Goal: Task Accomplishment & Management: Manage account settings

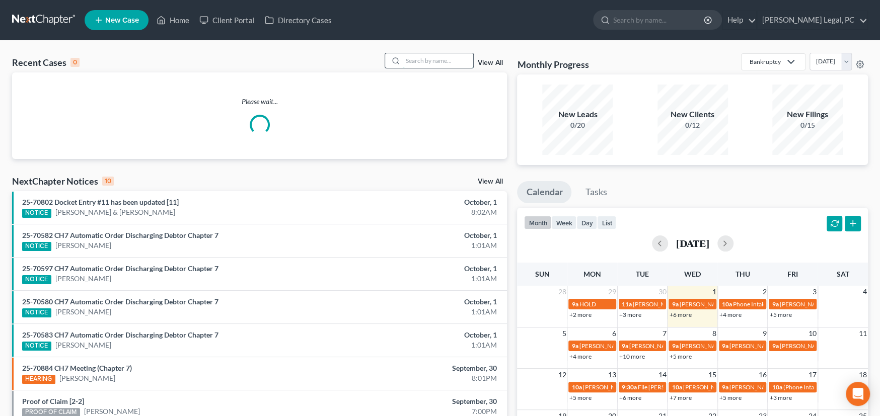
click at [411, 59] on input "search" at bounding box center [438, 60] width 70 height 15
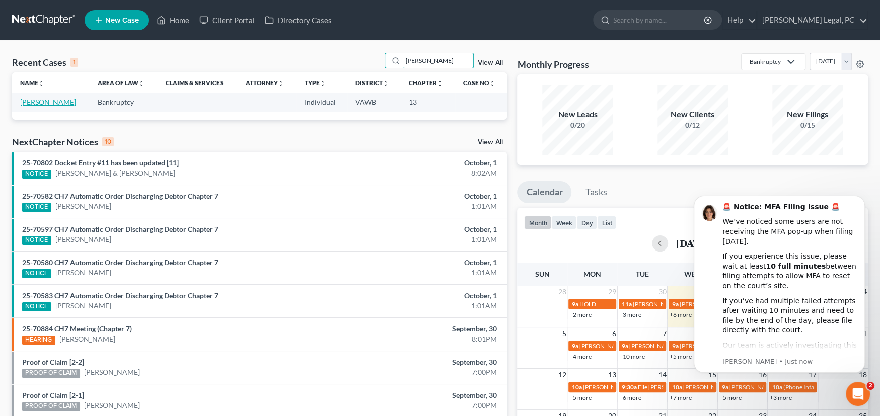
type input "wolfe"
click at [41, 104] on link "[PERSON_NAME]" at bounding box center [48, 102] width 56 height 9
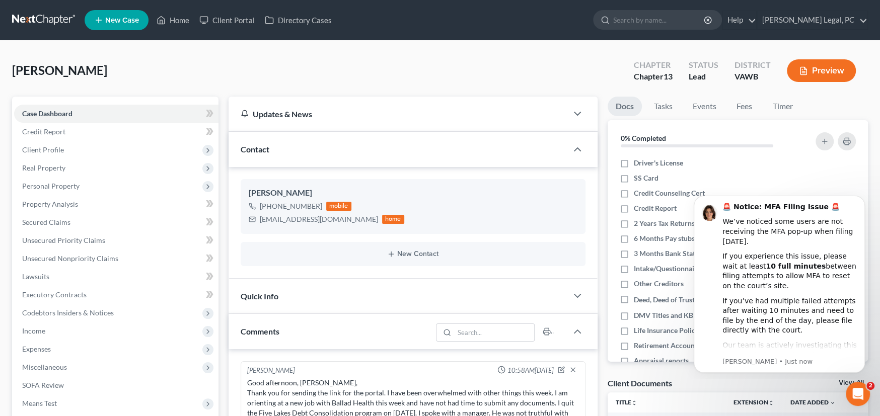
scroll to position [853, 0]
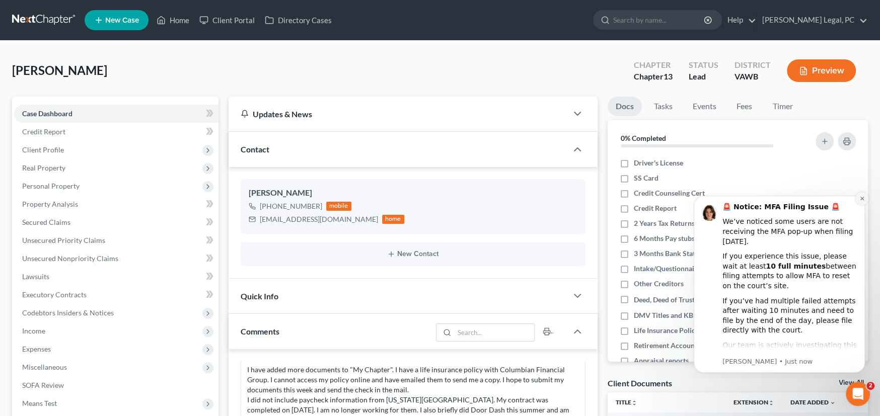
click at [861, 199] on icon "Dismiss notification" at bounding box center [862, 199] width 6 height 6
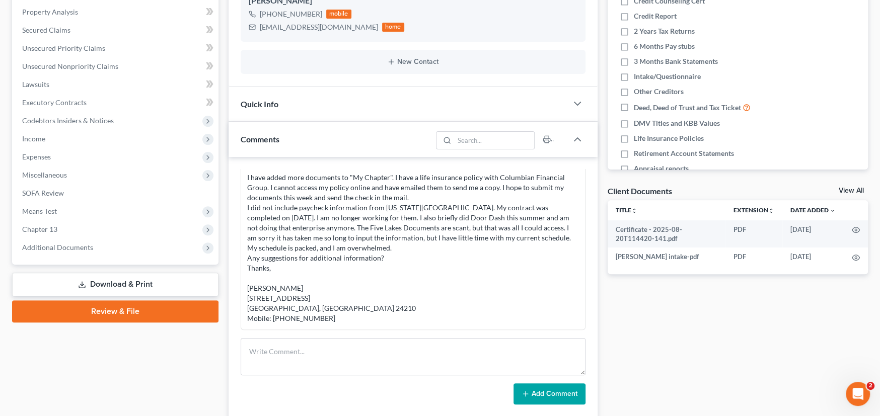
scroll to position [201, 0]
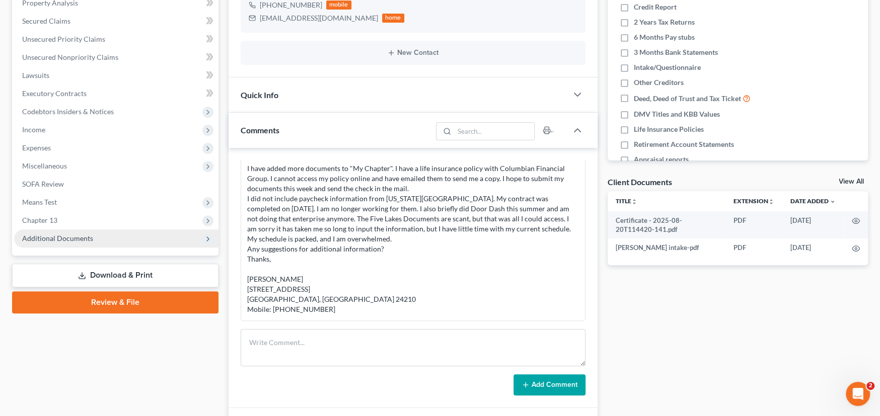
click at [58, 235] on span "Additional Documents" at bounding box center [57, 238] width 71 height 9
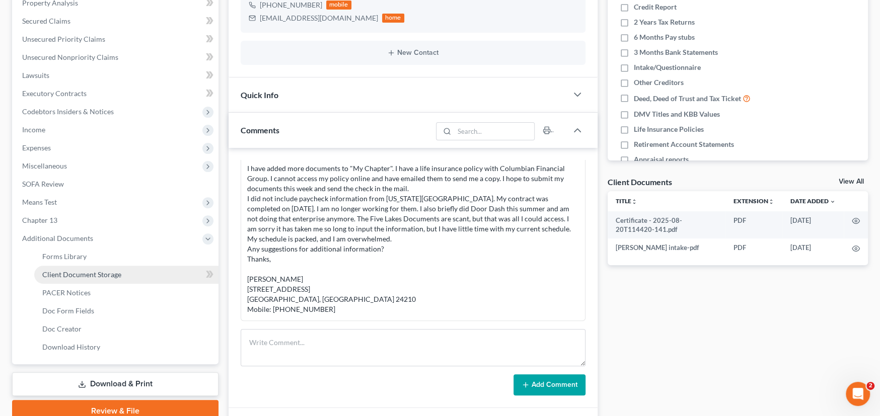
click at [84, 273] on span "Client Document Storage" at bounding box center [81, 274] width 79 height 9
select select "0"
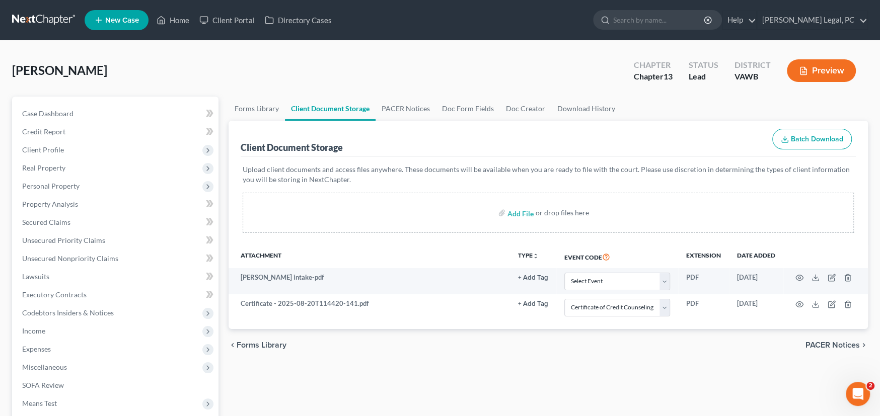
select select "0"
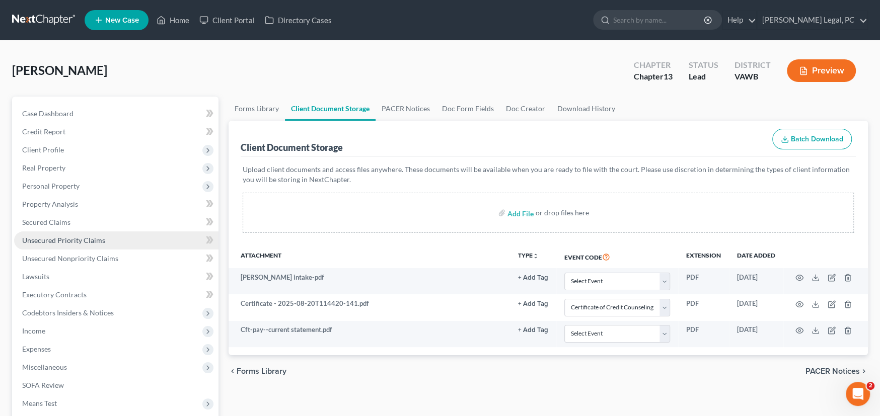
select select "0"
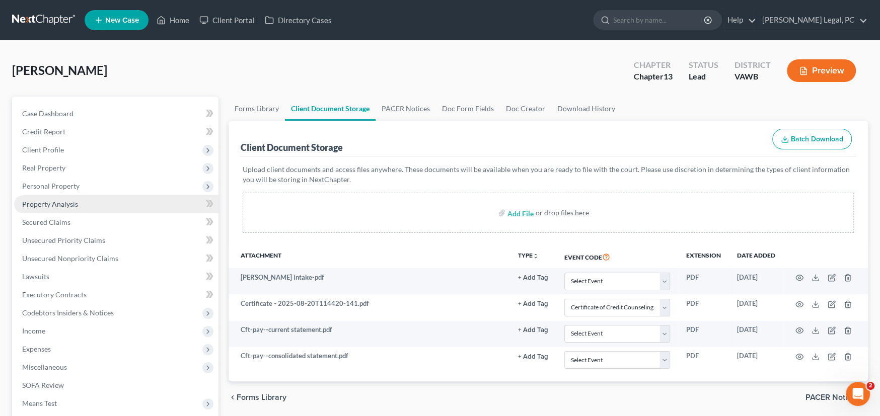
select select "0"
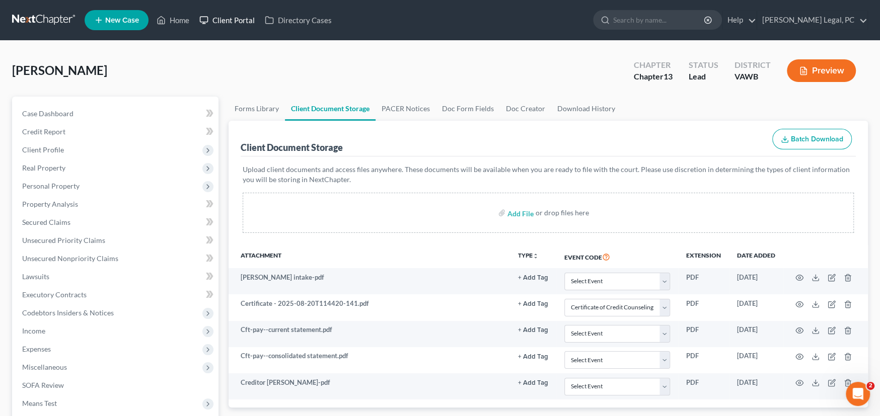
click at [237, 18] on link "Client Portal" at bounding box center [226, 20] width 65 height 18
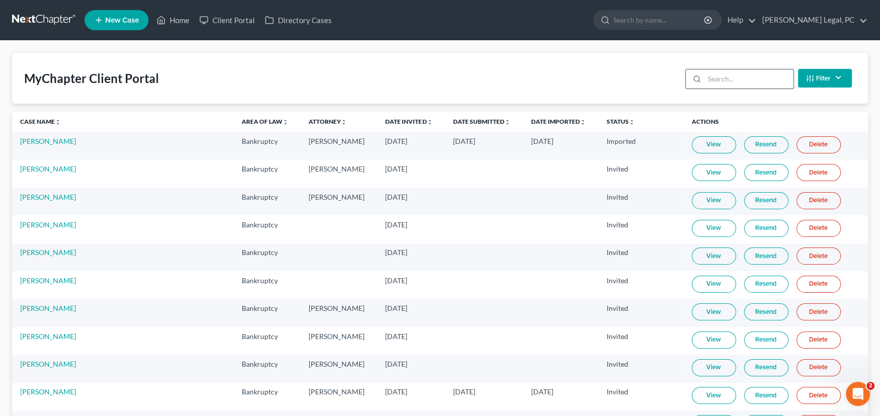
drag, startPoint x: 716, startPoint y: 75, endPoint x: 719, endPoint y: 70, distance: 5.2
click at [719, 71] on input "search" at bounding box center [748, 78] width 89 height 19
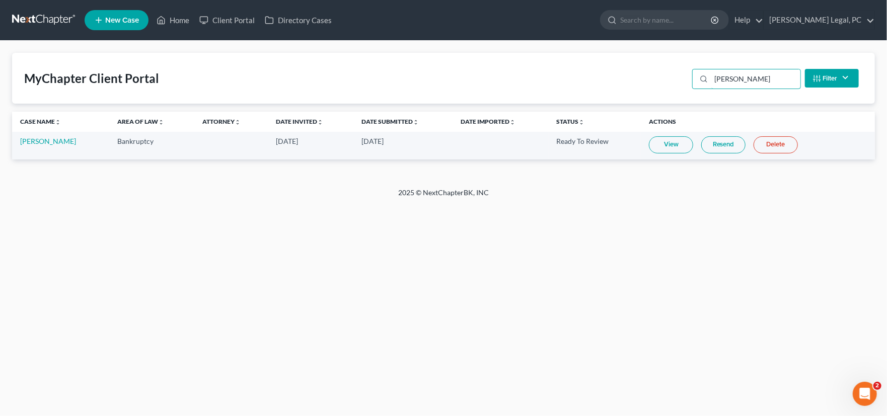
type input "wolfe"
click at [665, 146] on link "View" at bounding box center [671, 144] width 44 height 17
drag, startPoint x: 32, startPoint y: 17, endPoint x: 43, endPoint y: 16, distance: 11.1
click at [32, 17] on link at bounding box center [44, 20] width 64 height 18
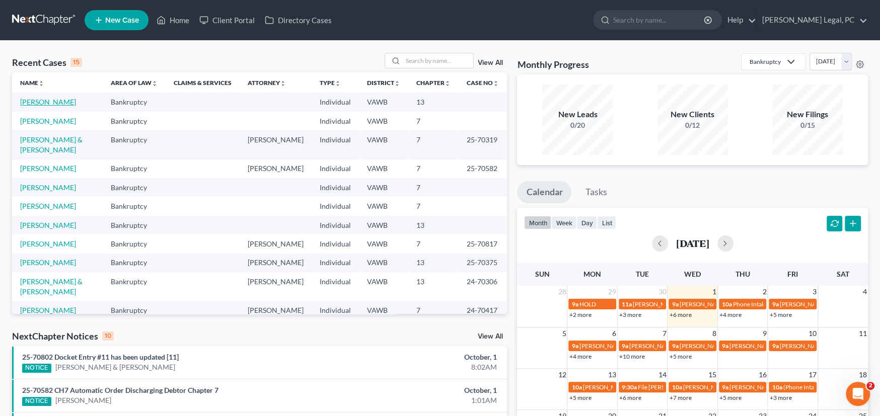
click at [44, 99] on link "[PERSON_NAME]" at bounding box center [48, 102] width 56 height 9
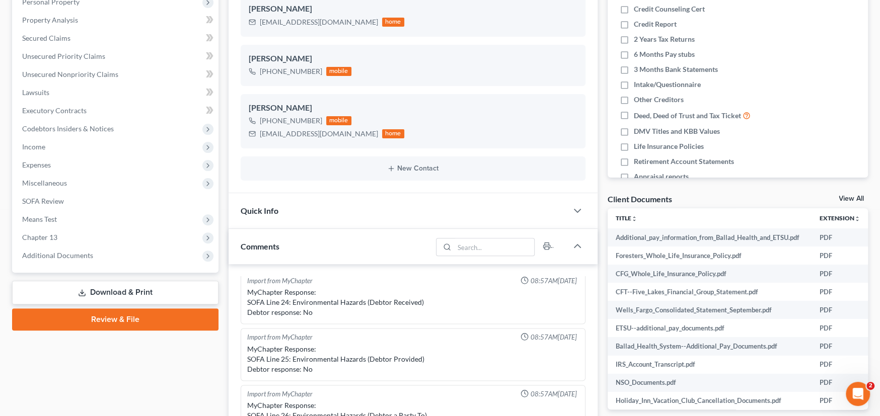
scroll to position [201, 0]
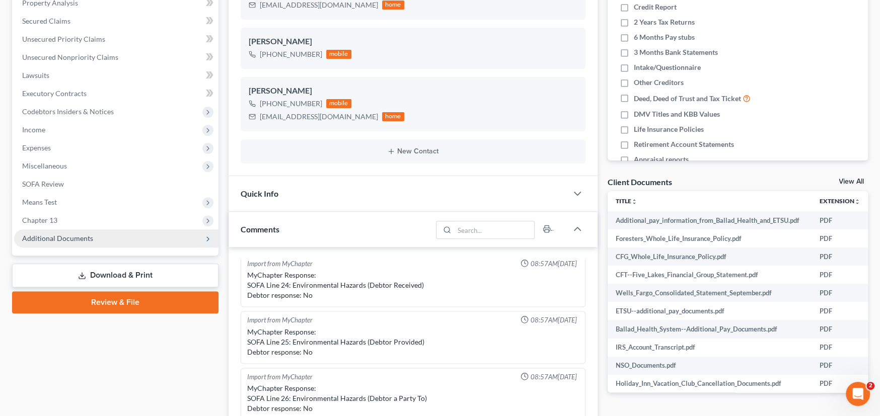
click at [62, 232] on span "Additional Documents" at bounding box center [116, 239] width 204 height 18
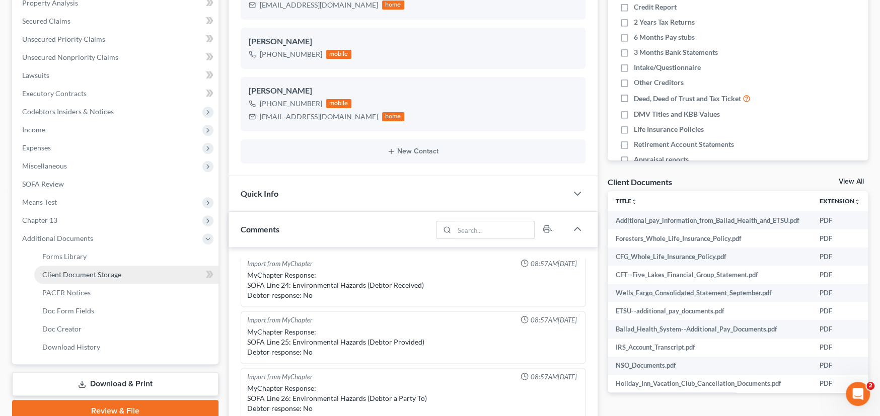
click at [67, 270] on span "Client Document Storage" at bounding box center [81, 274] width 79 height 9
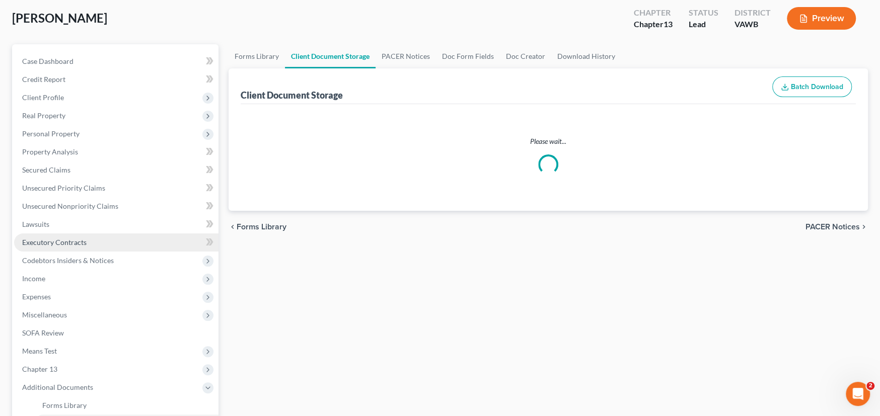
select select "0"
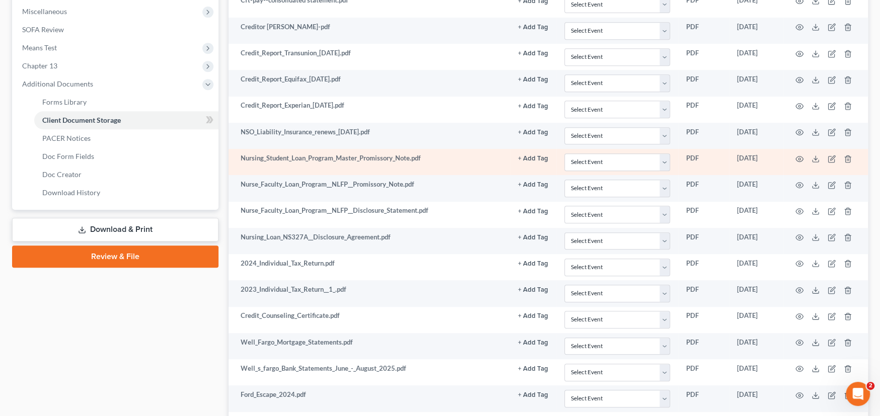
select select "0"
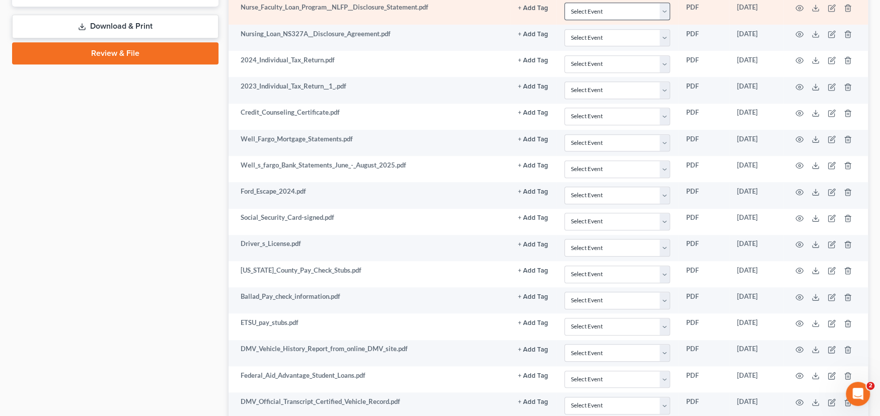
scroll to position [552, 0]
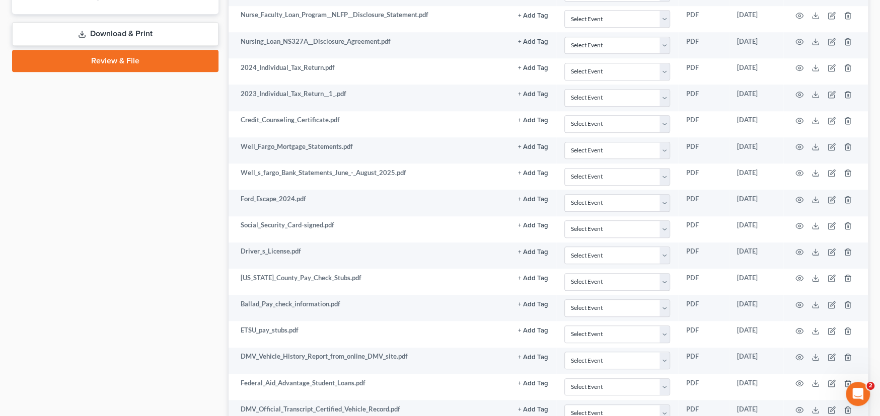
drag, startPoint x: 196, startPoint y: 213, endPoint x: 215, endPoint y: 212, distance: 19.2
click at [196, 213] on div "Case Dashboard Payments Invoices Payments Payments Credit Report Client Profile" at bounding box center [115, 190] width 216 height 1290
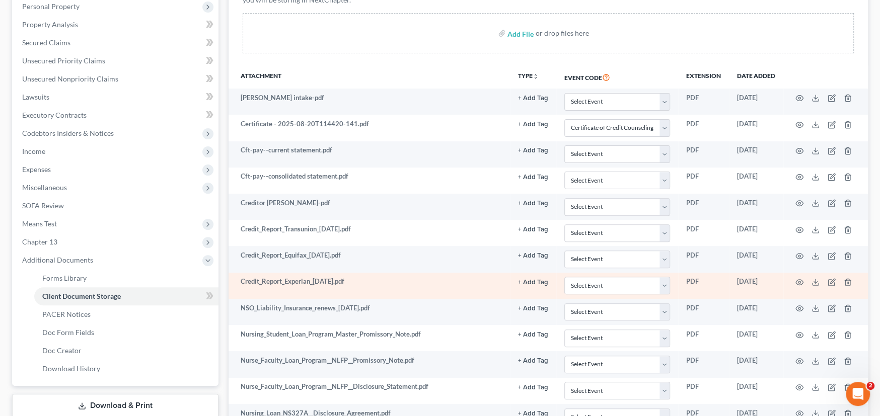
scroll to position [48, 0]
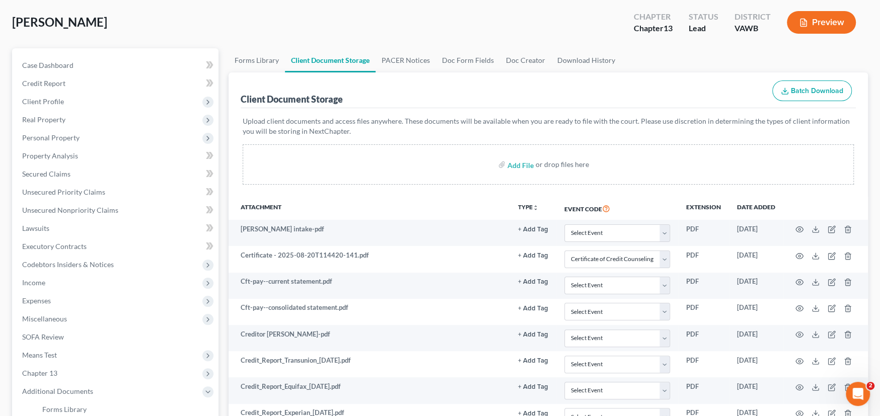
select select "0"
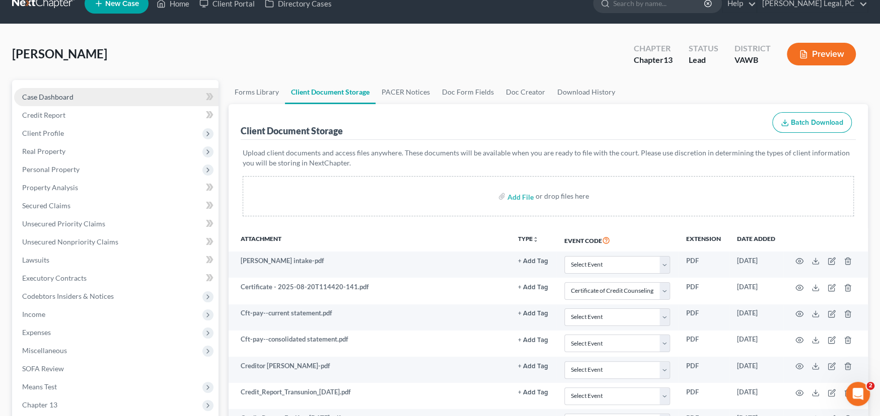
scroll to position [0, 0]
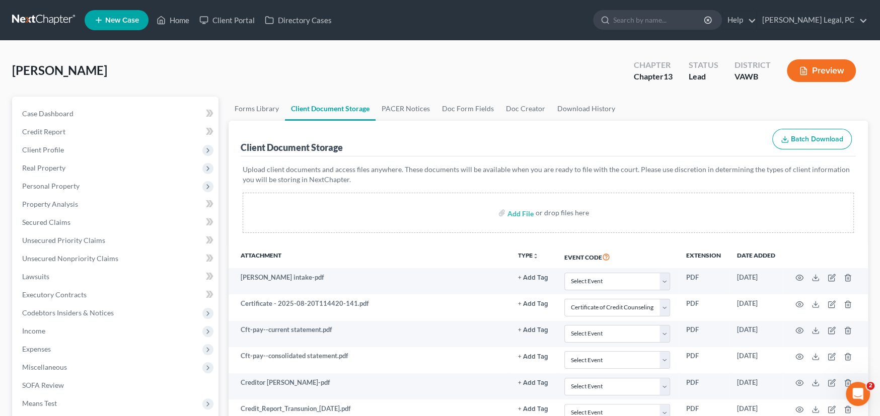
click at [36, 17] on link at bounding box center [44, 20] width 64 height 18
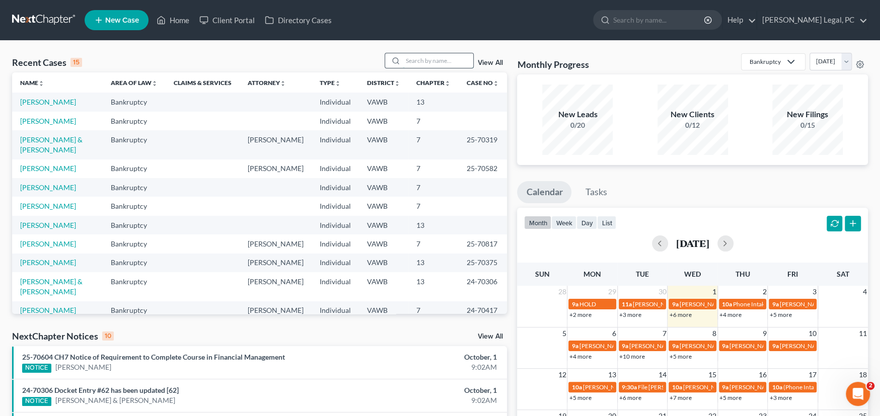
click at [427, 57] on input "search" at bounding box center [438, 60] width 70 height 15
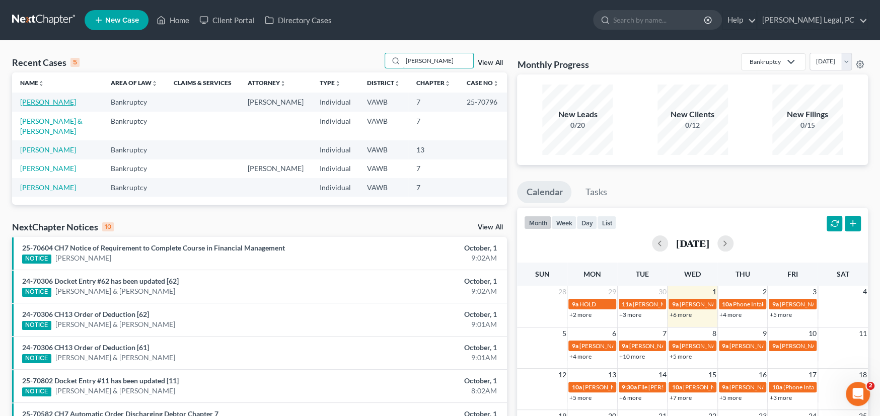
type input "orton"
click at [27, 101] on link "Orton, Kathy" at bounding box center [48, 102] width 56 height 9
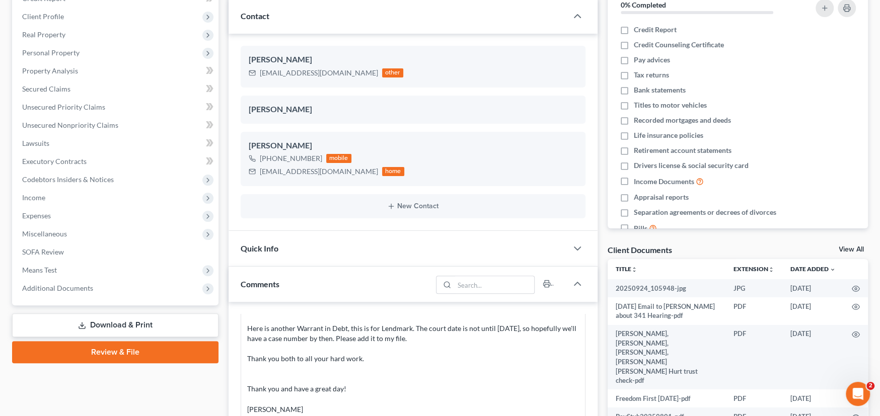
scroll to position [251, 0]
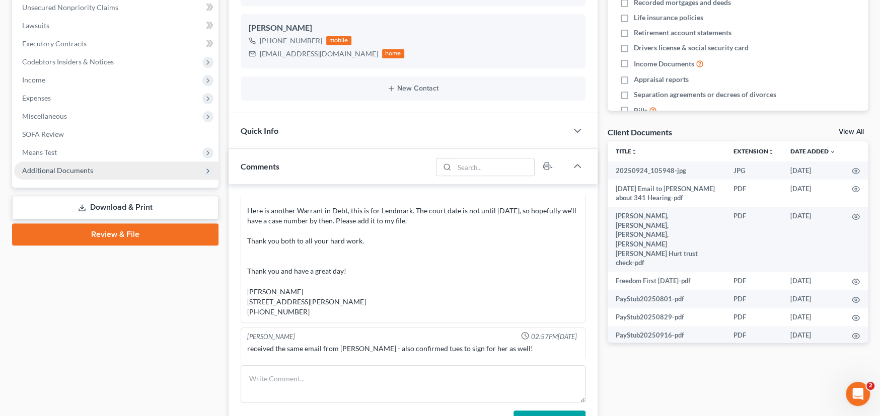
click at [93, 168] on span "Additional Documents" at bounding box center [116, 171] width 204 height 18
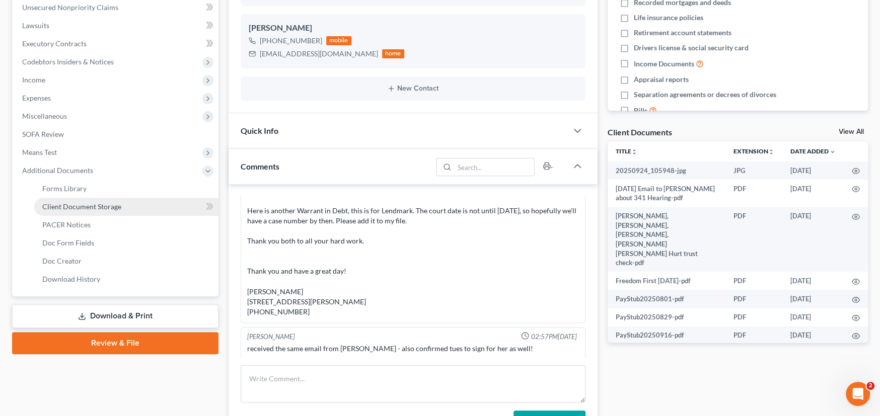
click at [108, 204] on span "Client Document Storage" at bounding box center [81, 206] width 79 height 9
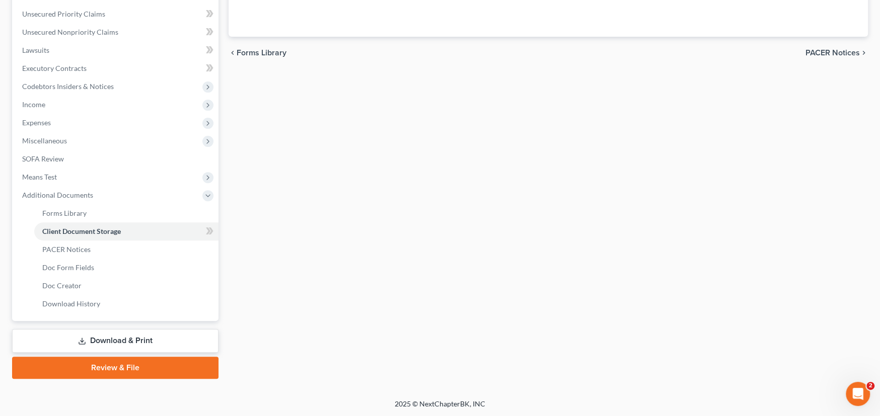
scroll to position [158, 0]
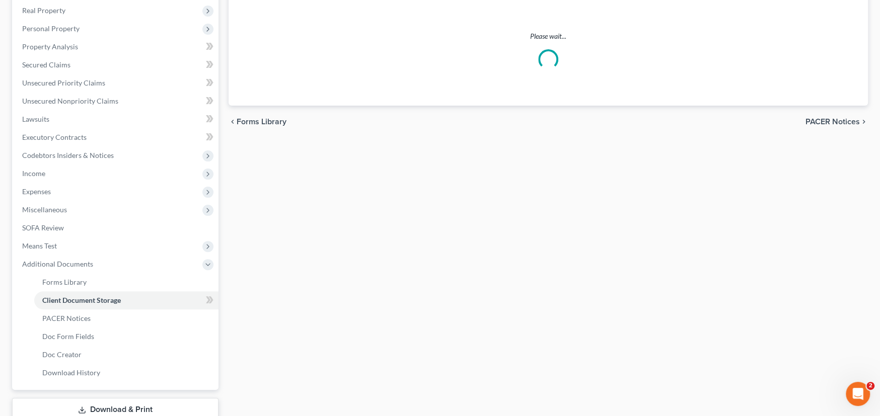
select select "0"
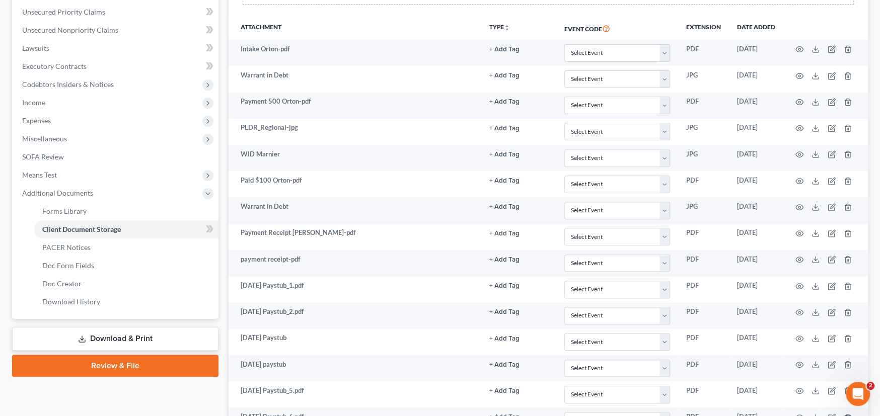
scroll to position [0, 0]
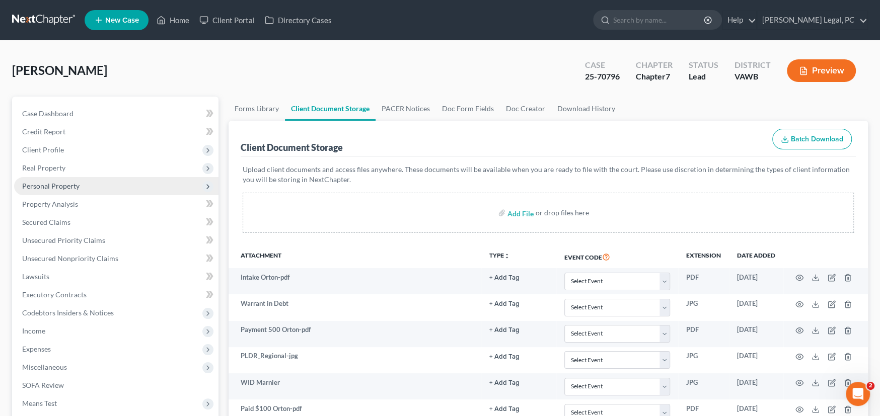
select select "0"
click at [35, 18] on link at bounding box center [44, 20] width 64 height 18
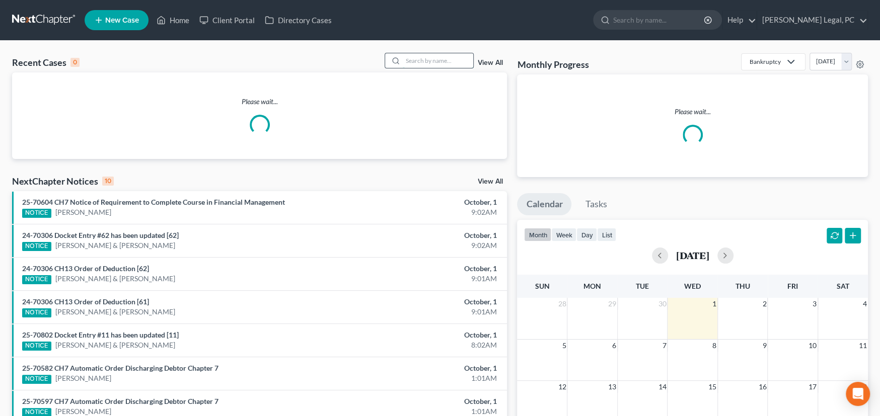
click at [427, 57] on input "search" at bounding box center [438, 60] width 70 height 15
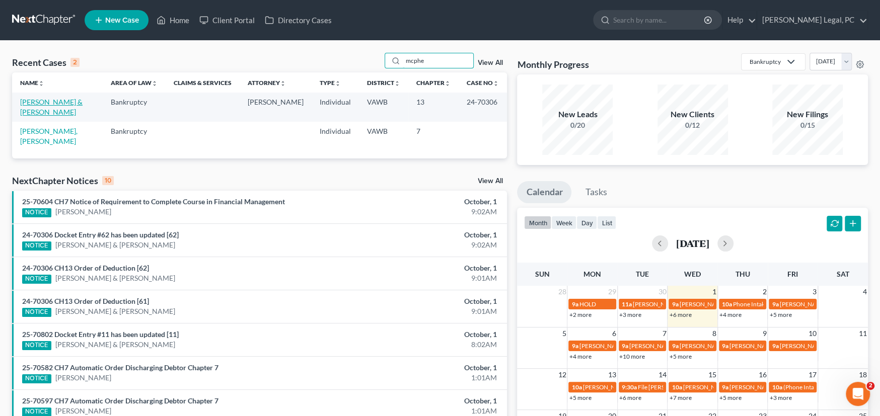
type input "mcphe"
click at [52, 101] on link "[PERSON_NAME] & [PERSON_NAME]" at bounding box center [51, 107] width 62 height 19
select select "4"
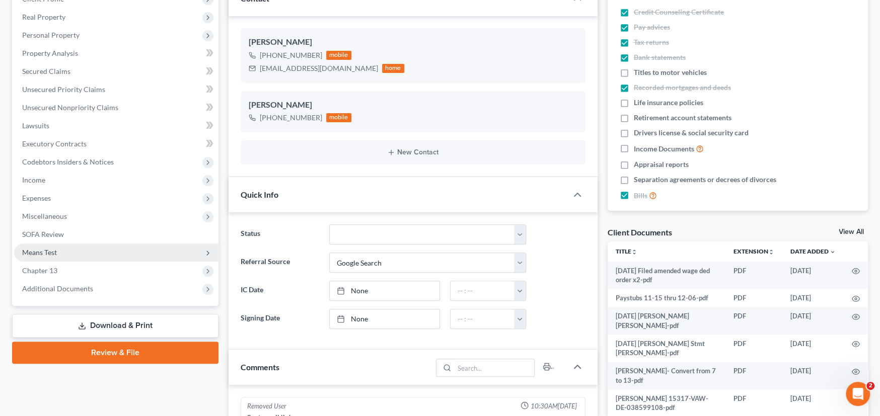
scroll to position [291, 0]
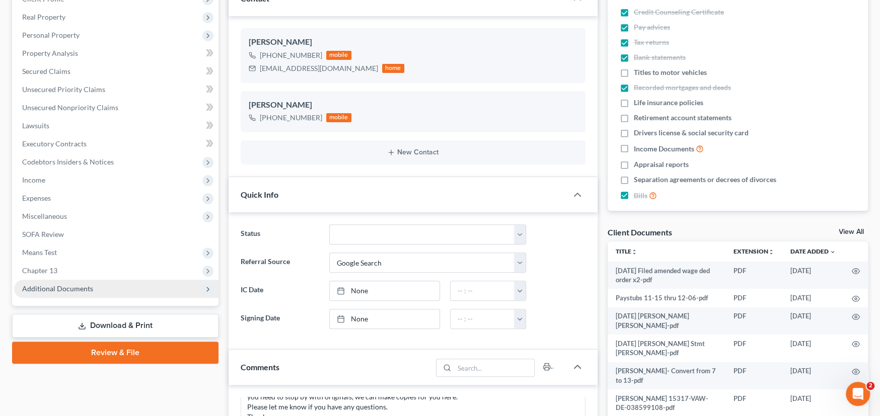
click at [63, 285] on span "Additional Documents" at bounding box center [57, 288] width 71 height 9
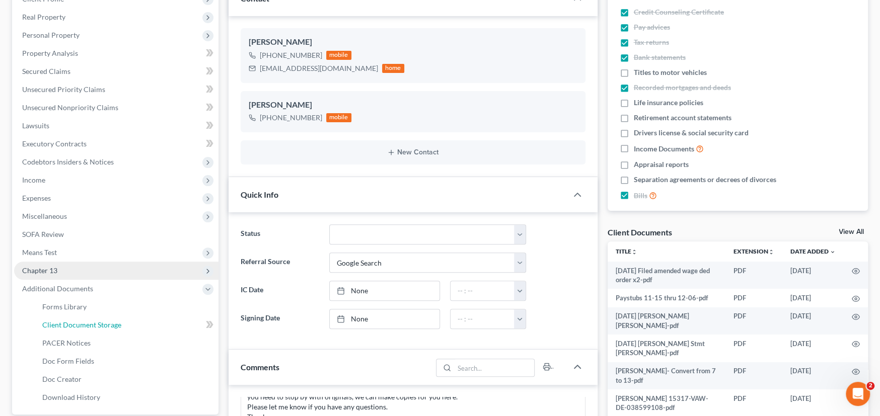
click at [106, 321] on span "Client Document Storage" at bounding box center [81, 325] width 79 height 9
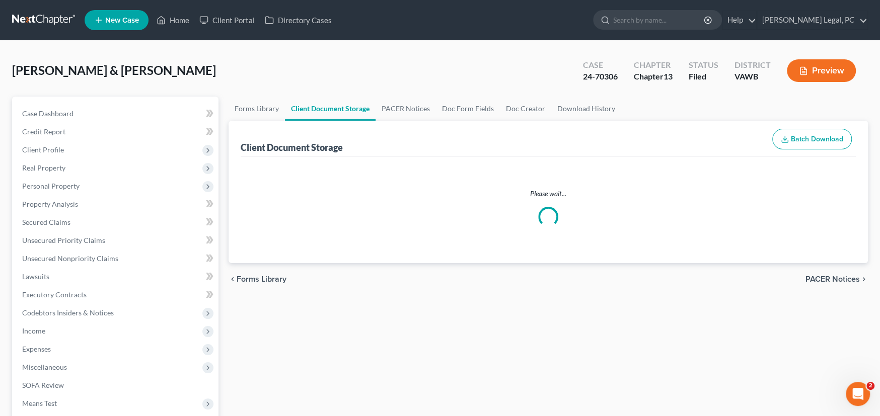
select select "0"
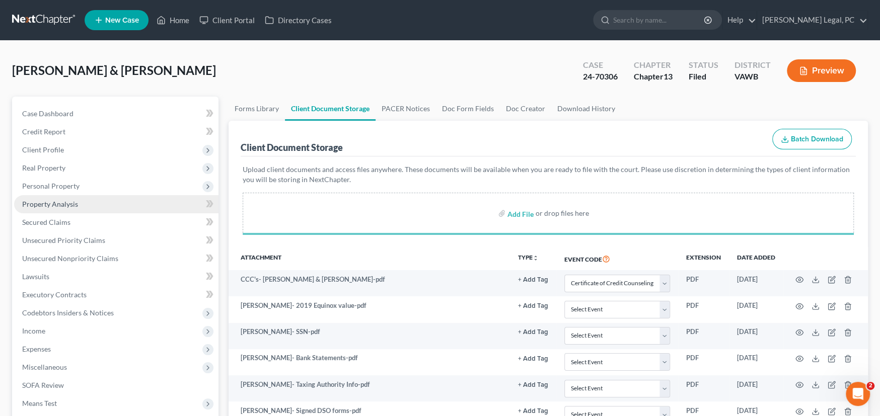
select select "0"
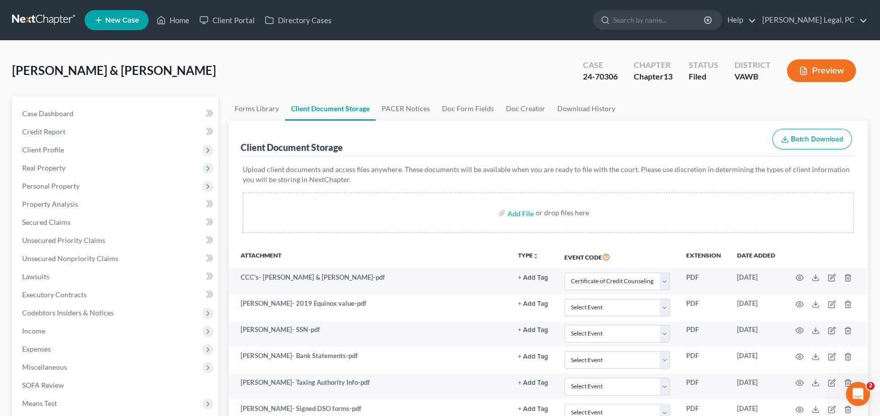
click at [40, 15] on link at bounding box center [44, 20] width 64 height 18
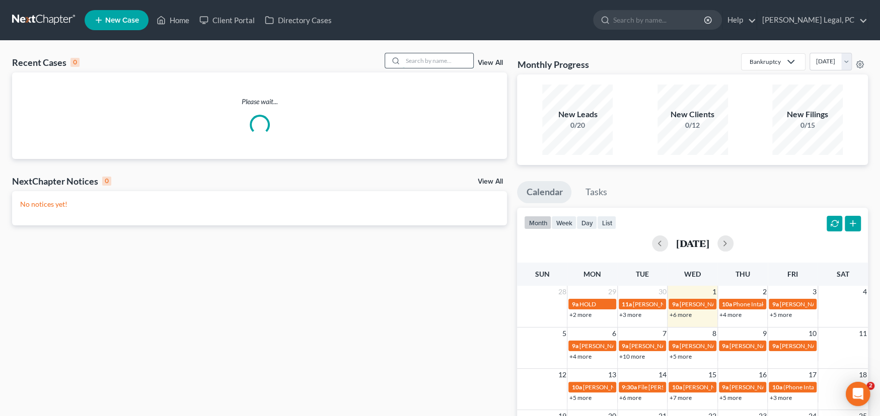
click at [436, 57] on input "search" at bounding box center [438, 60] width 70 height 15
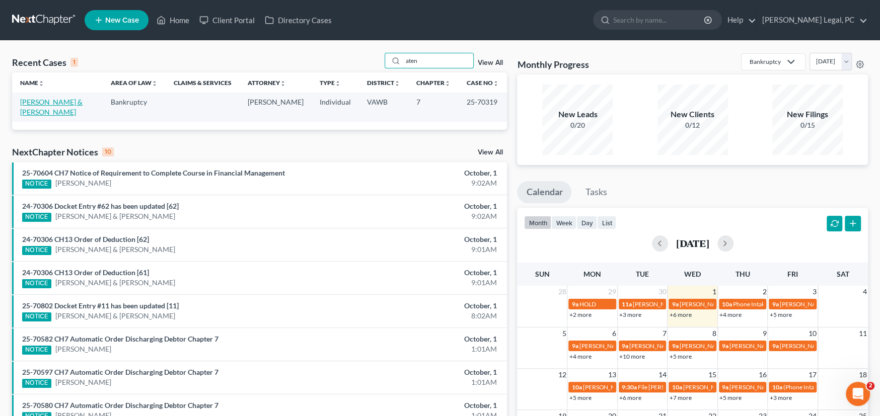
type input "aten"
click at [71, 101] on link "[PERSON_NAME] & [PERSON_NAME]" at bounding box center [51, 107] width 62 height 19
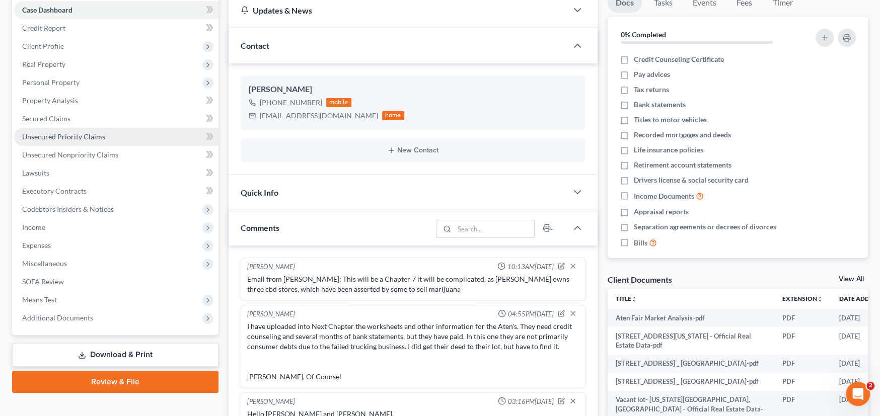
scroll to position [151, 0]
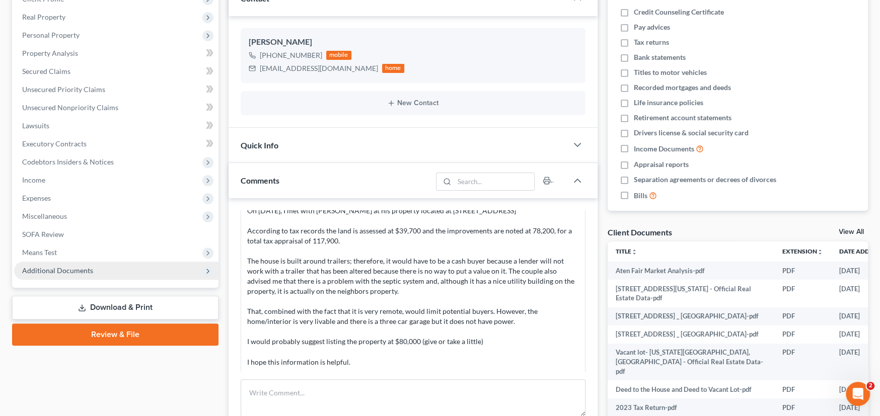
click at [67, 275] on span "Additional Documents" at bounding box center [116, 271] width 204 height 18
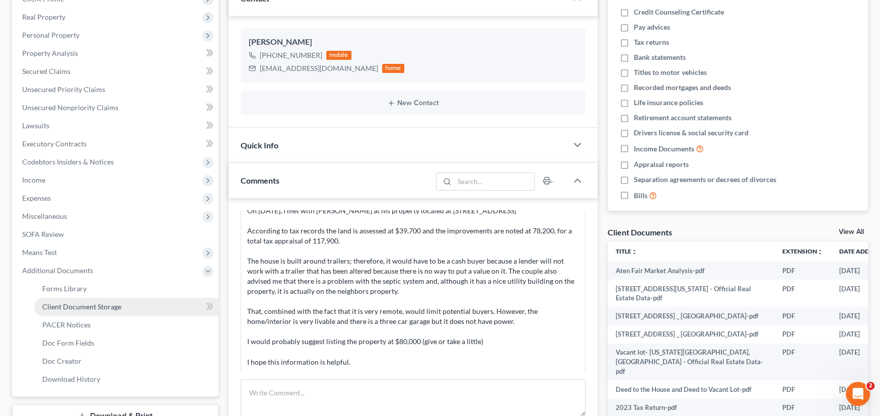
click at [91, 303] on span "Client Document Storage" at bounding box center [81, 307] width 79 height 9
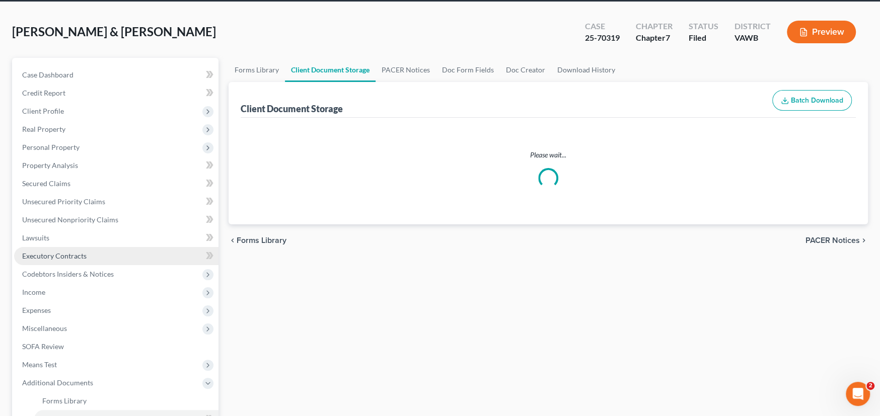
scroll to position [3, 0]
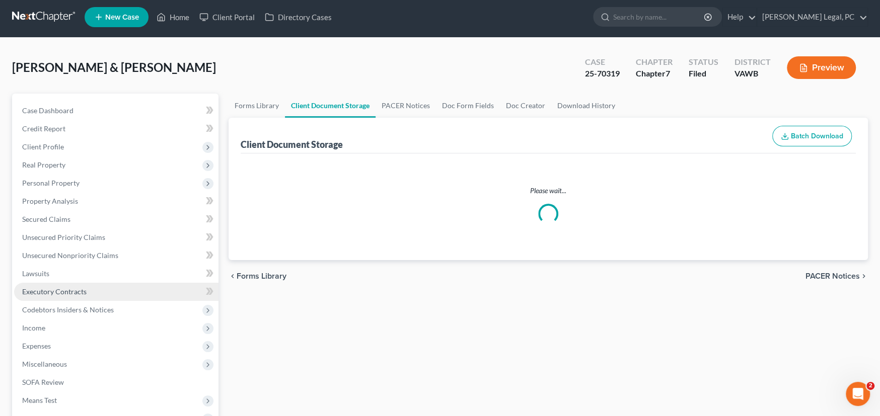
select select "0"
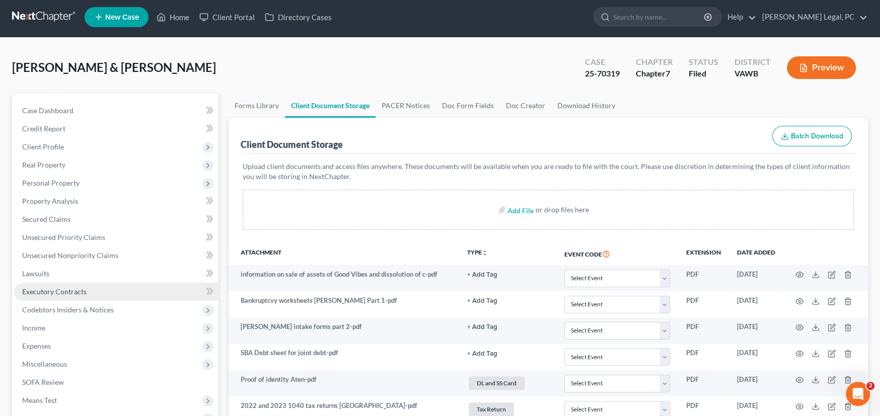
scroll to position [0, 0]
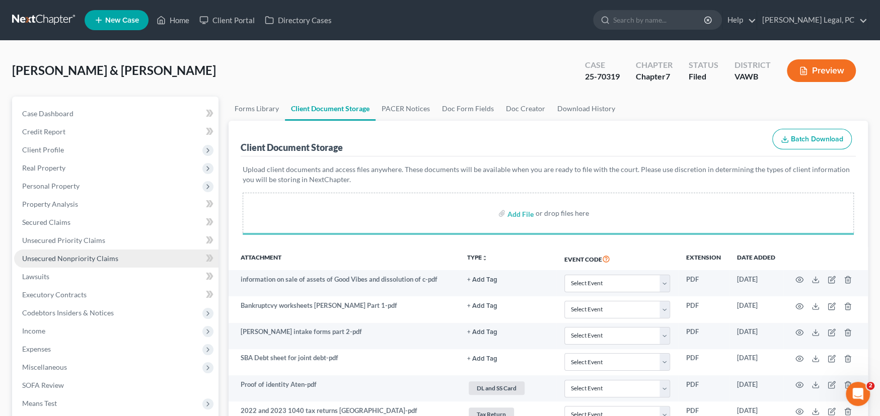
click at [86, 258] on span "Unsecured Nonpriority Claims" at bounding box center [70, 258] width 96 height 9
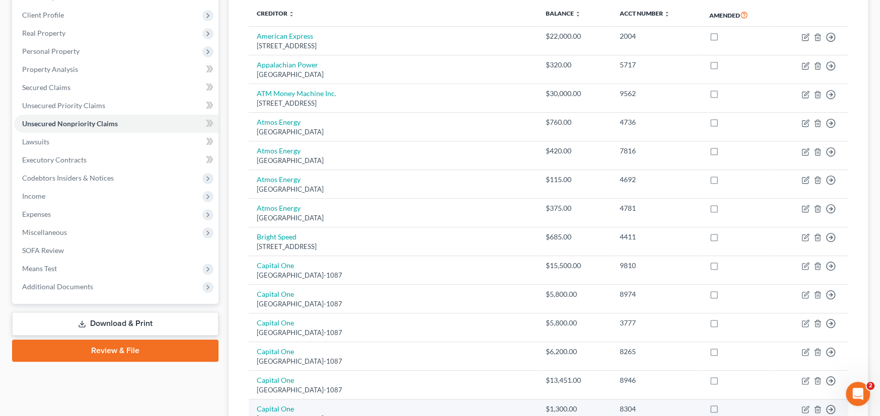
scroll to position [302, 0]
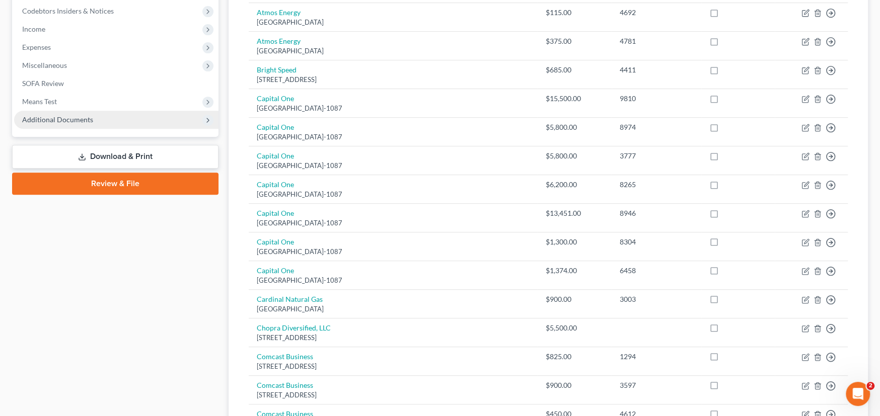
click at [50, 120] on span "Additional Documents" at bounding box center [57, 119] width 71 height 9
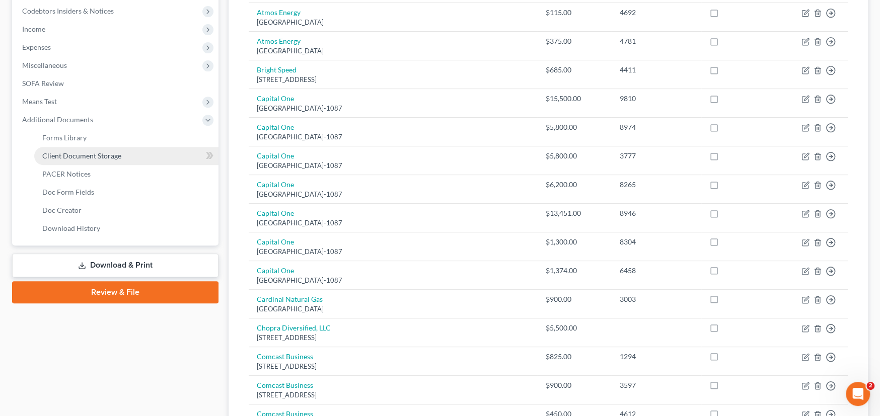
click at [80, 155] on span "Client Document Storage" at bounding box center [81, 156] width 79 height 9
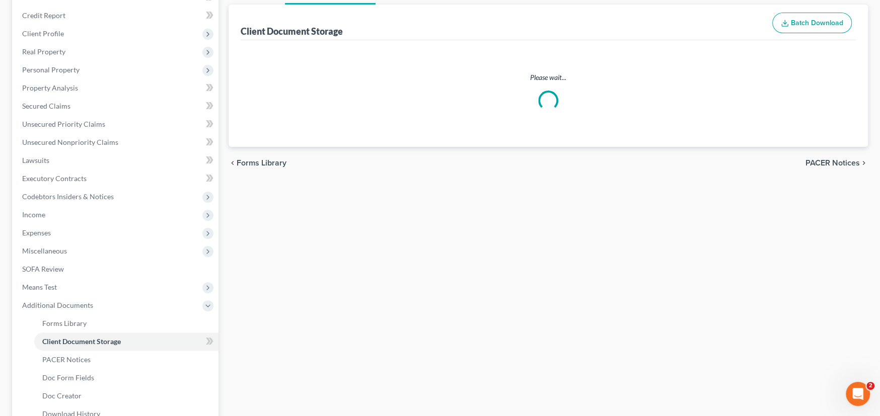
select select "0"
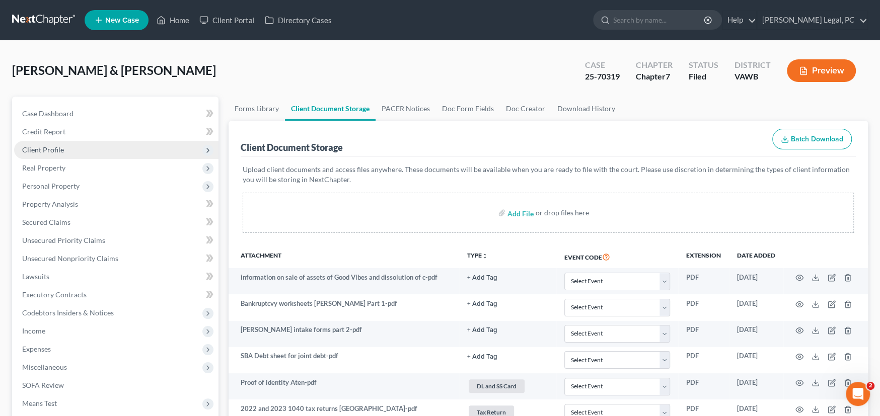
select select "0"
click at [47, 17] on link at bounding box center [44, 20] width 64 height 18
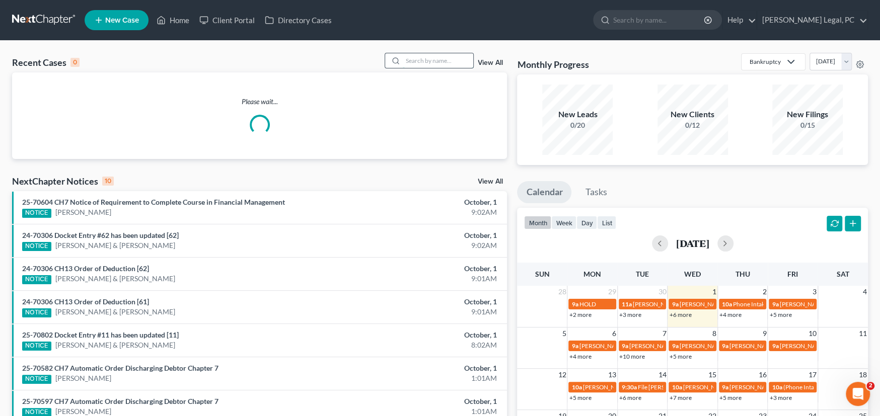
click at [415, 60] on input "search" at bounding box center [438, 60] width 70 height 15
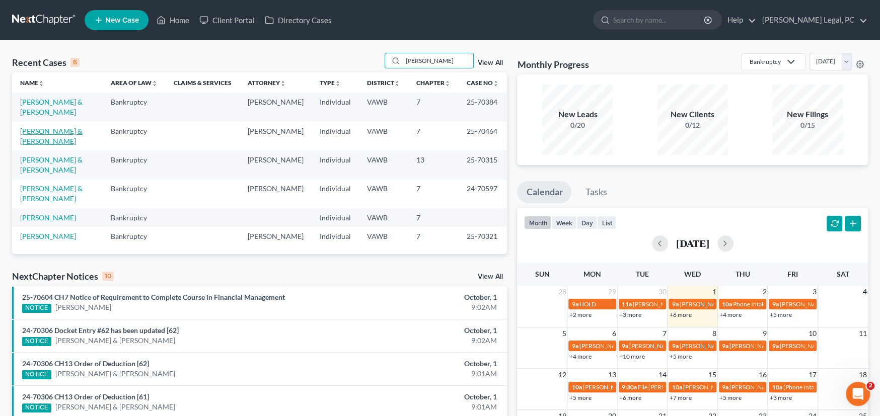
type input "darlene"
click at [67, 127] on link "[PERSON_NAME] & [PERSON_NAME]" at bounding box center [51, 136] width 62 height 19
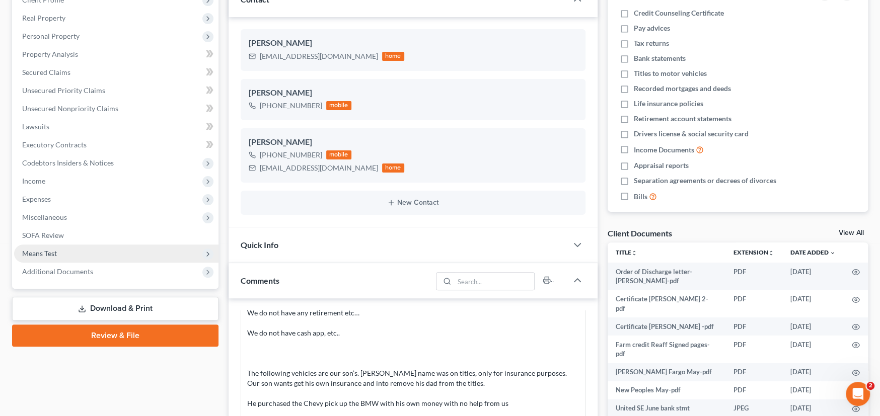
scroll to position [151, 0]
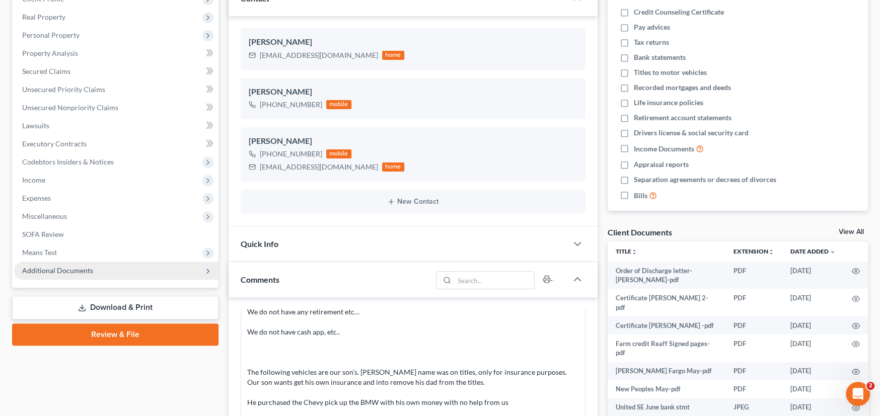
click at [72, 271] on span "Additional Documents" at bounding box center [57, 270] width 71 height 9
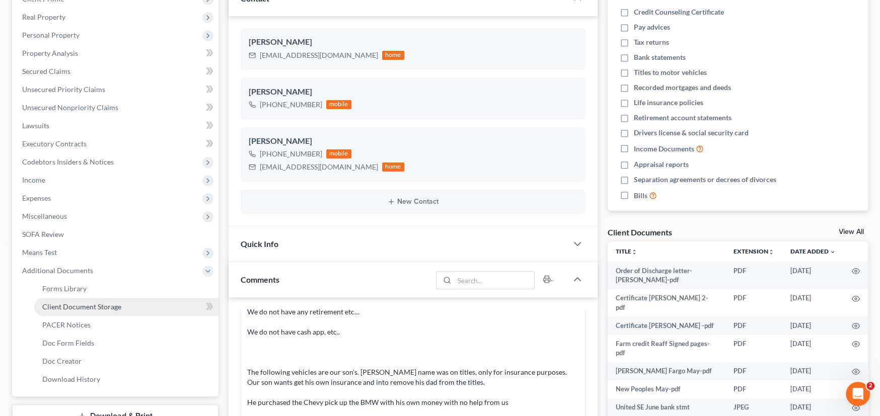
drag, startPoint x: 98, startPoint y: 308, endPoint x: 104, endPoint y: 308, distance: 5.6
click at [98, 308] on span "Client Document Storage" at bounding box center [81, 307] width 79 height 9
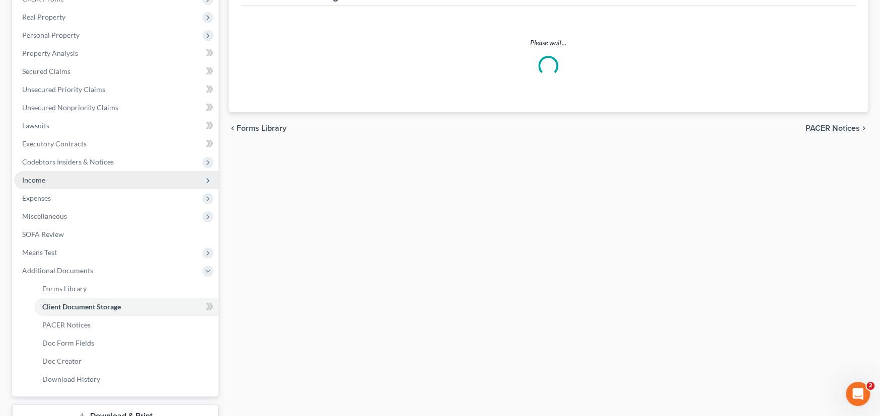
scroll to position [39, 0]
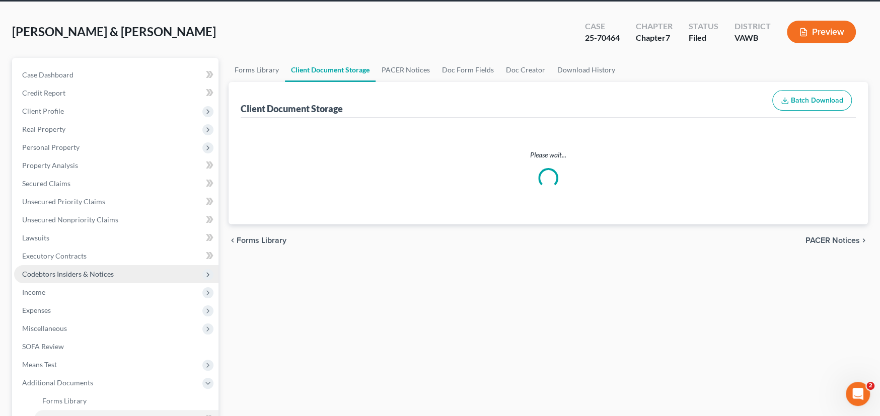
select select "0"
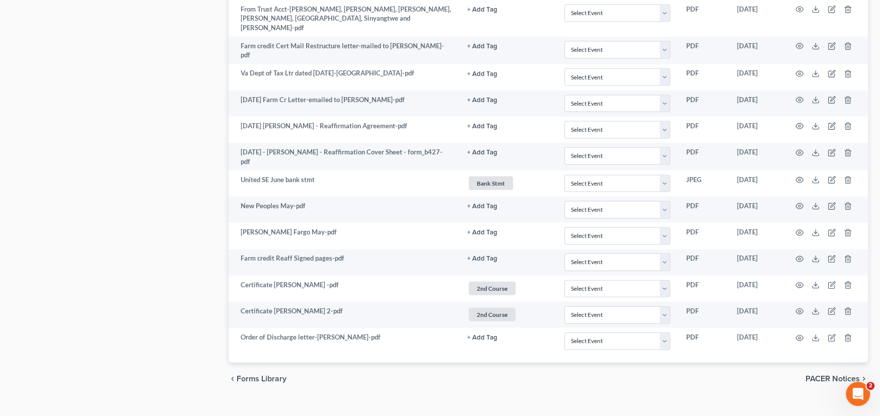
scroll to position [1612, 0]
select select "0"
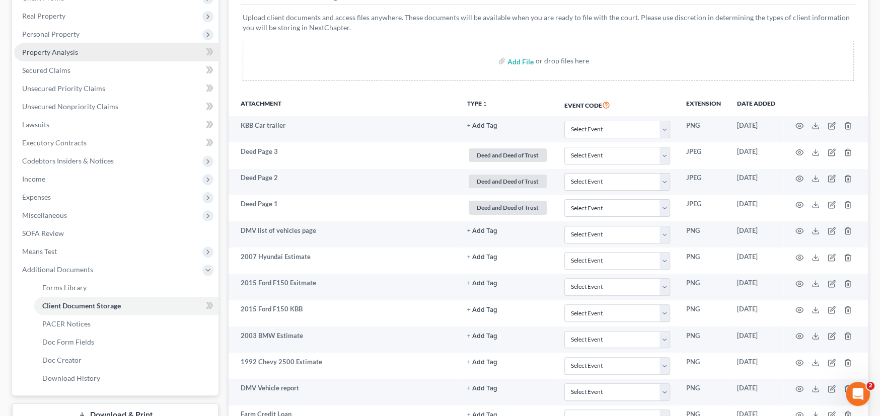
scroll to position [0, 0]
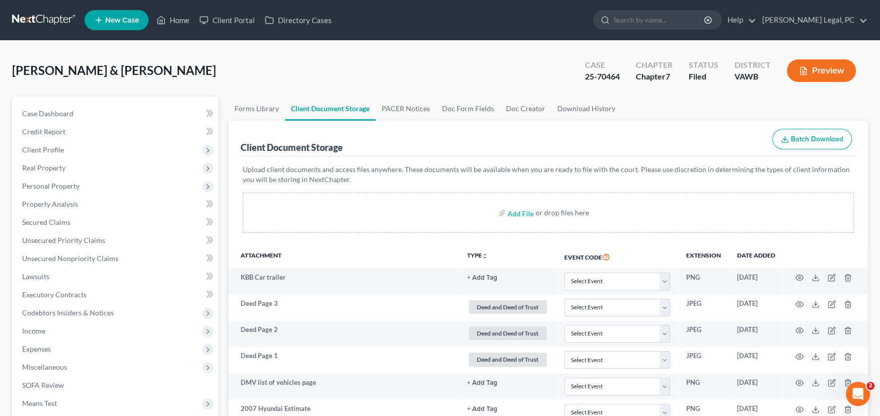
drag, startPoint x: 35, startPoint y: 14, endPoint x: 44, endPoint y: 16, distance: 9.8
click at [35, 14] on link at bounding box center [44, 20] width 64 height 18
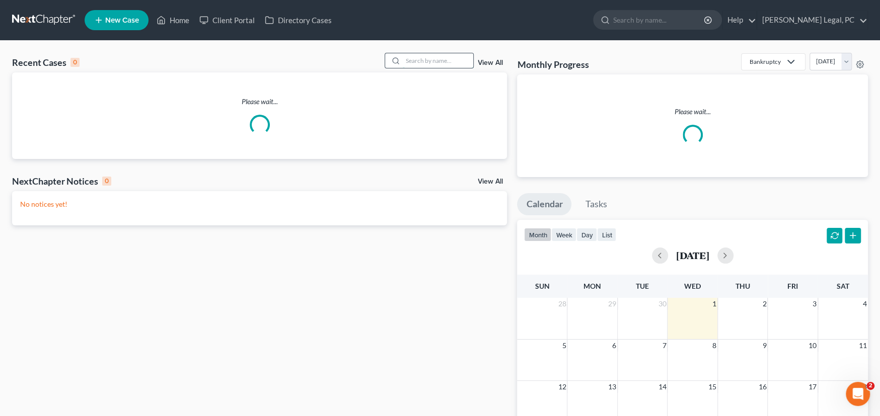
click at [420, 64] on input "search" at bounding box center [438, 60] width 70 height 15
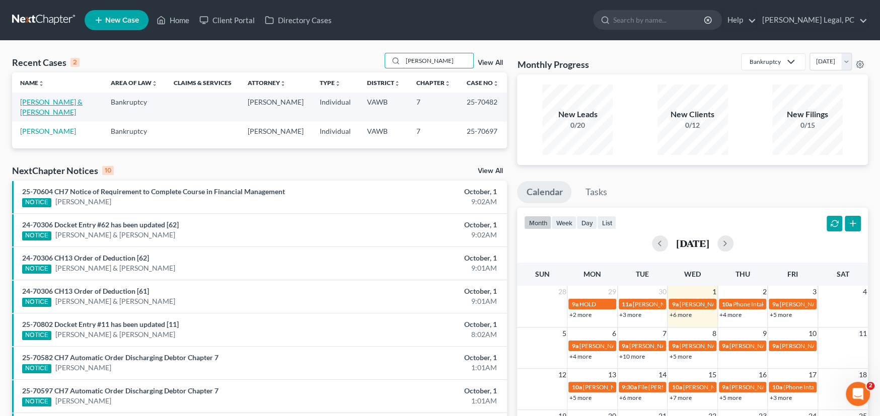
type input "[PERSON_NAME]"
click at [38, 110] on link "[PERSON_NAME] & [PERSON_NAME]" at bounding box center [51, 107] width 62 height 19
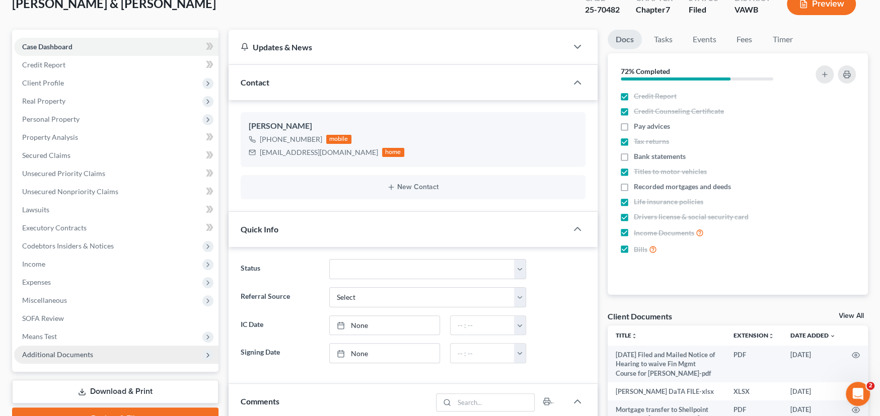
scroll to position [201, 0]
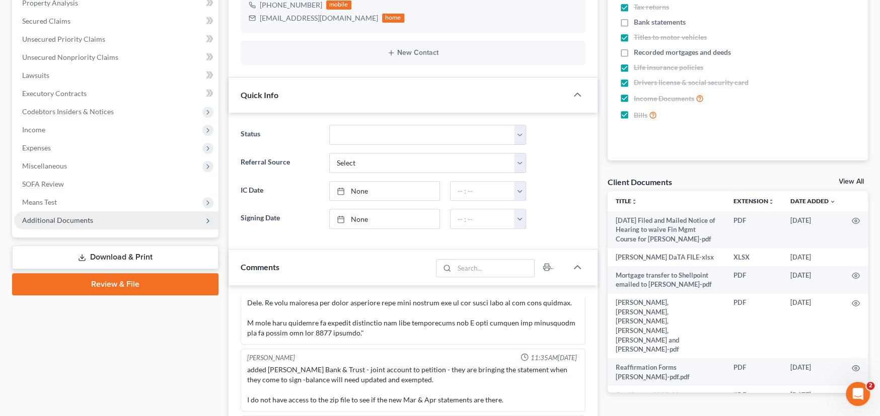
click at [79, 218] on span "Additional Documents" at bounding box center [57, 220] width 71 height 9
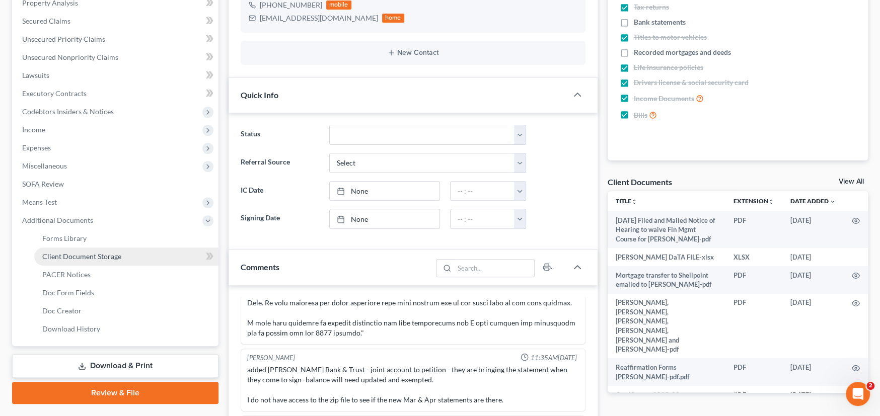
click at [81, 256] on span "Client Document Storage" at bounding box center [81, 256] width 79 height 9
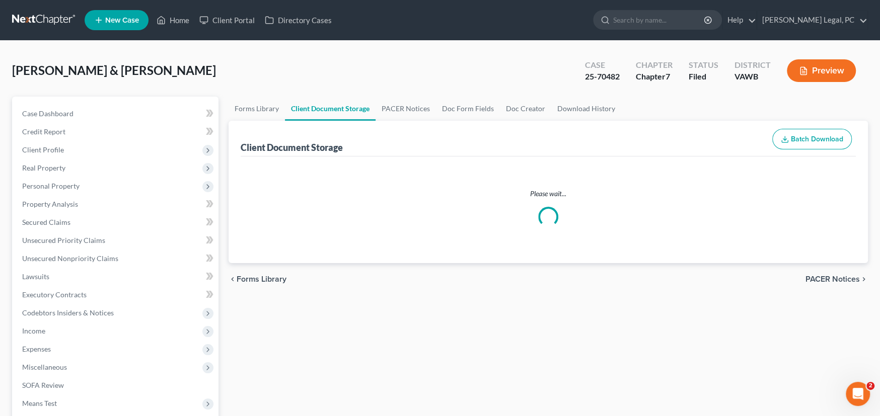
select select "0"
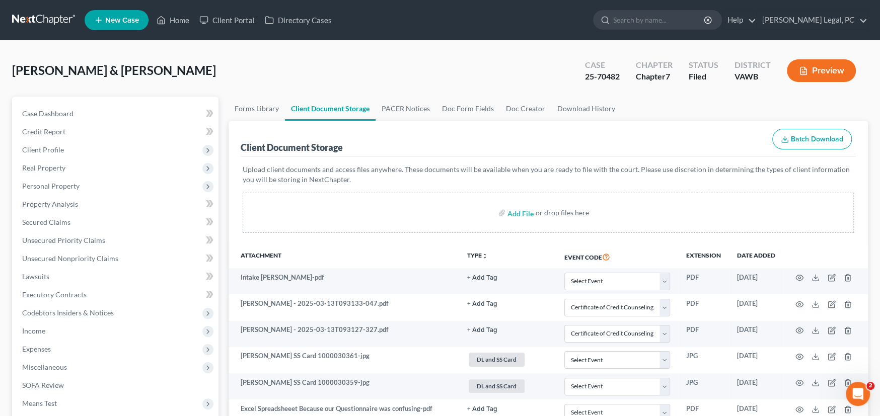
click at [33, 17] on link at bounding box center [44, 20] width 64 height 18
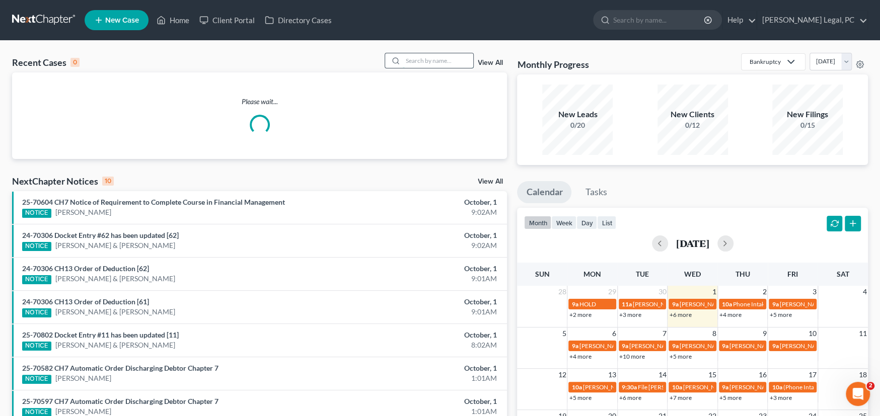
click at [428, 61] on input "search" at bounding box center [438, 60] width 70 height 15
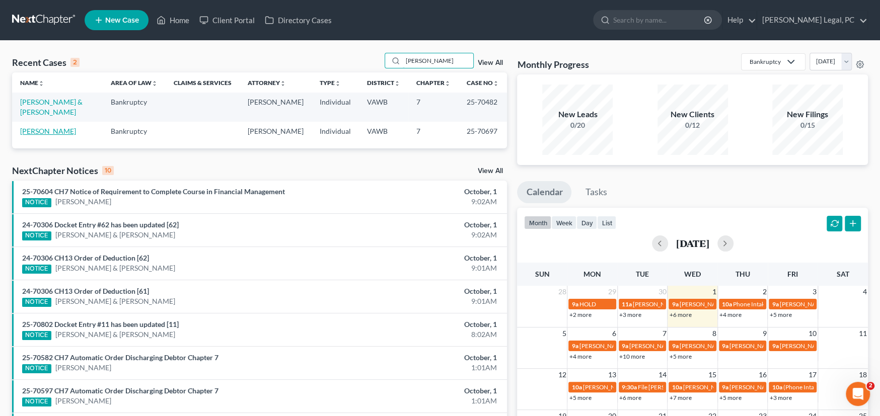
type input "[PERSON_NAME]"
click at [47, 131] on link "[PERSON_NAME]" at bounding box center [48, 131] width 56 height 9
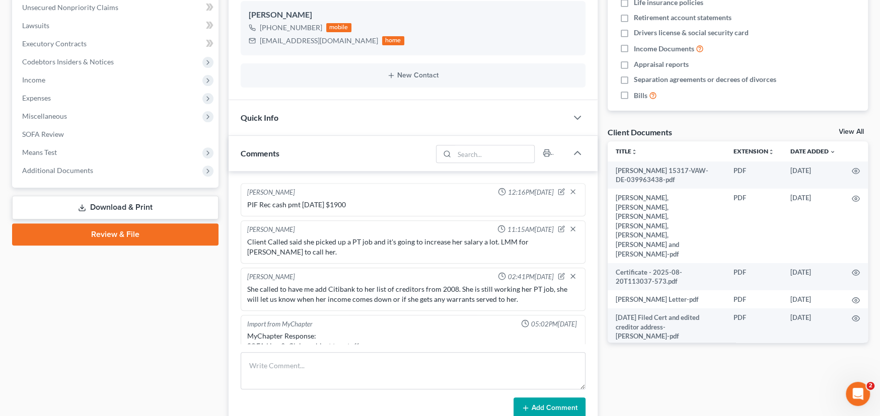
scroll to position [561, 0]
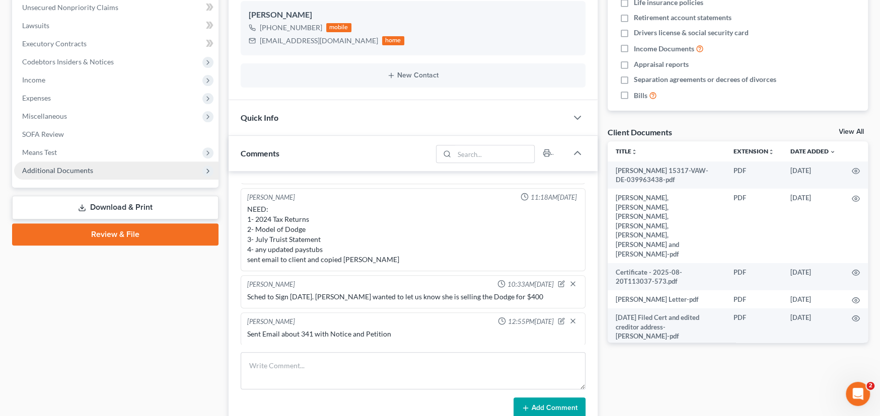
click at [88, 172] on span "Additional Documents" at bounding box center [57, 170] width 71 height 9
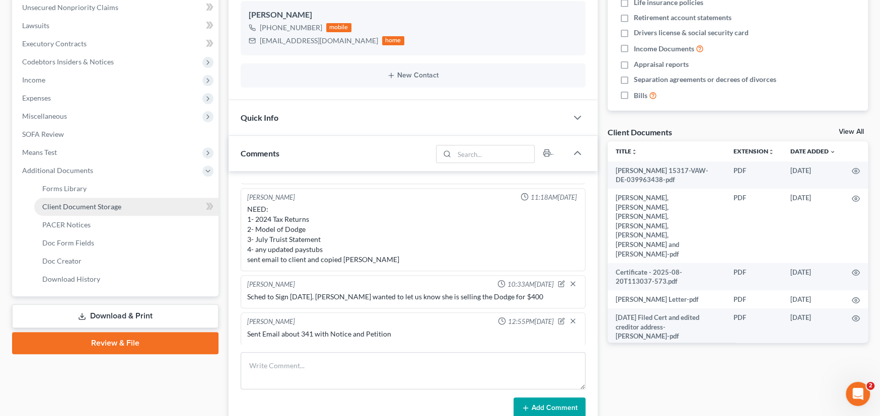
click at [96, 206] on span "Client Document Storage" at bounding box center [81, 206] width 79 height 9
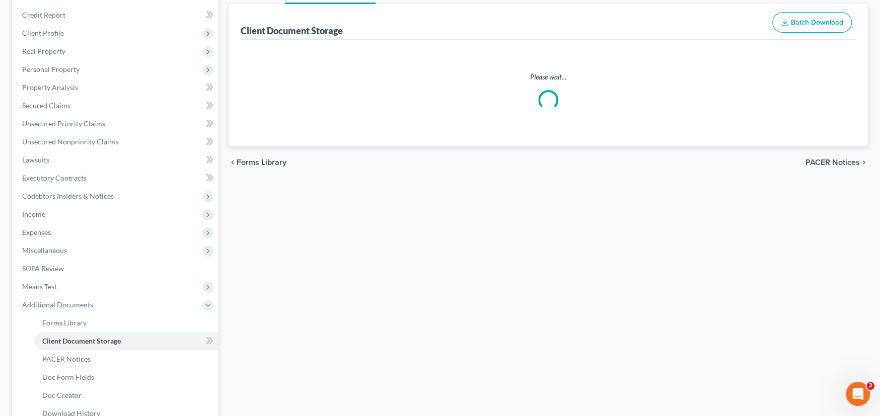
scroll to position [19, 0]
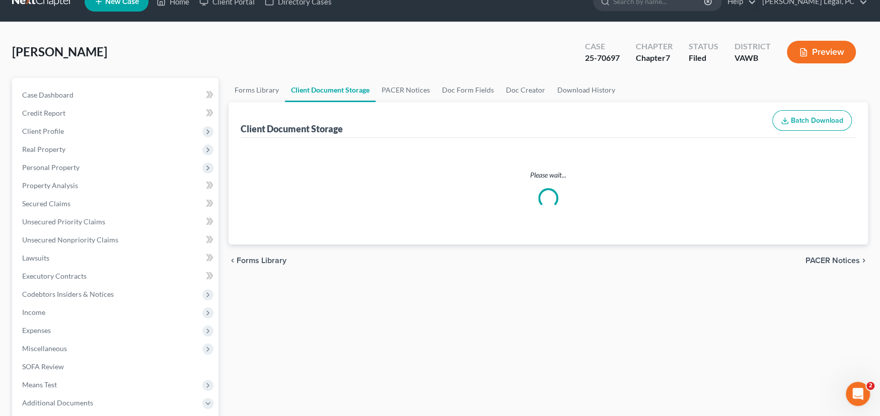
select select "0"
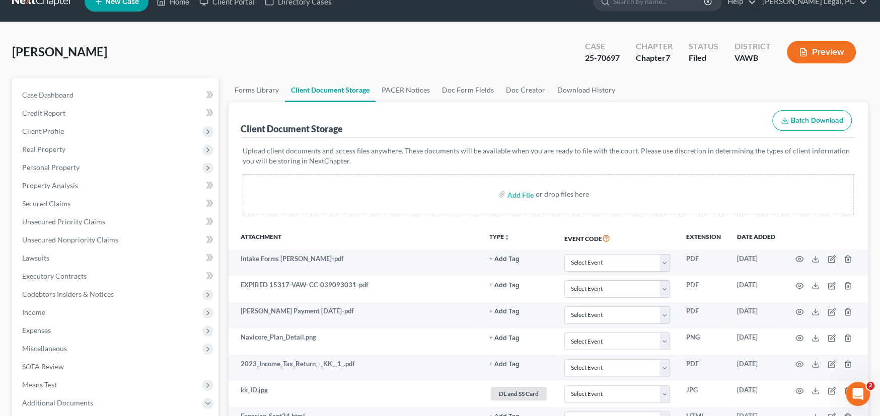
scroll to position [0, 0]
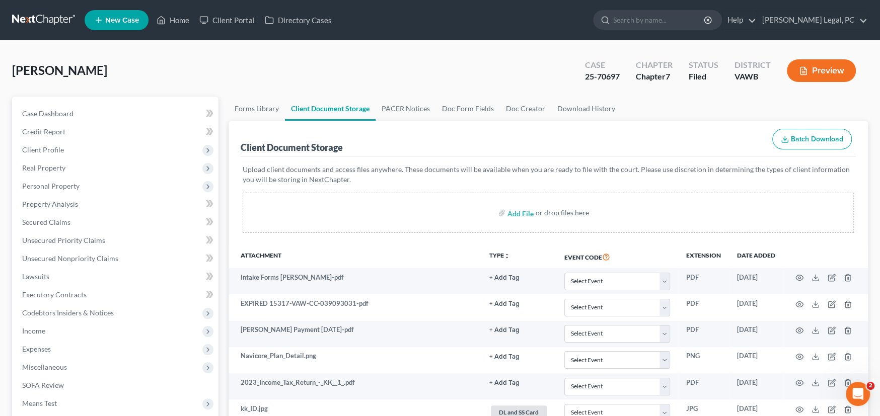
select select "0"
click at [38, 112] on span "Case Dashboard" at bounding box center [47, 113] width 51 height 9
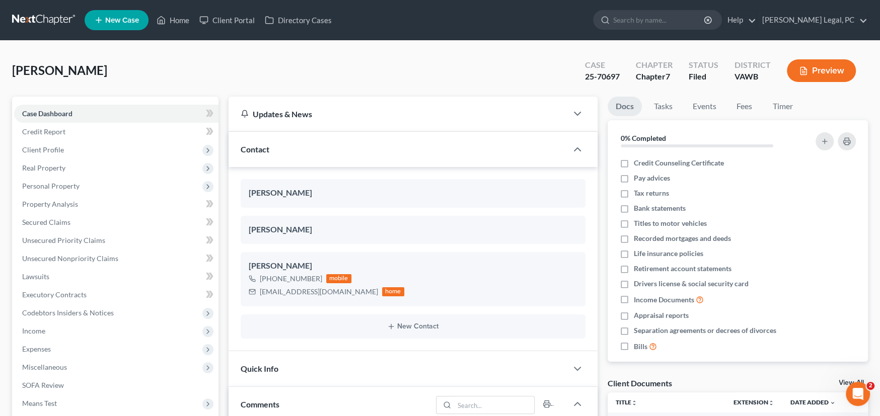
scroll to position [561, 0]
click at [47, 17] on link at bounding box center [44, 20] width 64 height 18
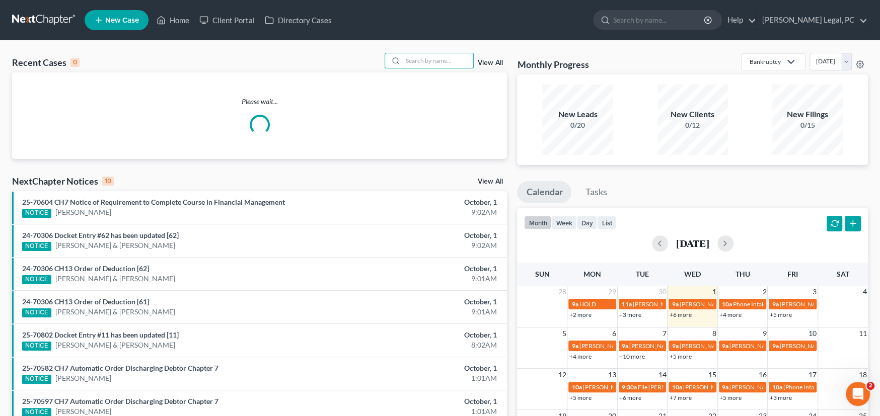
drag, startPoint x: 453, startPoint y: 62, endPoint x: 458, endPoint y: 51, distance: 12.2
click at [452, 62] on input "search" at bounding box center [438, 60] width 70 height 15
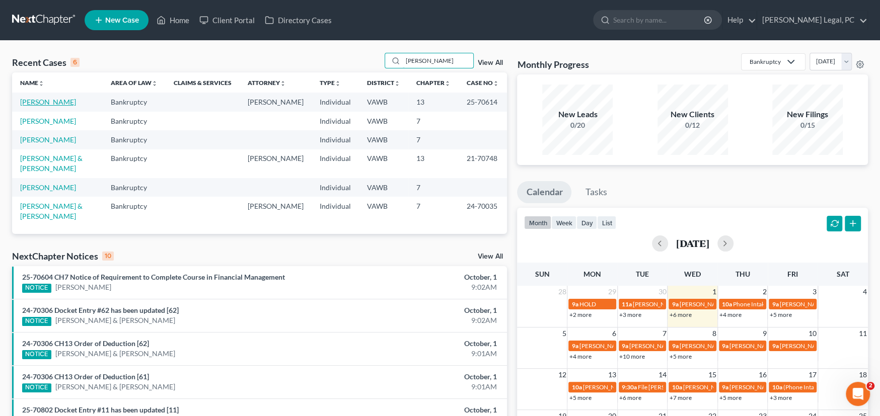
type input "harris"
click at [25, 100] on link "[PERSON_NAME]" at bounding box center [48, 102] width 56 height 9
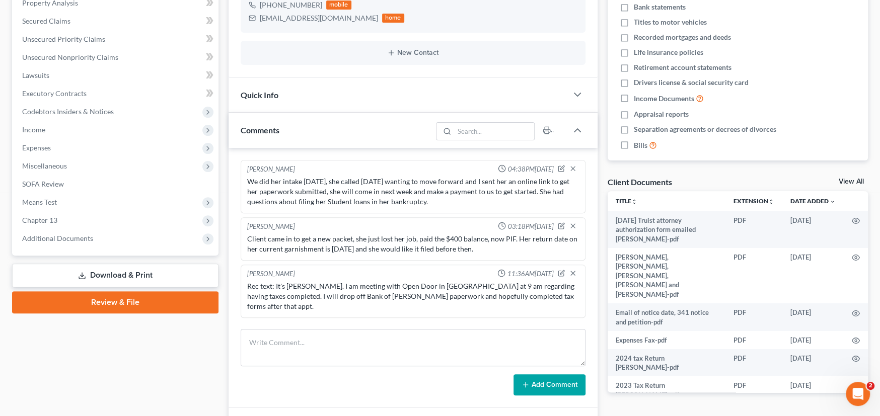
scroll to position [91, 0]
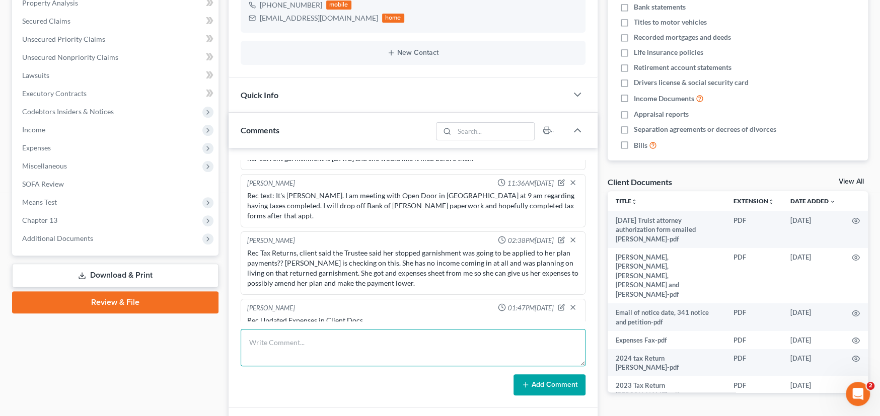
click at [292, 339] on textarea at bounding box center [413, 347] width 345 height 37
paste textarea "I am faxing you the copy of average monthly expense from the library. Should re…"
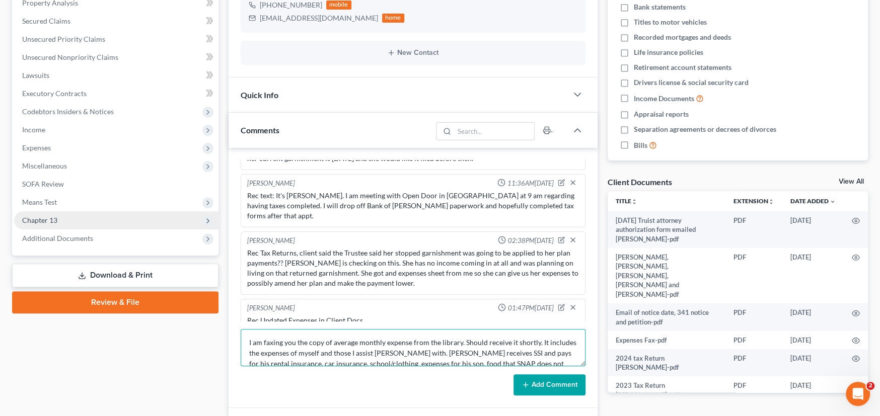
scroll to position [107, 0]
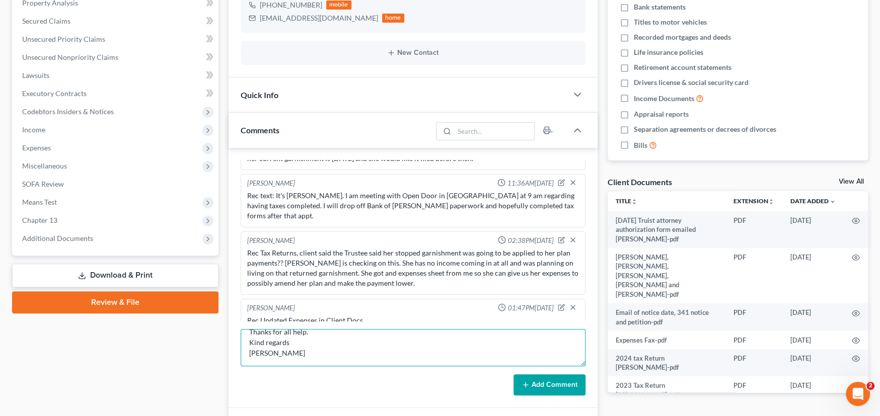
type textarea "I am faxing you the copy of average monthly expense from the library. Should re…"
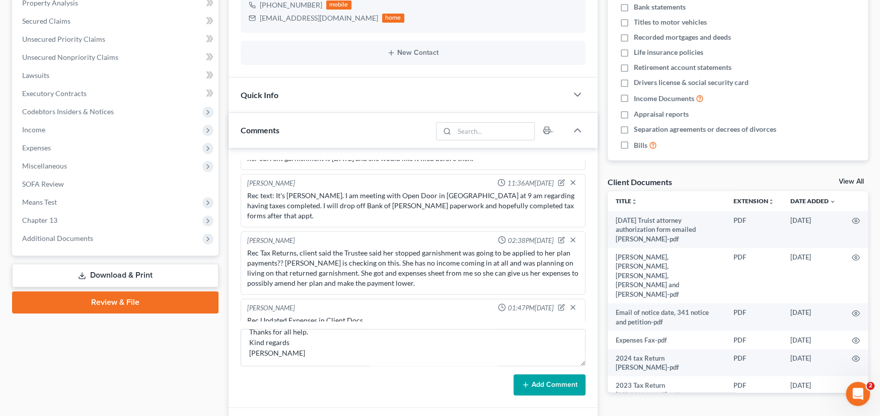
click at [555, 383] on button "Add Comment" at bounding box center [549, 385] width 72 height 21
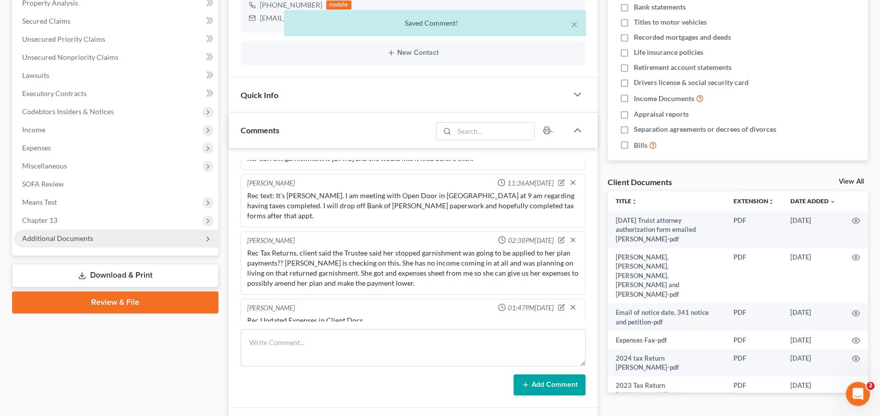
scroll to position [239, 0]
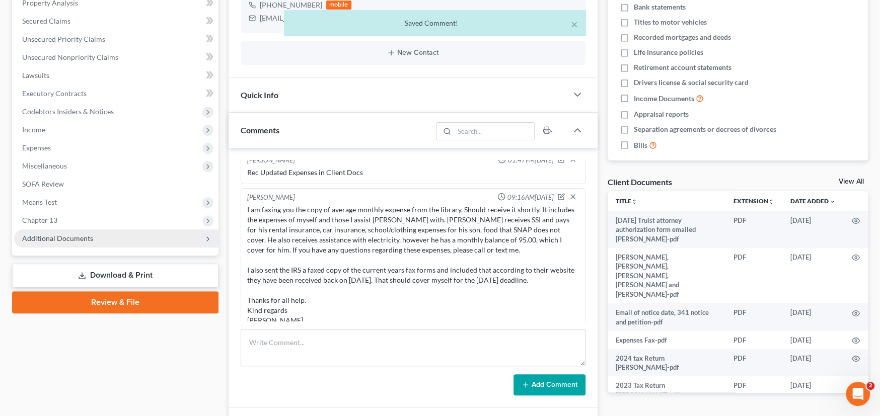
click at [54, 239] on span "Additional Documents" at bounding box center [57, 238] width 71 height 9
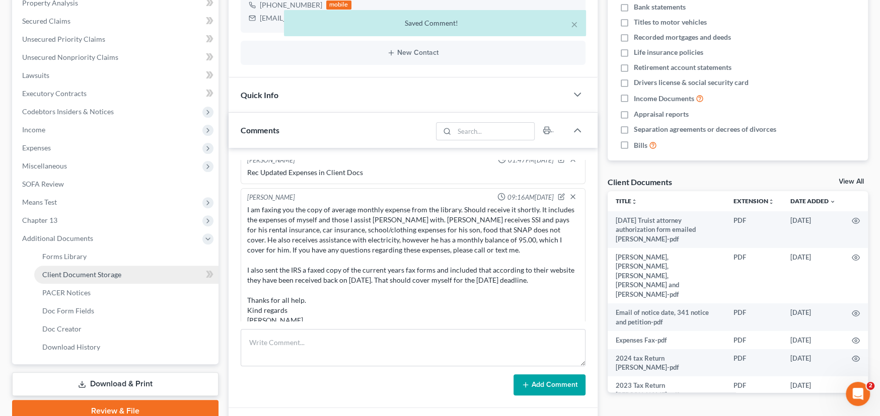
click at [70, 273] on span "Client Document Storage" at bounding box center [81, 274] width 79 height 9
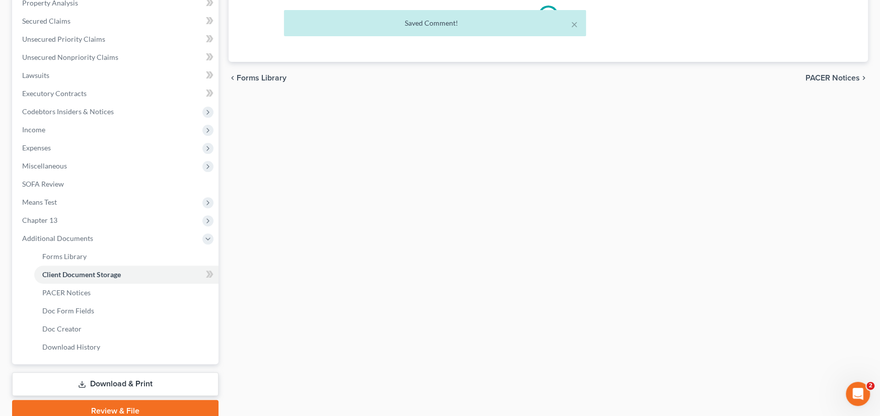
scroll to position [18, 0]
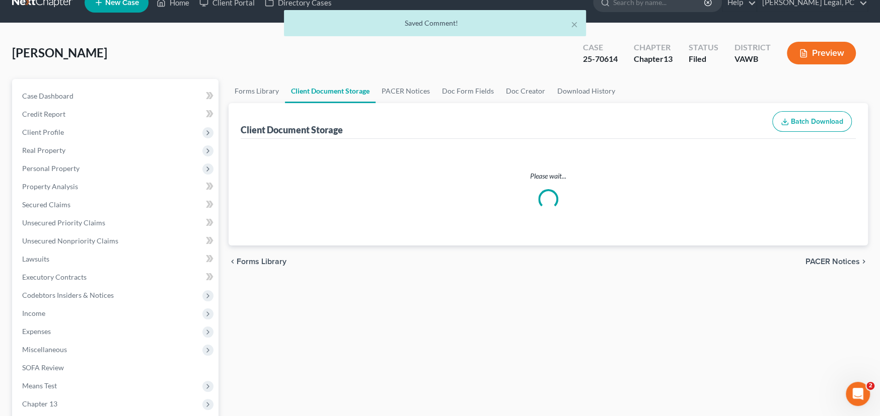
select select "0"
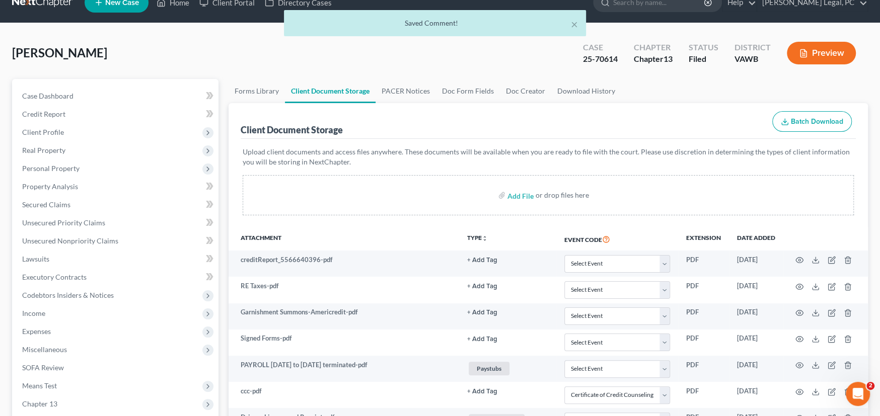
scroll to position [0, 0]
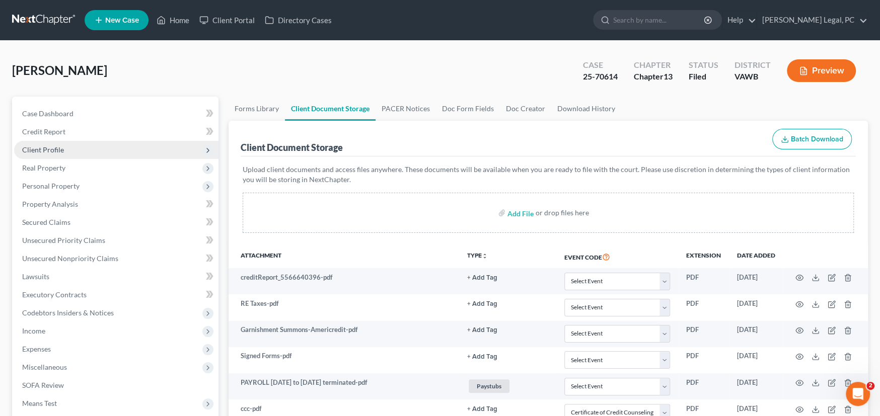
select select "0"
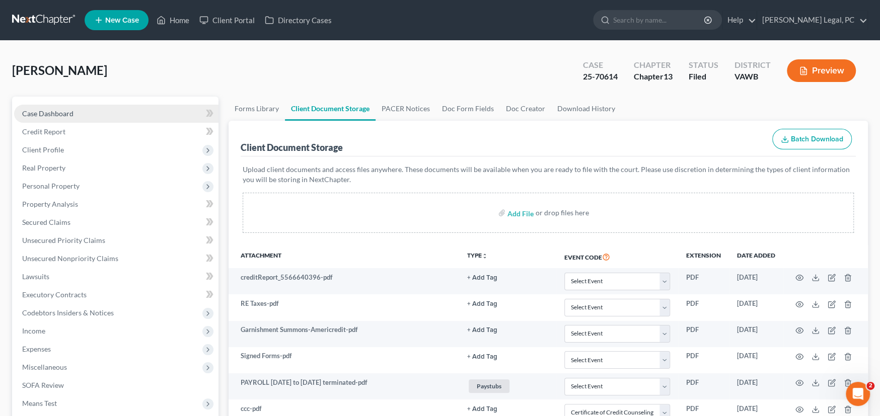
click at [48, 111] on span "Case Dashboard" at bounding box center [47, 113] width 51 height 9
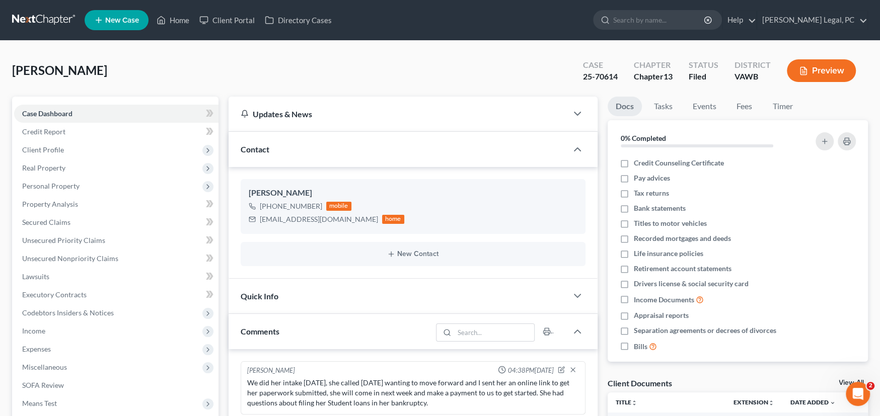
scroll to position [239, 0]
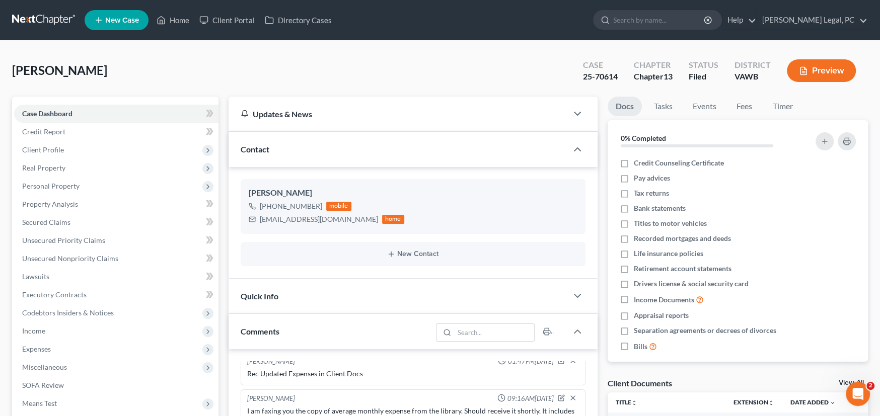
drag, startPoint x: 37, startPoint y: 19, endPoint x: 95, endPoint y: 29, distance: 58.9
click at [37, 19] on link at bounding box center [44, 20] width 64 height 18
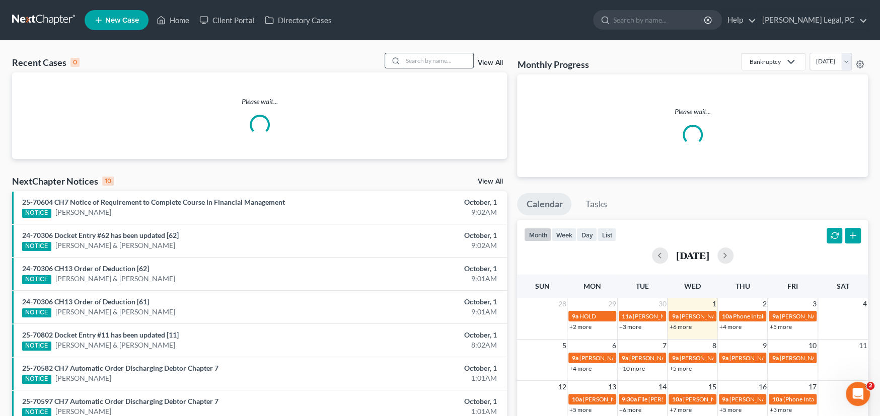
click at [417, 58] on input "search" at bounding box center [438, 60] width 70 height 15
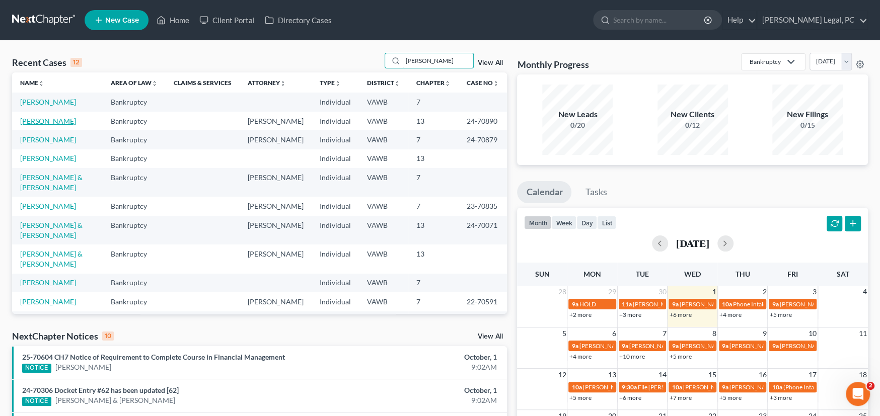
type input "[PERSON_NAME]"
click at [38, 118] on link "[PERSON_NAME]" at bounding box center [48, 121] width 56 height 9
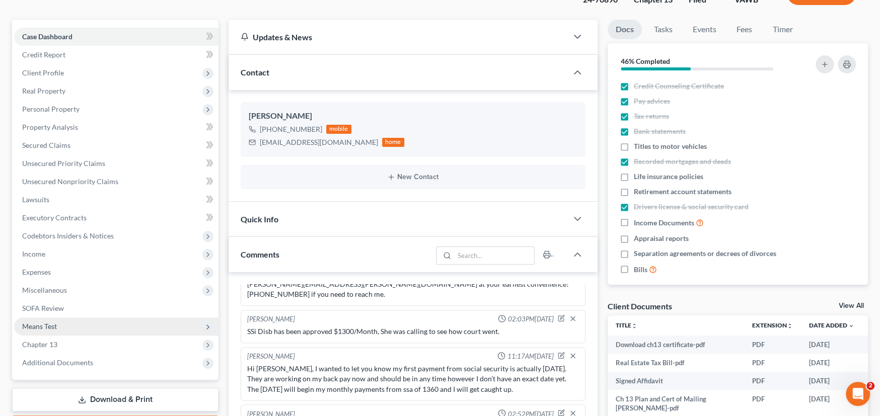
scroll to position [201, 0]
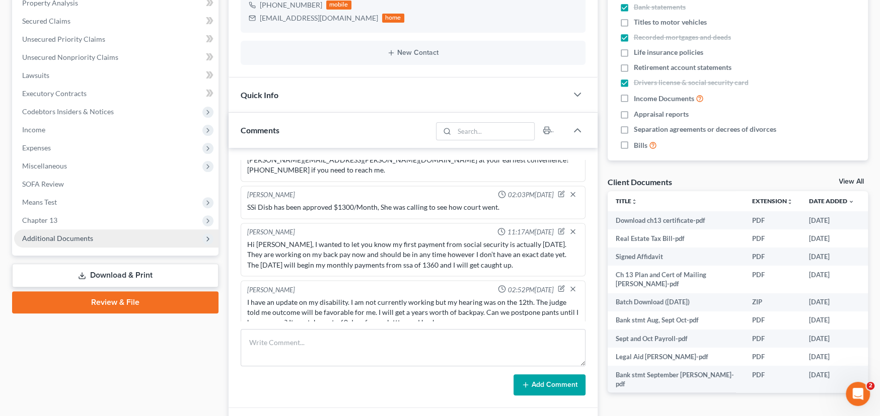
click at [73, 237] on span "Additional Documents" at bounding box center [57, 238] width 71 height 9
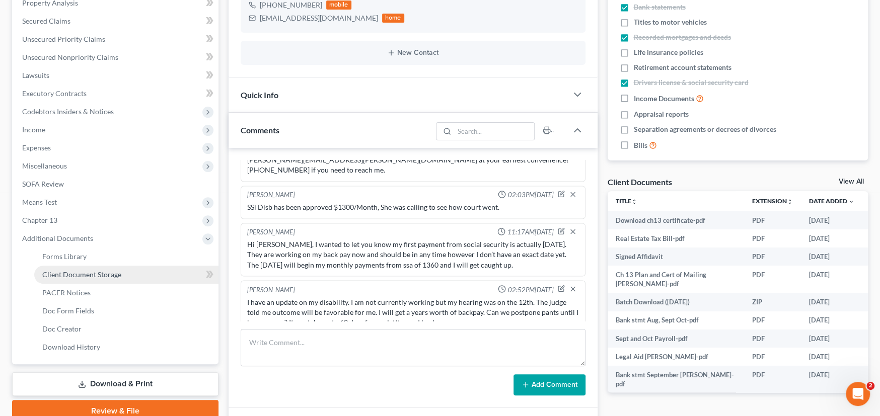
click at [90, 273] on span "Client Document Storage" at bounding box center [81, 274] width 79 height 9
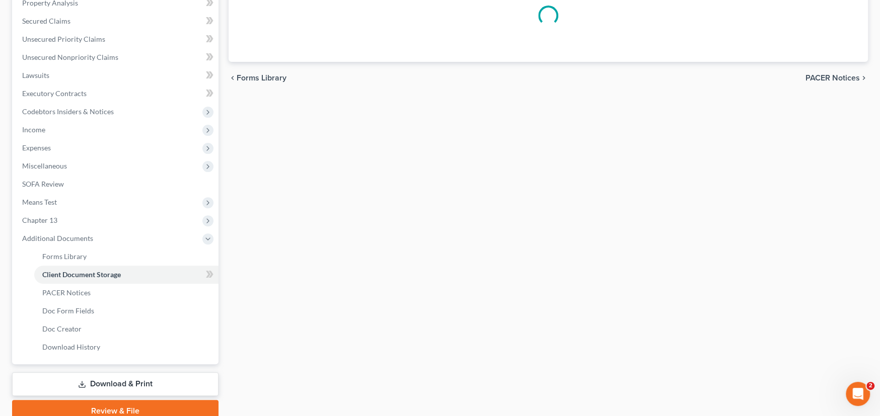
scroll to position [69, 0]
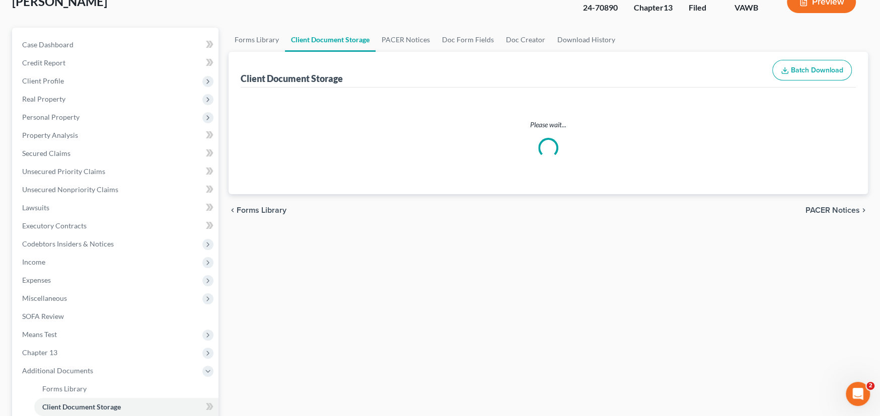
select select "0"
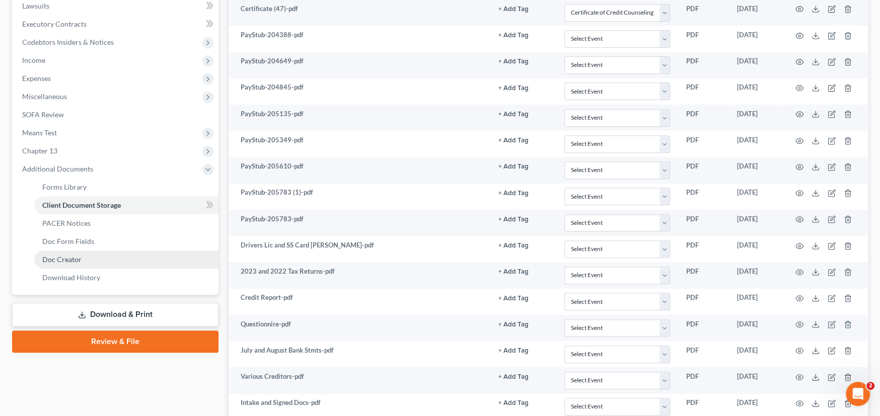
scroll to position [302, 0]
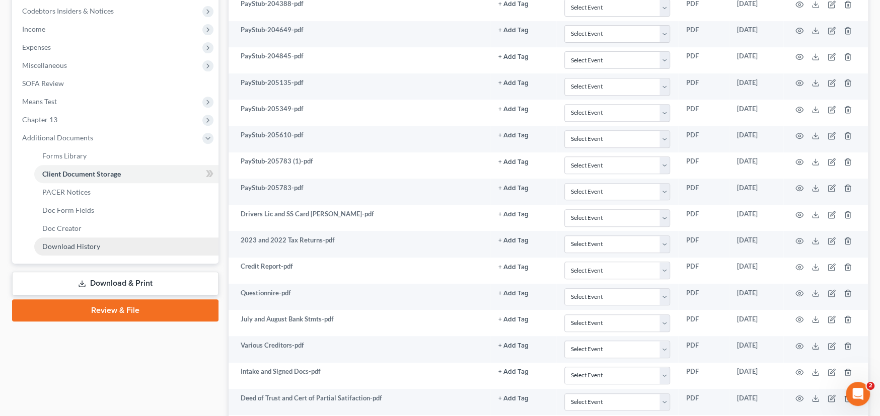
click at [82, 245] on span "Download History" at bounding box center [71, 246] width 58 height 9
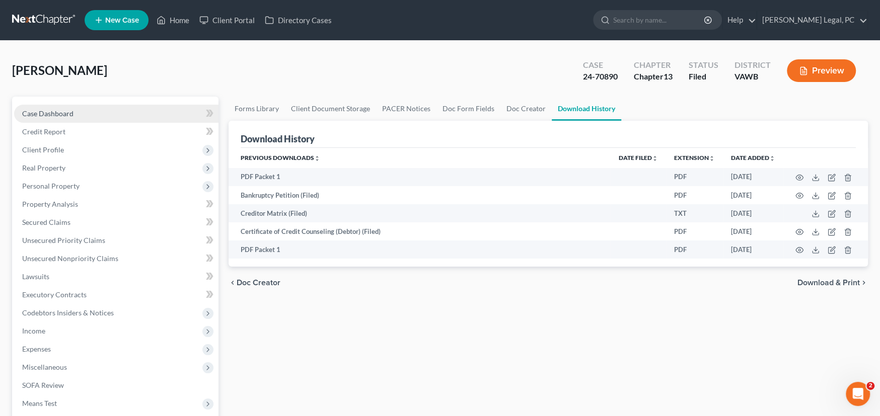
click at [56, 111] on span "Case Dashboard" at bounding box center [47, 113] width 51 height 9
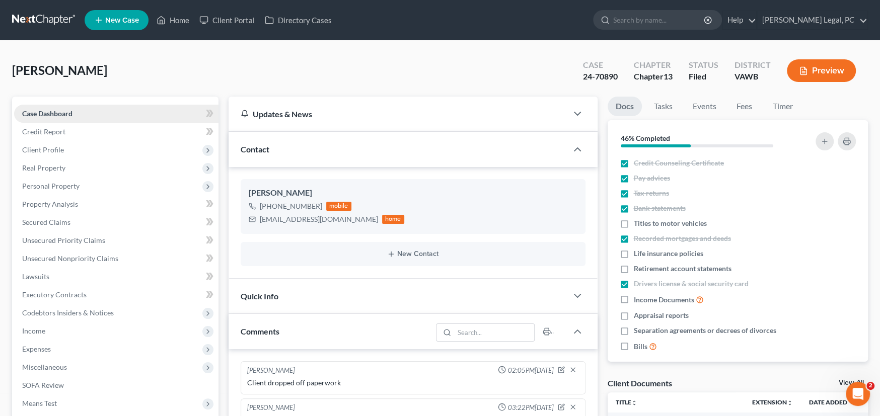
scroll to position [1392, 0]
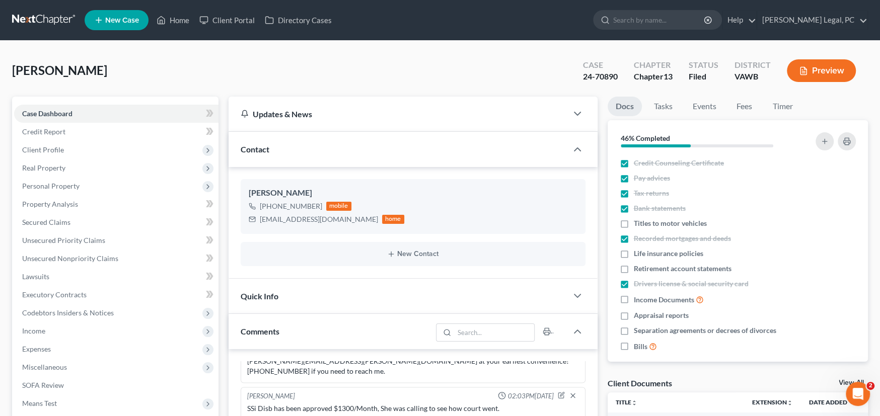
click at [51, 23] on link at bounding box center [44, 20] width 64 height 18
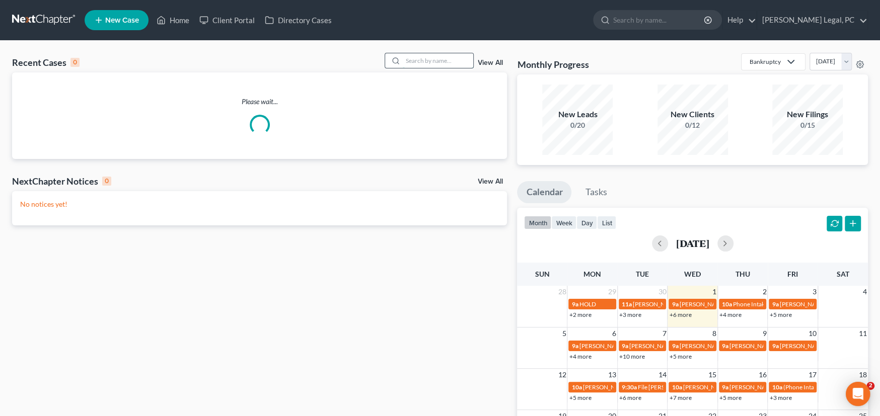
click at [417, 61] on input "search" at bounding box center [438, 60] width 70 height 15
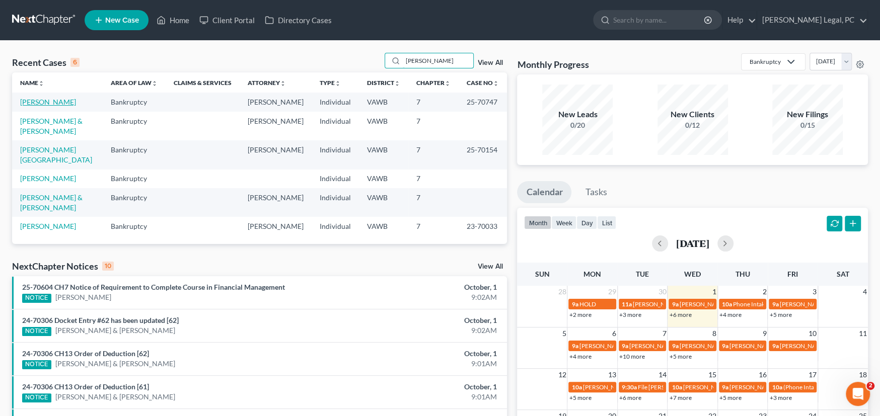
type input "[PERSON_NAME]"
click at [53, 99] on link "[PERSON_NAME]" at bounding box center [48, 102] width 56 height 9
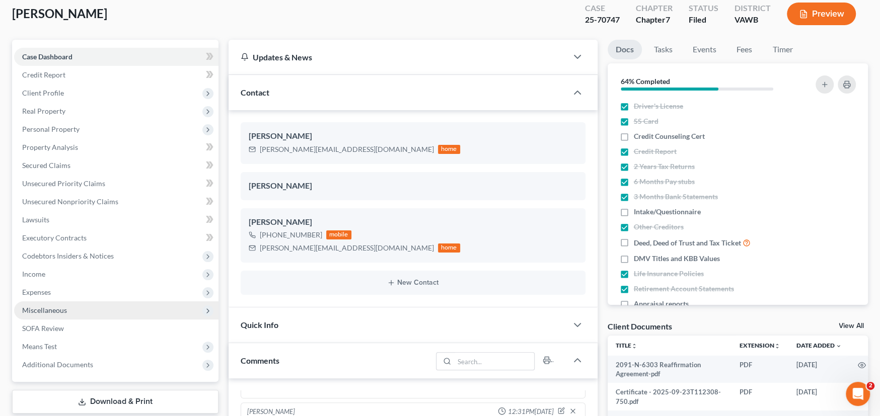
scroll to position [151, 0]
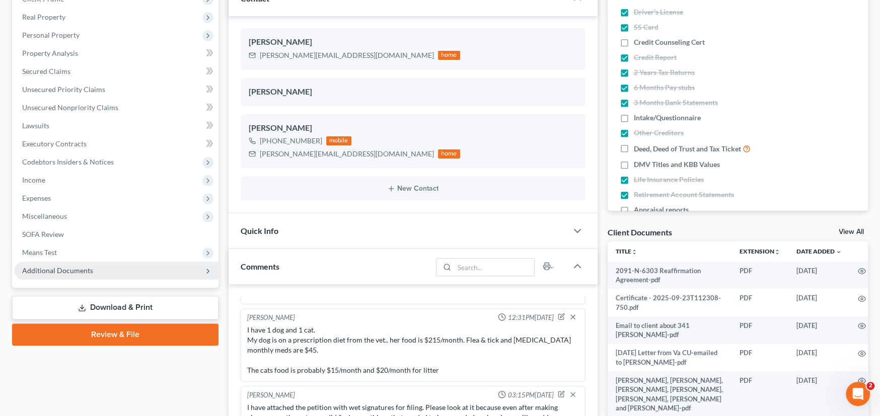
click at [91, 269] on span "Additional Documents" at bounding box center [57, 270] width 71 height 9
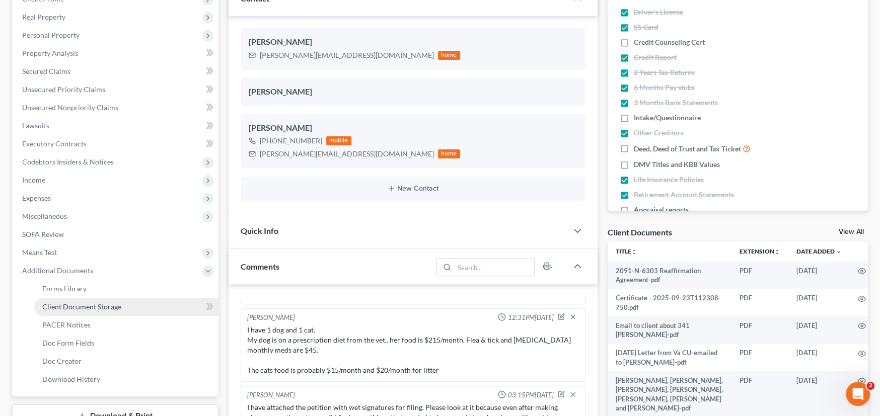
click at [118, 303] on span "Client Document Storage" at bounding box center [81, 307] width 79 height 9
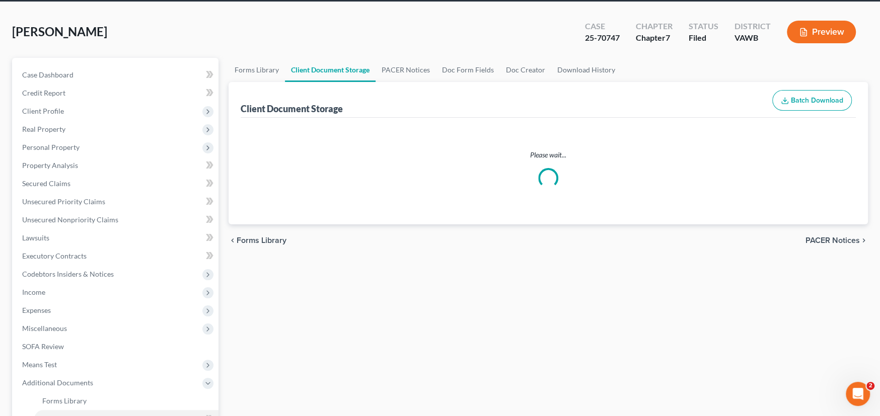
scroll to position [5, 0]
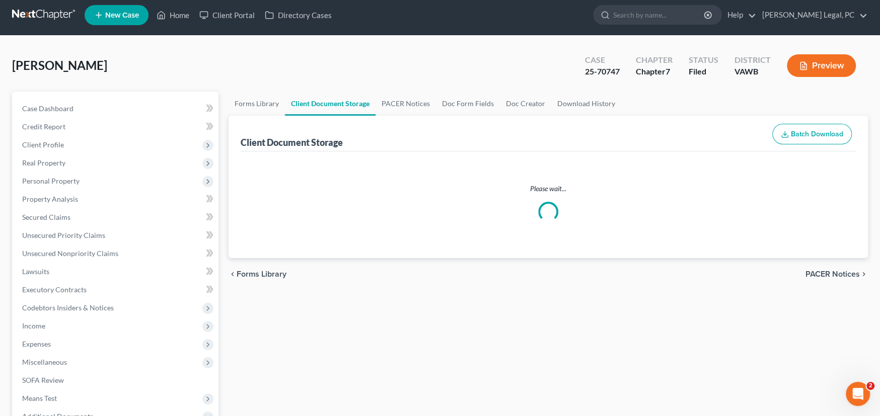
select select "0"
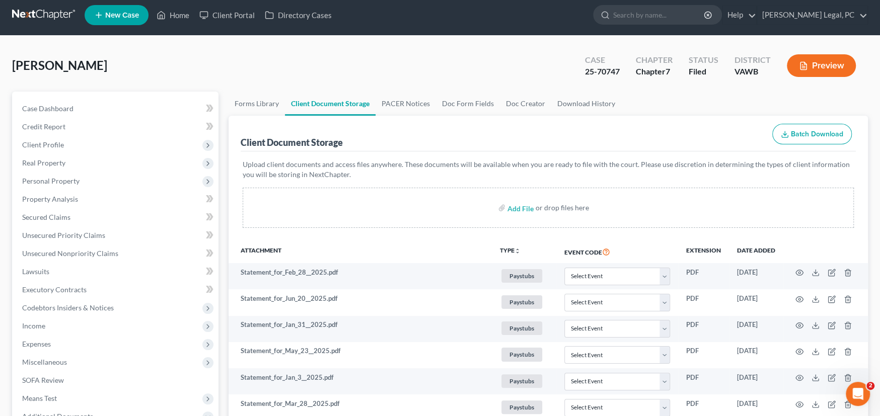
scroll to position [0, 0]
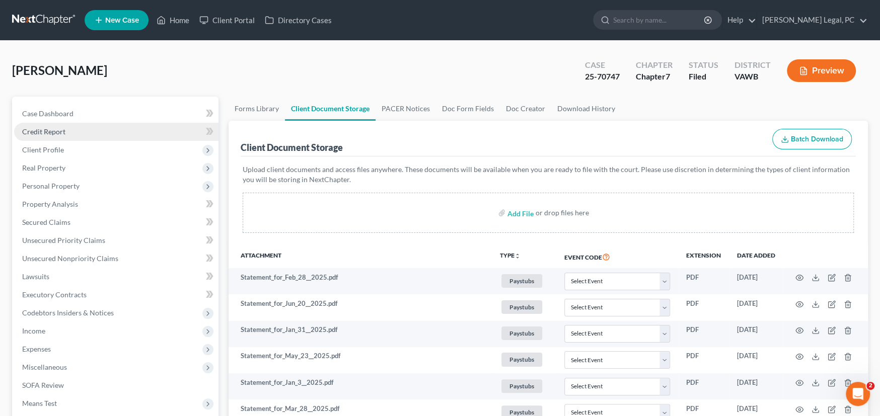
select select "0"
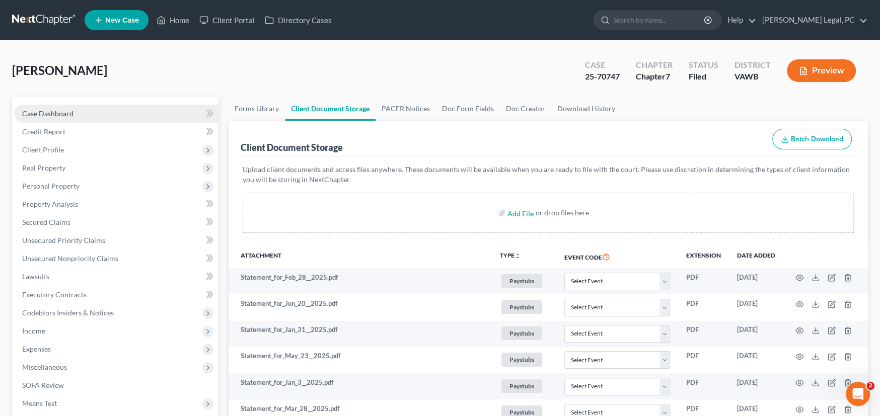
click at [51, 116] on span "Case Dashboard" at bounding box center [47, 113] width 51 height 9
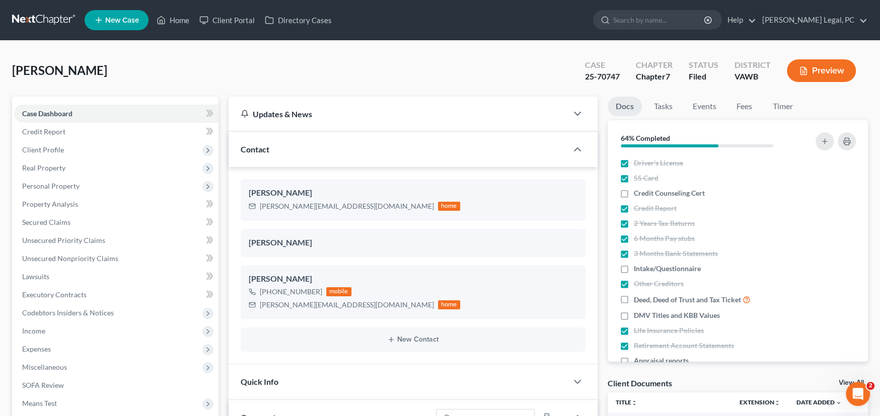
scroll to position [1017, 0]
click at [32, 13] on link at bounding box center [44, 20] width 64 height 18
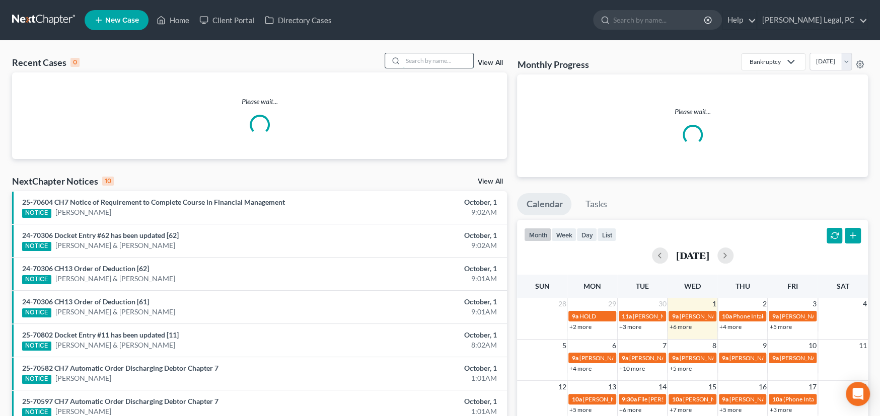
click at [431, 60] on input "search" at bounding box center [438, 60] width 70 height 15
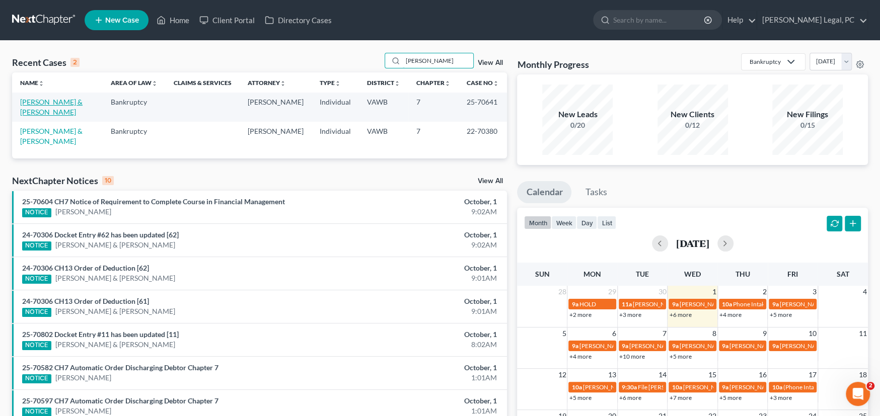
type input "[PERSON_NAME]"
click at [56, 103] on link "[PERSON_NAME] & [PERSON_NAME]" at bounding box center [51, 107] width 62 height 19
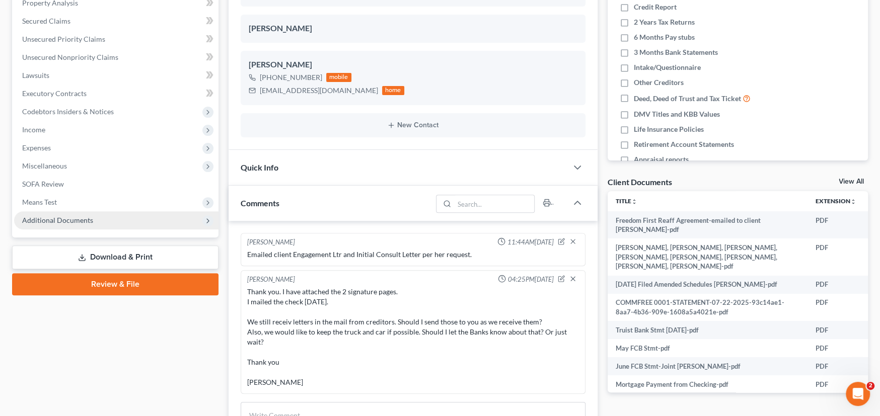
scroll to position [1002, 0]
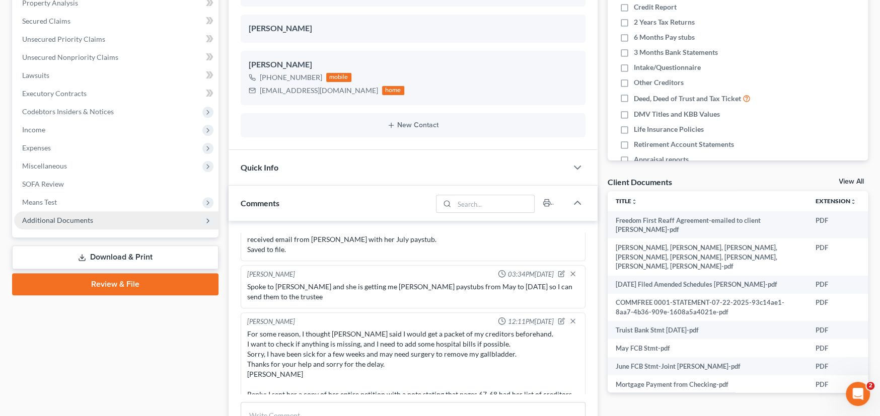
click at [77, 218] on span "Additional Documents" at bounding box center [57, 220] width 71 height 9
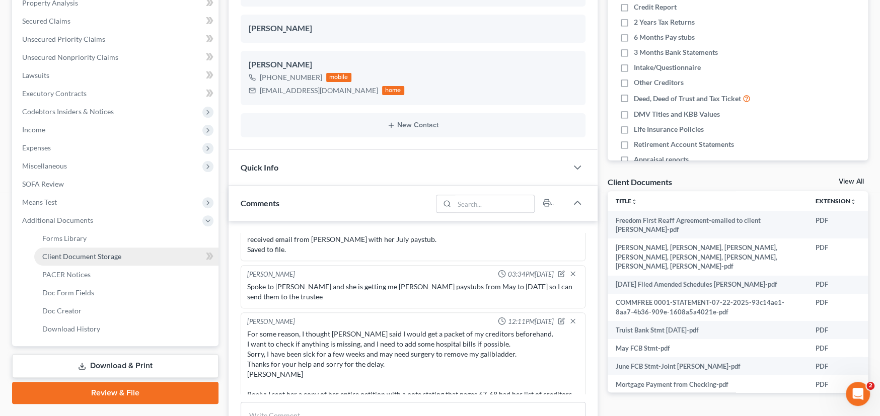
click at [89, 263] on link "Client Document Storage" at bounding box center [126, 257] width 184 height 18
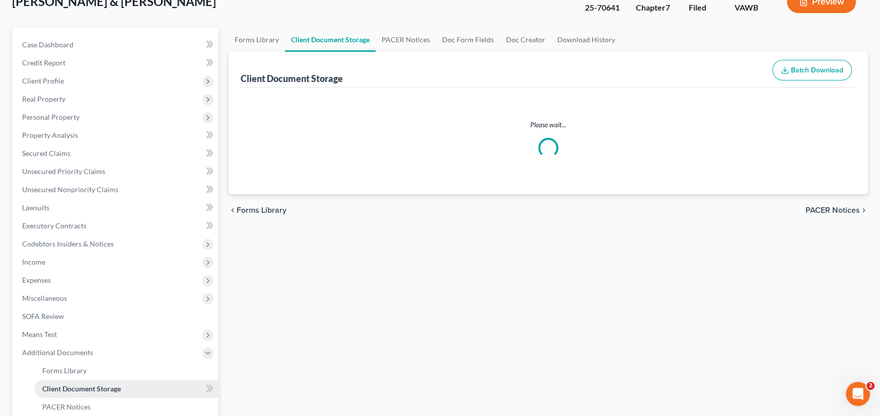
scroll to position [13, 0]
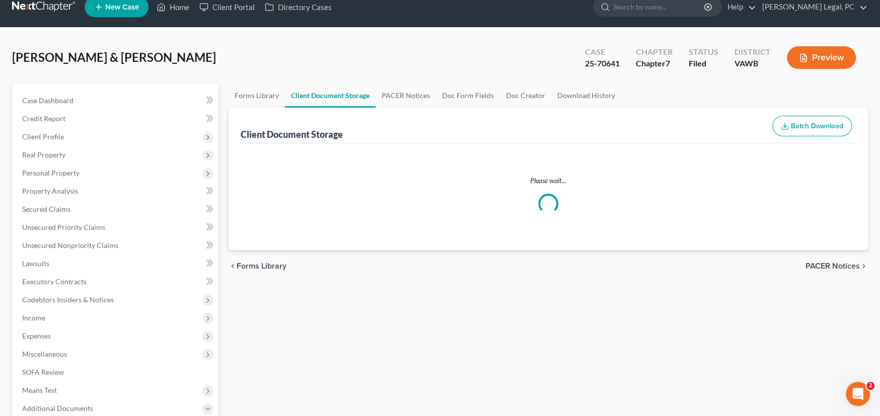
select select "0"
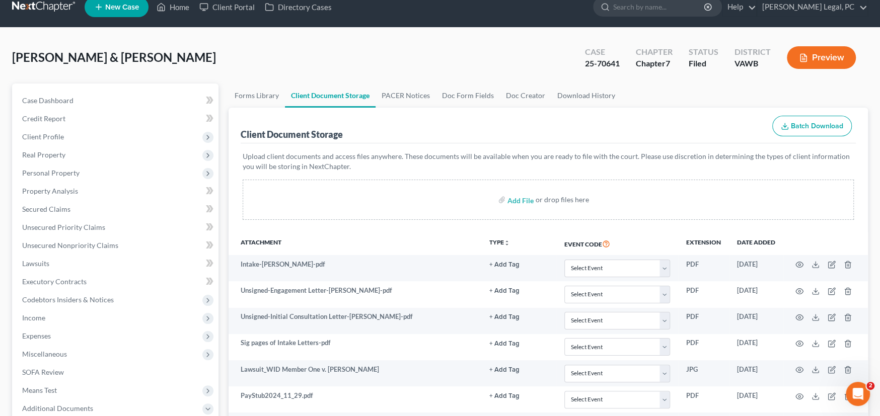
scroll to position [0, 0]
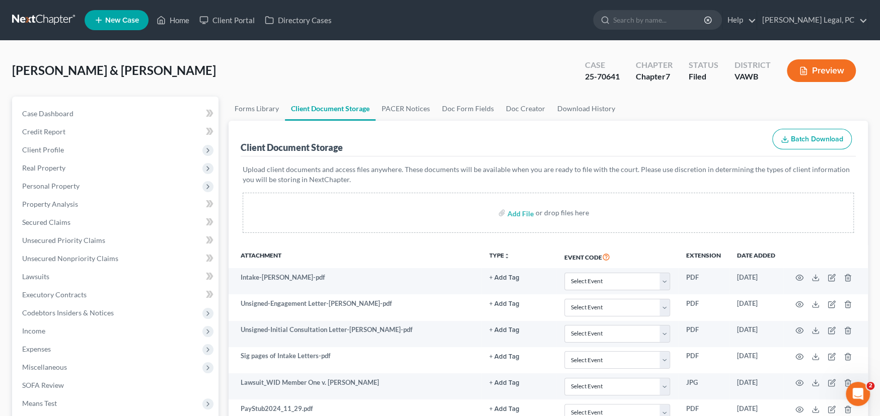
select select "0"
click at [24, 13] on link at bounding box center [44, 20] width 64 height 18
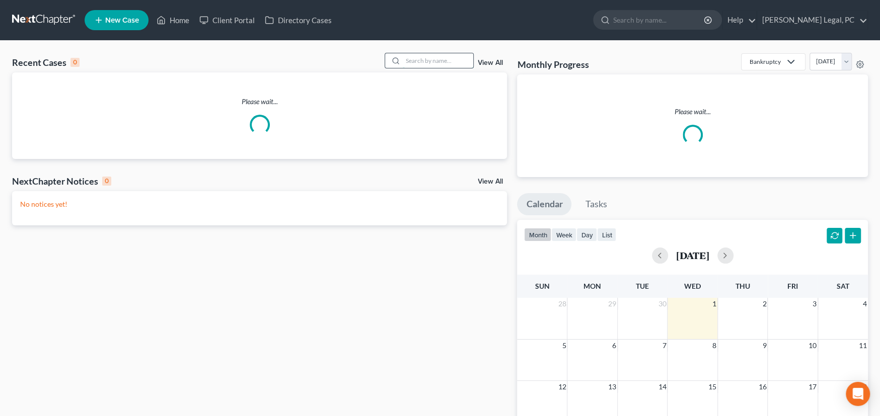
click at [414, 66] on input "search" at bounding box center [438, 60] width 70 height 15
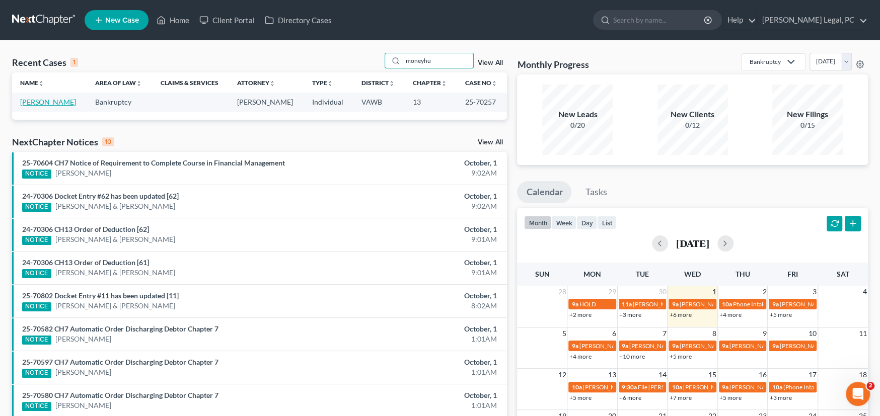
type input "moneyhu"
click at [61, 102] on link "[PERSON_NAME]" at bounding box center [48, 102] width 56 height 9
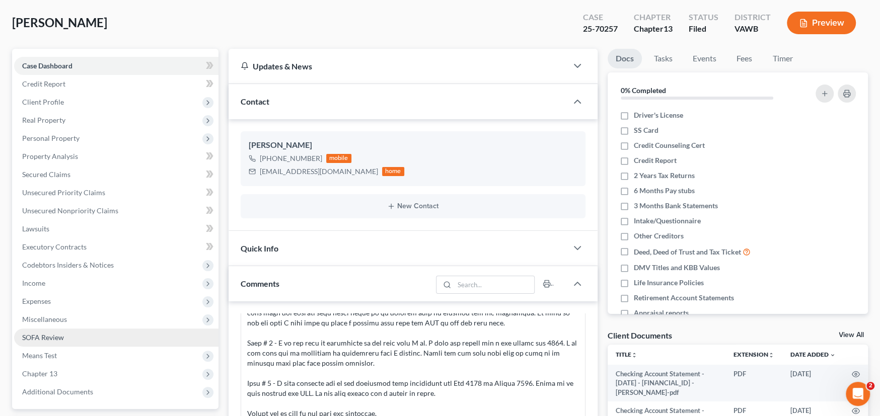
scroll to position [101, 0]
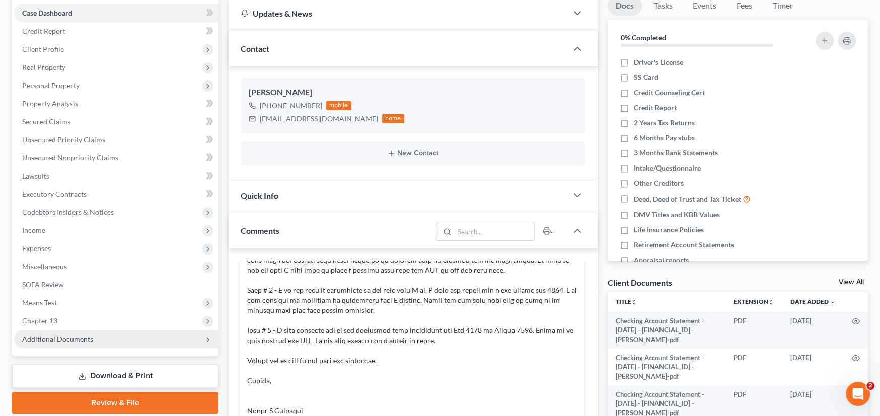
click at [53, 335] on span "Additional Documents" at bounding box center [57, 339] width 71 height 9
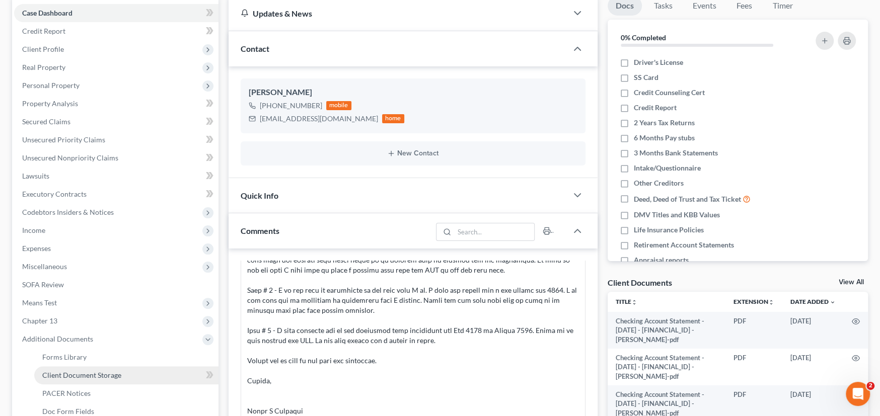
click at [92, 376] on span "Client Document Storage" at bounding box center [81, 375] width 79 height 9
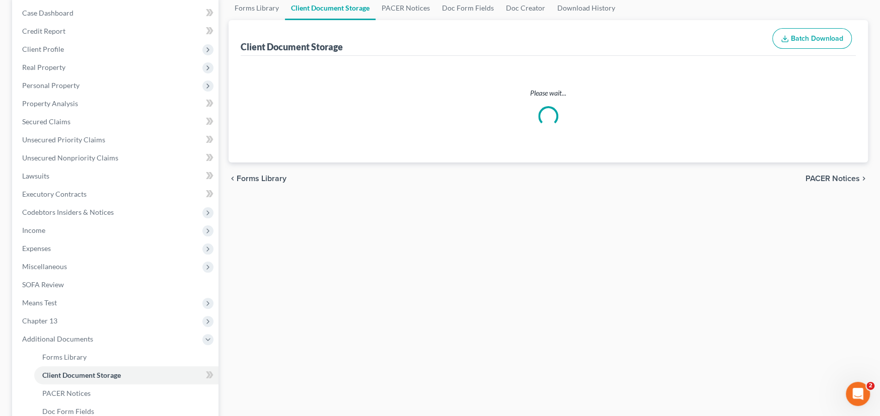
scroll to position [23, 0]
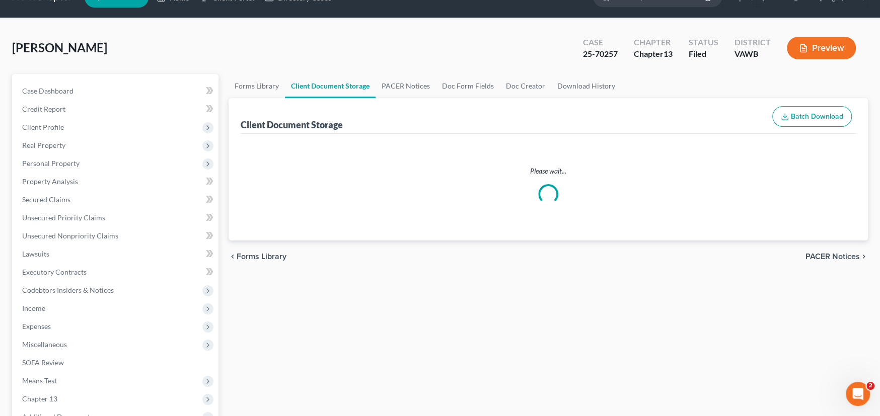
select select "0"
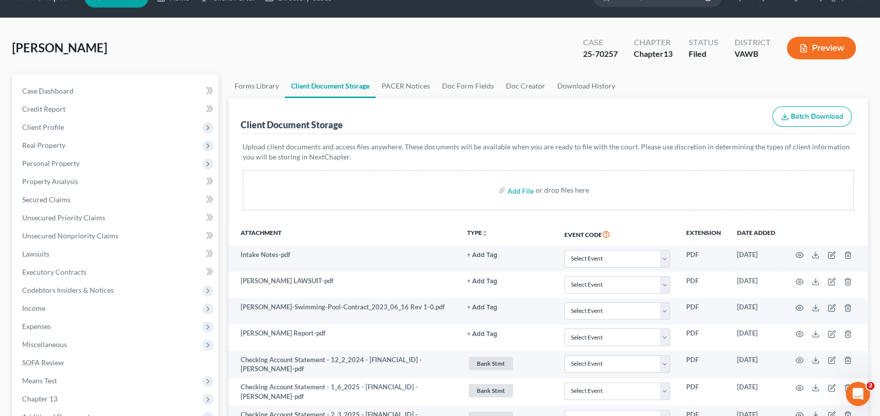
scroll to position [0, 0]
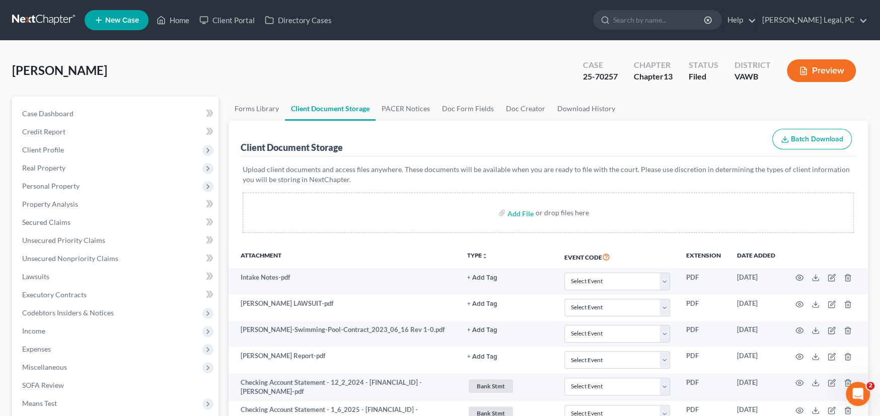
select select "0"
click at [53, 15] on link at bounding box center [44, 20] width 64 height 18
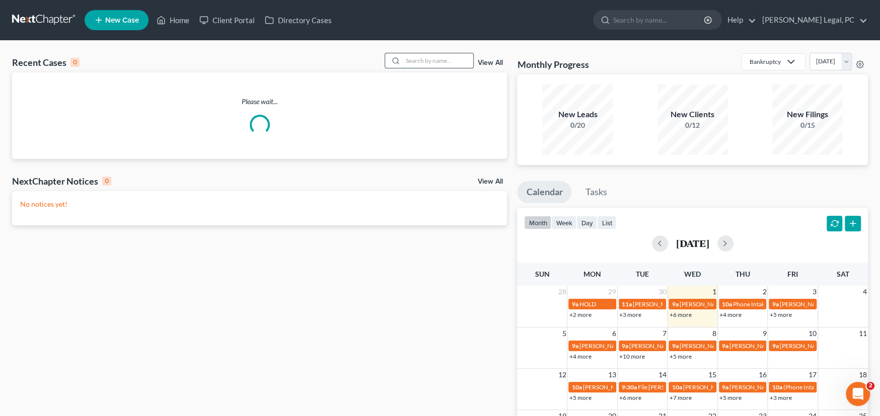
click at [430, 61] on input "search" at bounding box center [438, 60] width 70 height 15
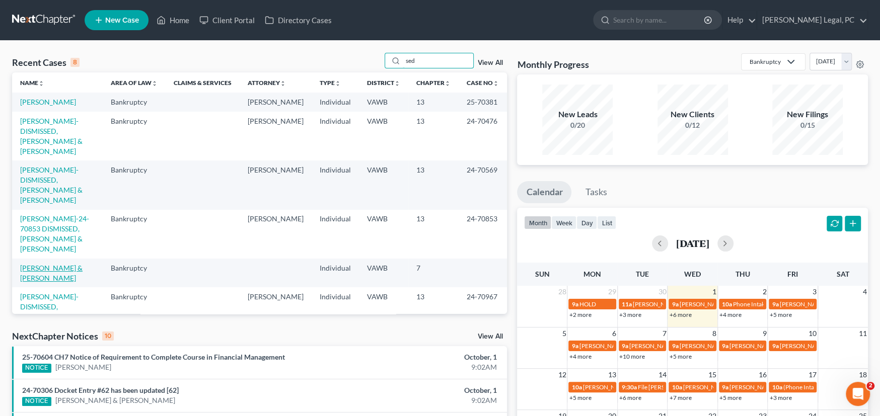
type input "sed"
click at [55, 264] on link "[PERSON_NAME] & [PERSON_NAME]" at bounding box center [51, 273] width 62 height 19
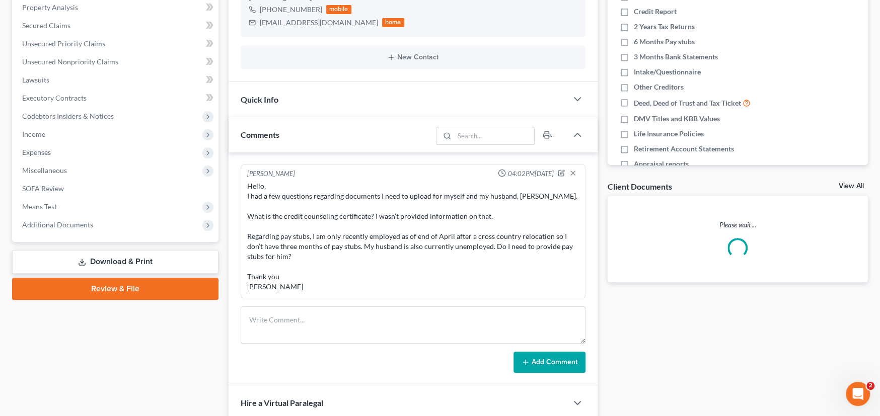
scroll to position [201, 0]
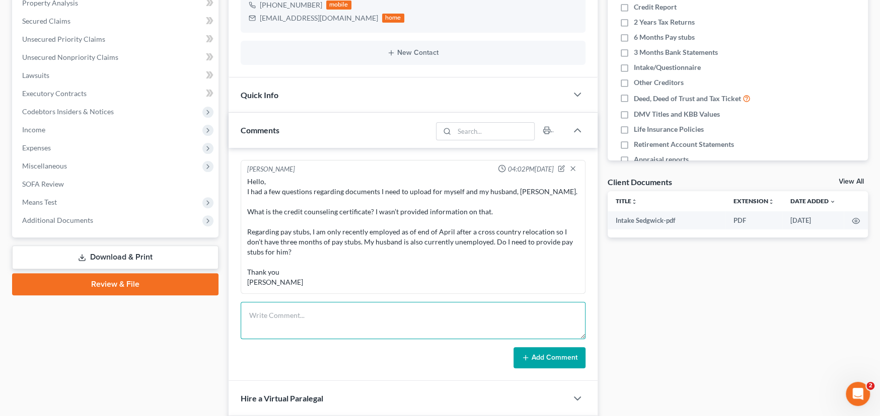
click at [269, 315] on textarea at bounding box center [413, 320] width 345 height 37
paste textarea "Hey [PERSON_NAME] my name is [PERSON_NAME], I'm part of the bankruptcy request …"
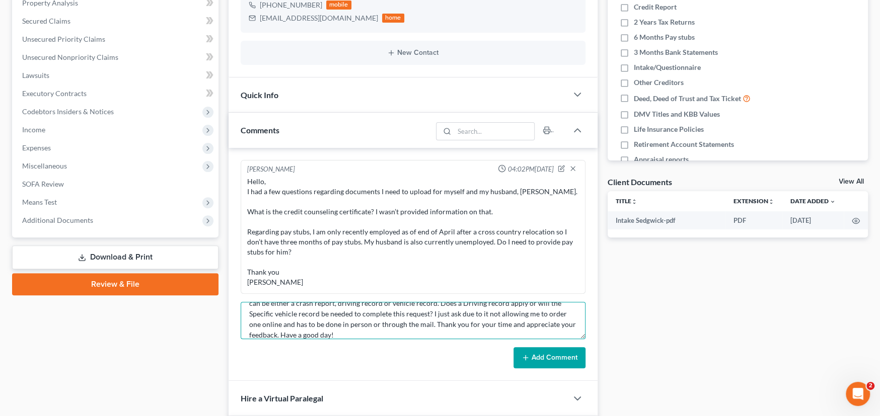
scroll to position [0, 0]
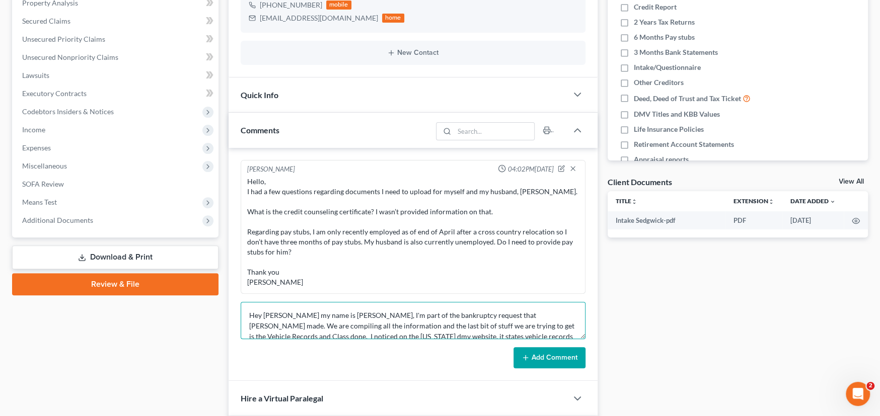
click at [250, 315] on textarea "Hey [PERSON_NAME] my name is [PERSON_NAME], I'm part of the bankruptcy request …" at bounding box center [413, 320] width 345 height 37
type textarea "[DATE] email: Hey [PERSON_NAME] my name is [PERSON_NAME], I'm part of the bankr…"
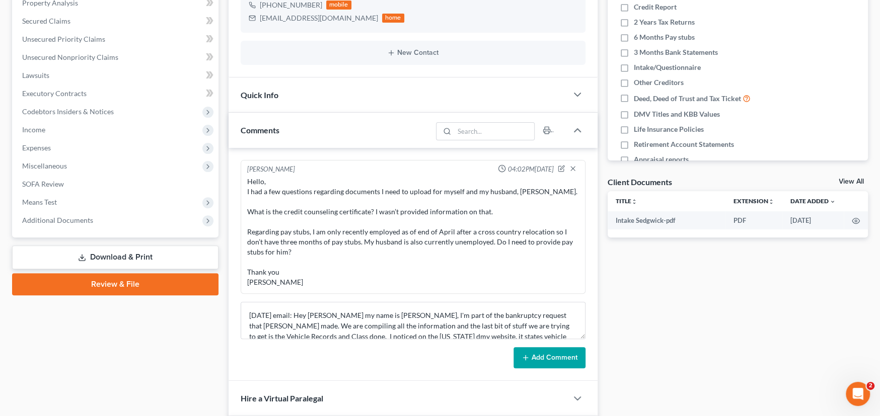
click at [542, 358] on button "Add Comment" at bounding box center [549, 357] width 72 height 21
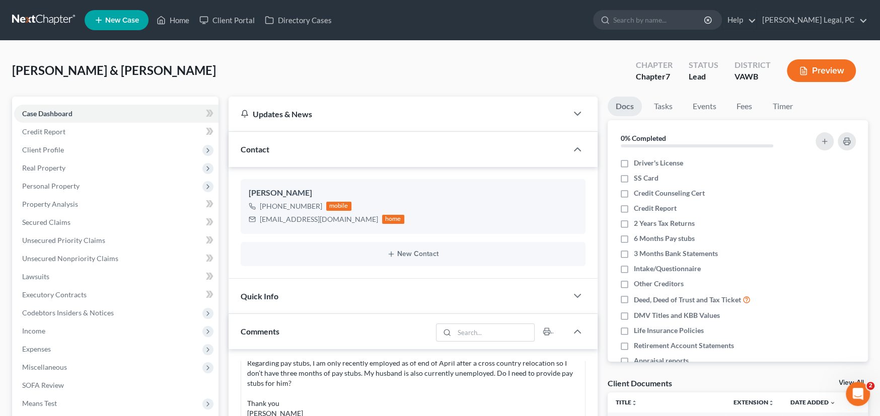
click at [48, 16] on link at bounding box center [44, 20] width 64 height 18
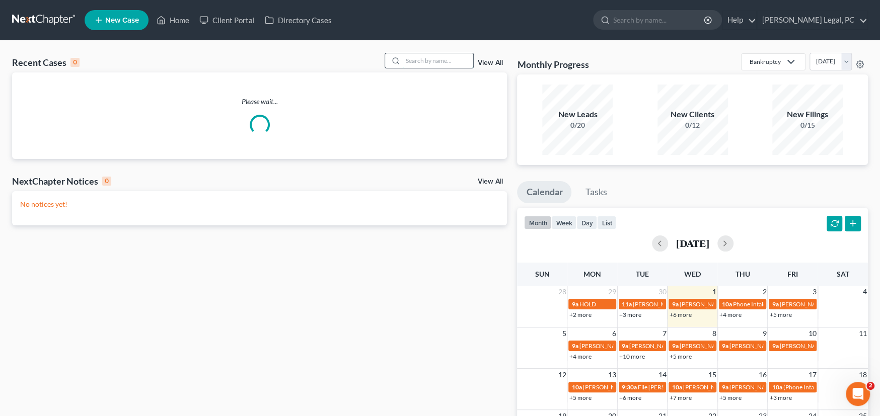
click at [426, 59] on input "search" at bounding box center [438, 60] width 70 height 15
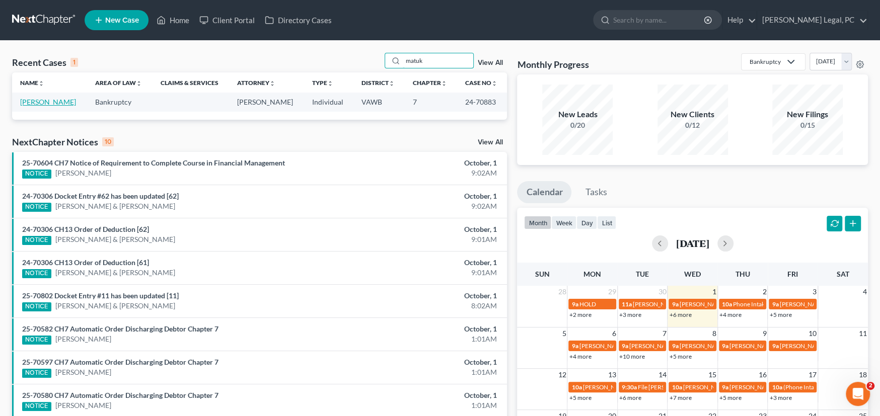
type input "matuk"
click at [31, 103] on link "[PERSON_NAME]" at bounding box center [48, 102] width 56 height 9
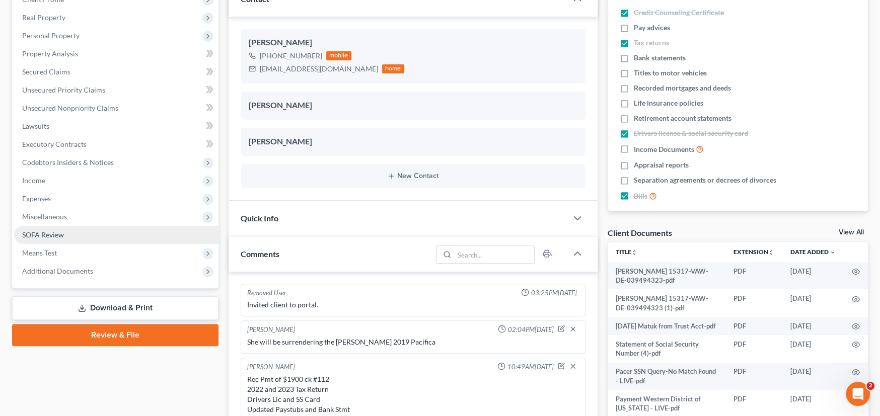
scroll to position [1218, 0]
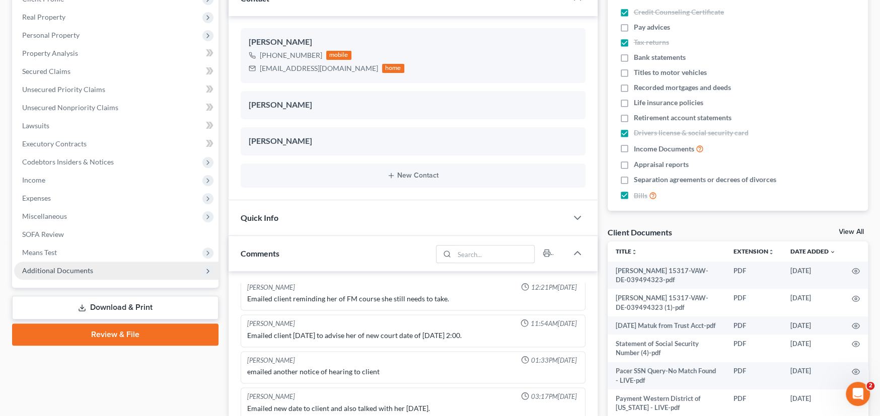
click at [50, 266] on span "Additional Documents" at bounding box center [57, 270] width 71 height 9
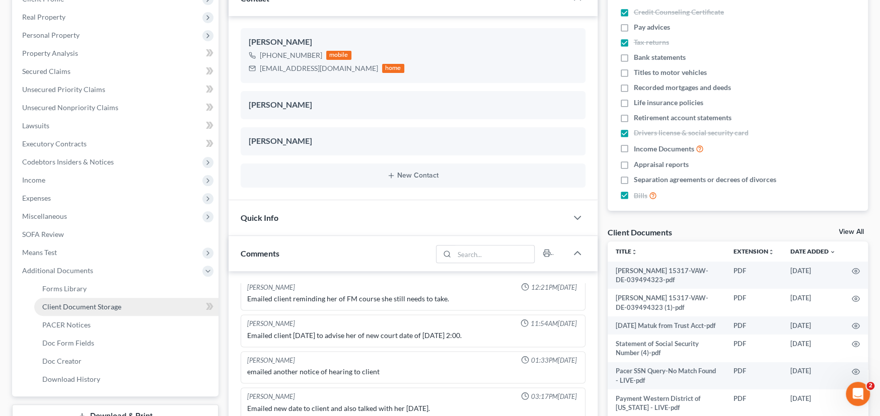
click at [79, 304] on span "Client Document Storage" at bounding box center [81, 307] width 79 height 9
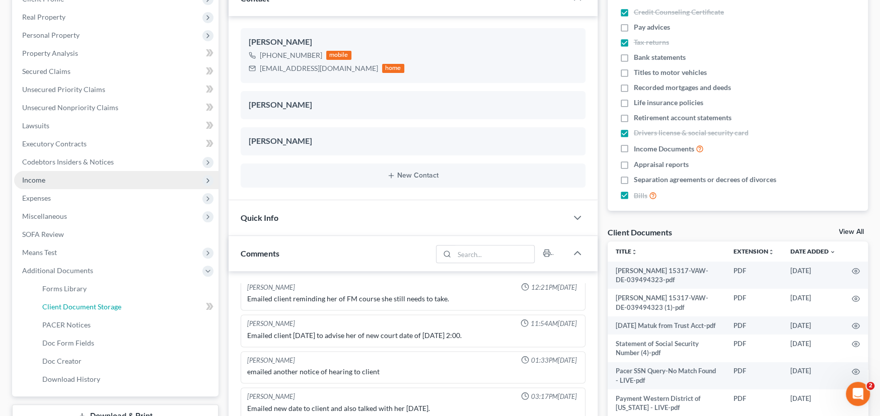
scroll to position [28, 0]
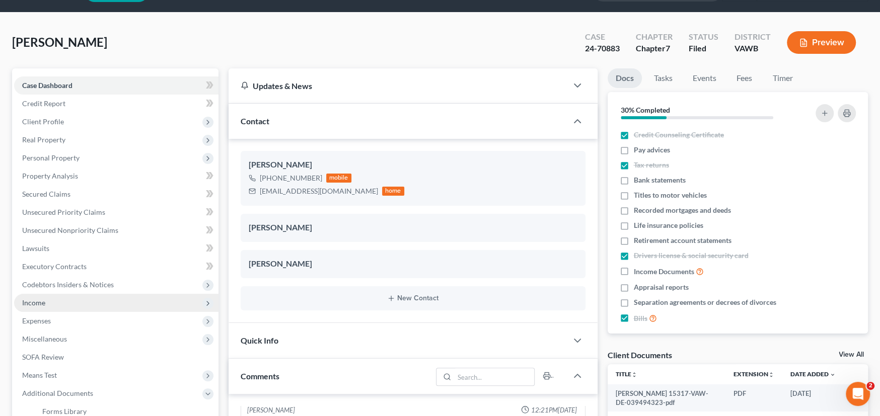
select select "0"
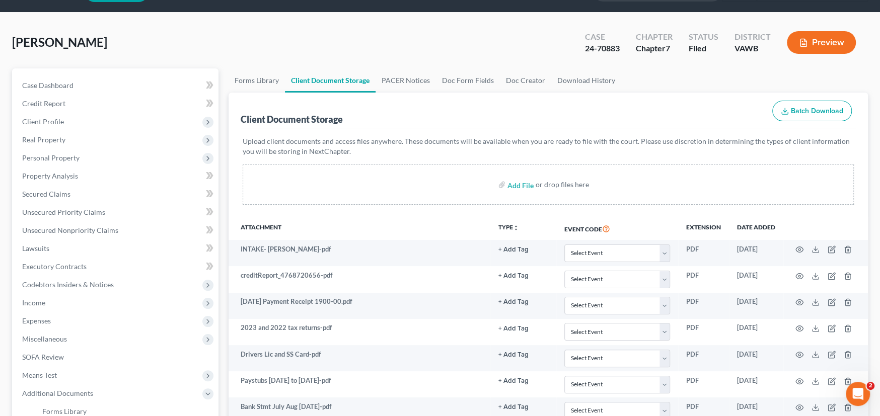
scroll to position [0, 0]
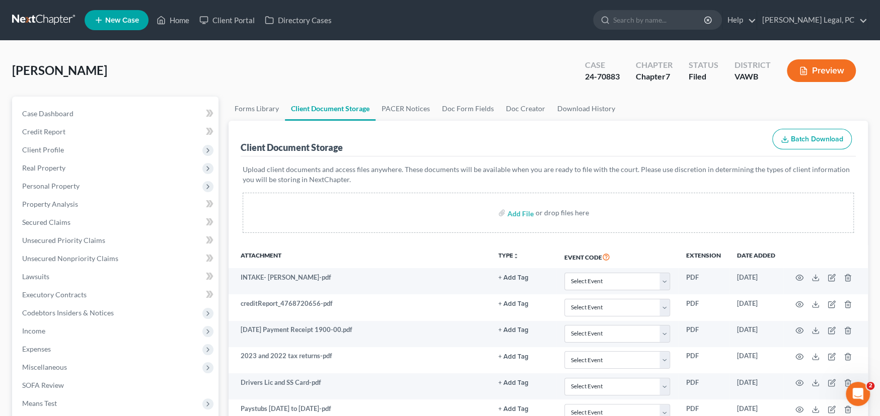
click at [47, 16] on link at bounding box center [44, 20] width 64 height 18
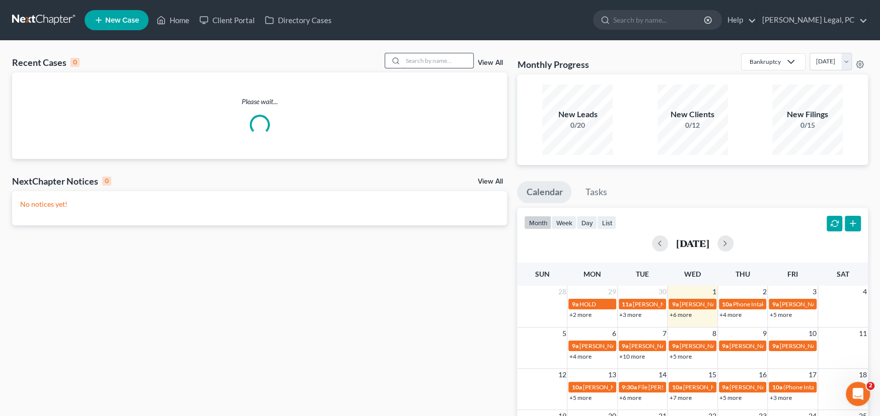
click at [414, 62] on input "search" at bounding box center [438, 60] width 70 height 15
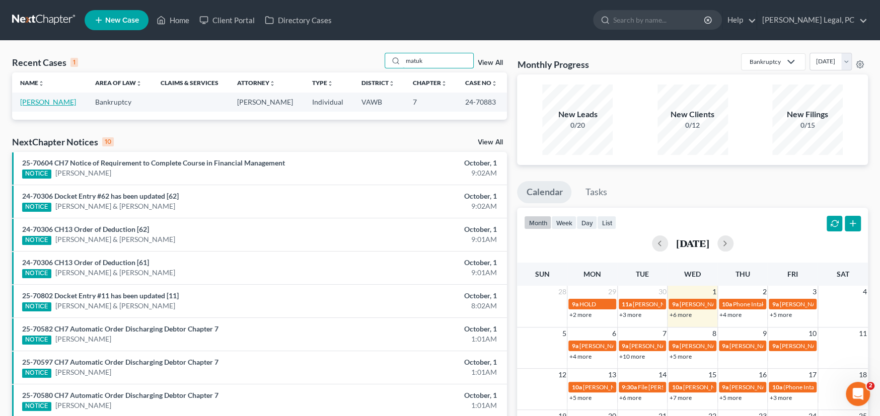
type input "matuk"
click at [49, 103] on link "[PERSON_NAME]" at bounding box center [48, 102] width 56 height 9
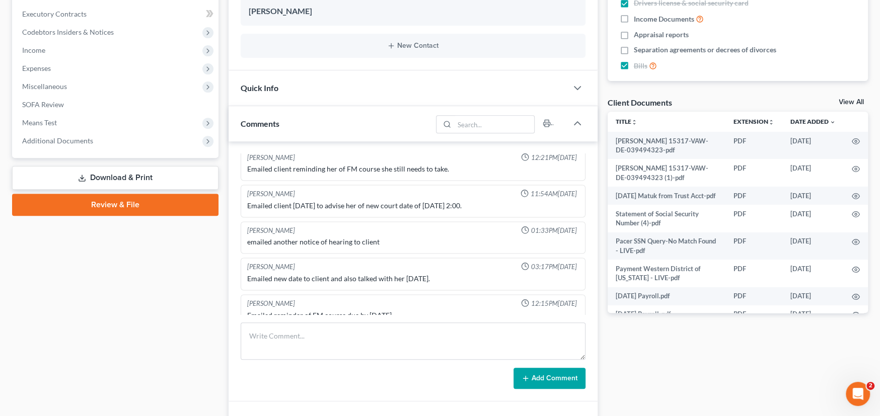
scroll to position [302, 0]
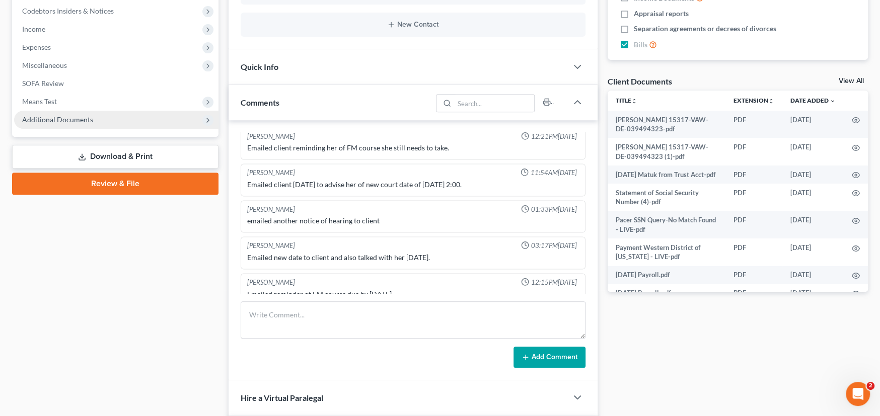
click at [65, 118] on span "Additional Documents" at bounding box center [57, 119] width 71 height 9
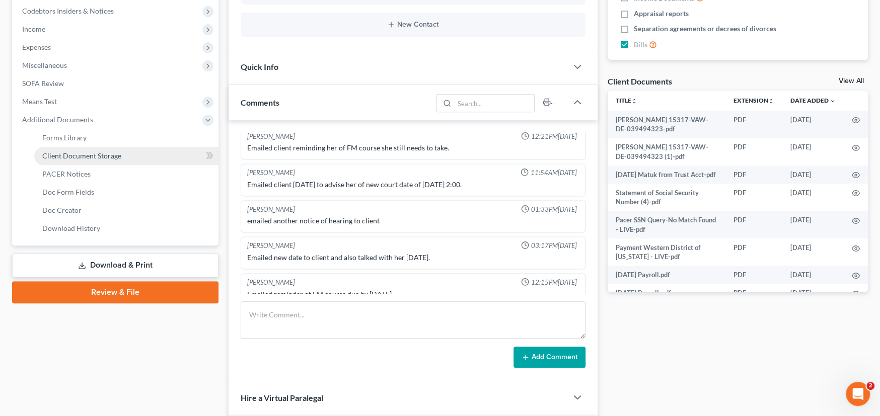
click at [69, 154] on span "Client Document Storage" at bounding box center [81, 156] width 79 height 9
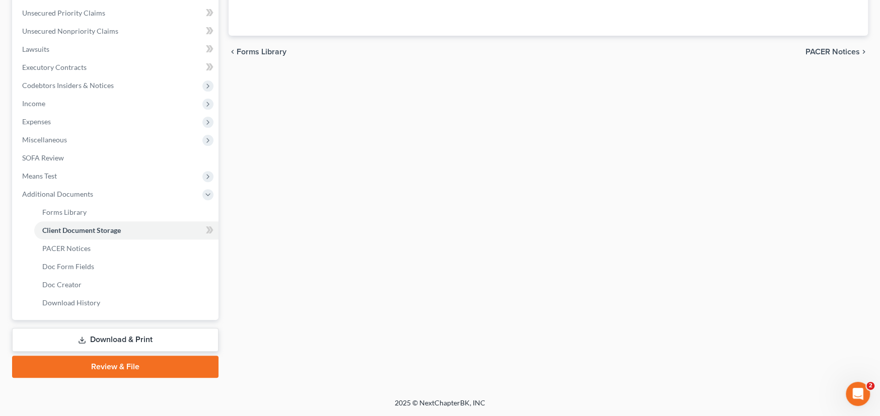
scroll to position [117, 0]
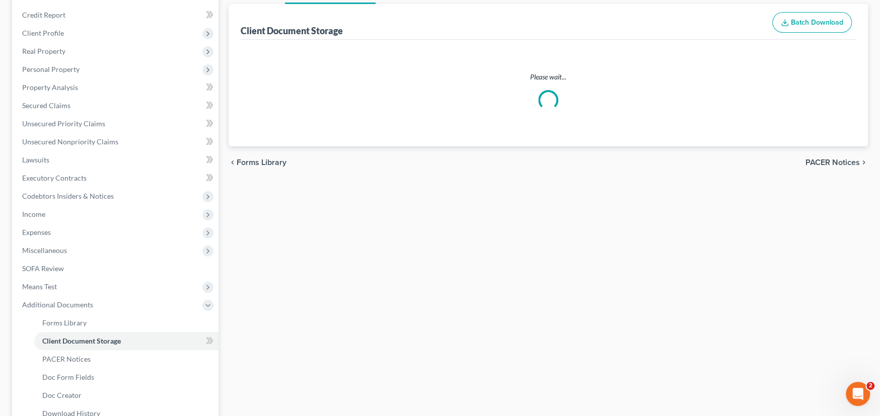
select select "0"
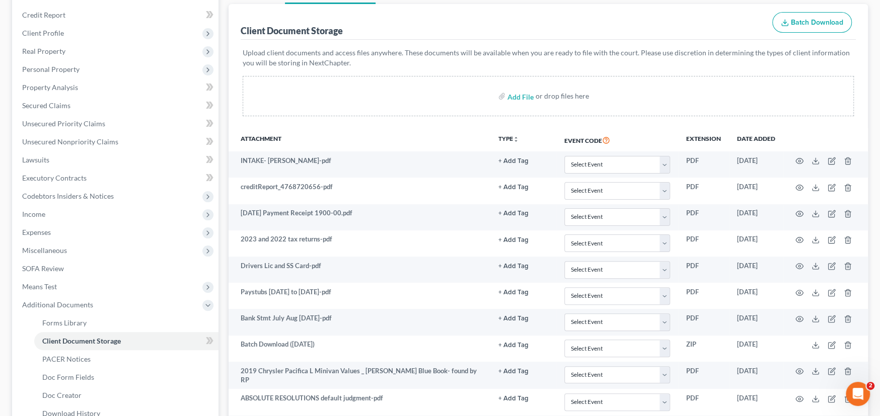
scroll to position [0, 0]
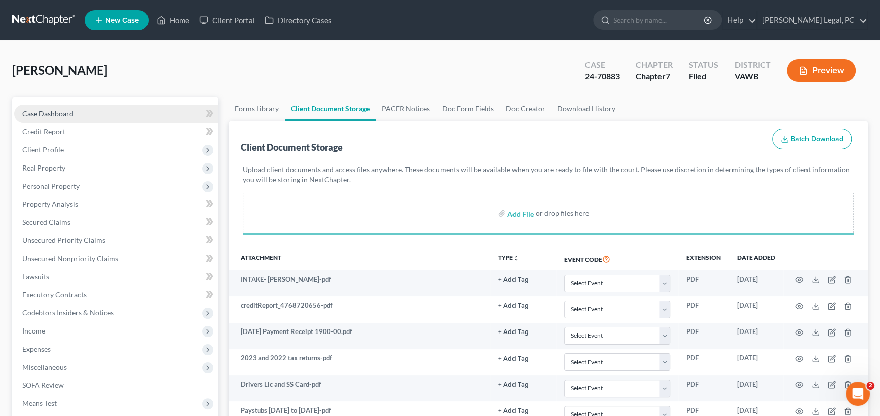
click at [49, 112] on span "Case Dashboard" at bounding box center [47, 113] width 51 height 9
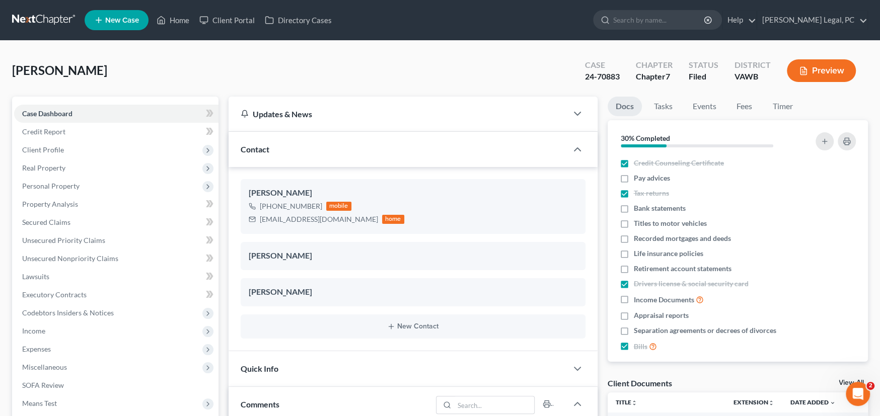
click at [38, 17] on link at bounding box center [44, 20] width 64 height 18
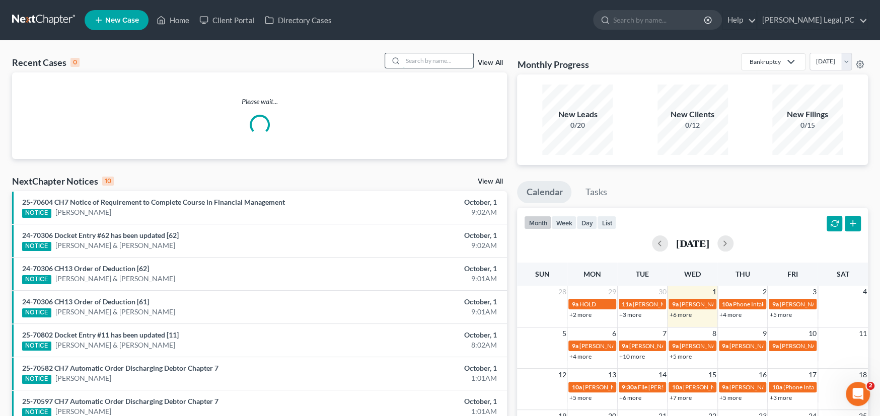
click at [403, 61] on input "search" at bounding box center [438, 60] width 70 height 15
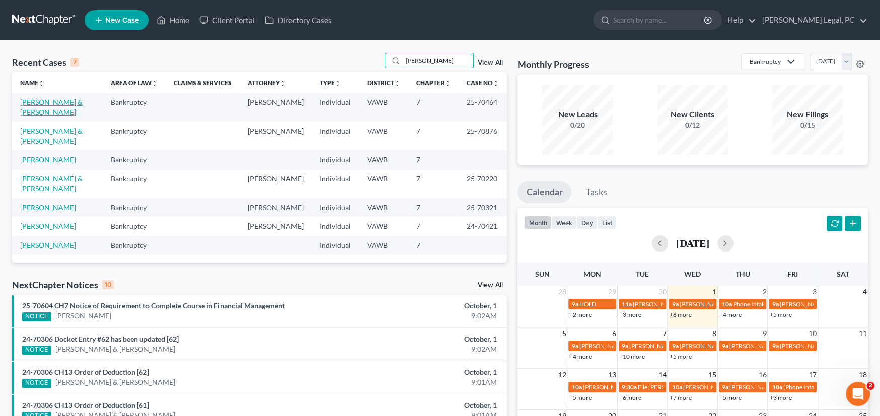
type input "darl"
click at [61, 101] on link "[PERSON_NAME] & [PERSON_NAME]" at bounding box center [51, 107] width 62 height 19
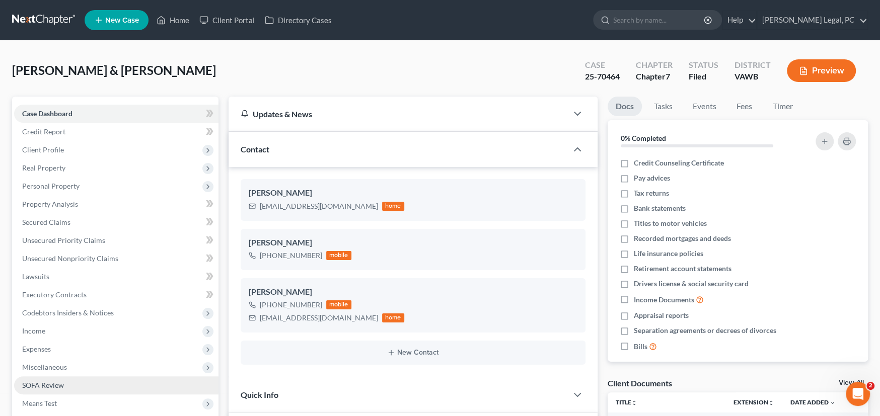
scroll to position [876, 0]
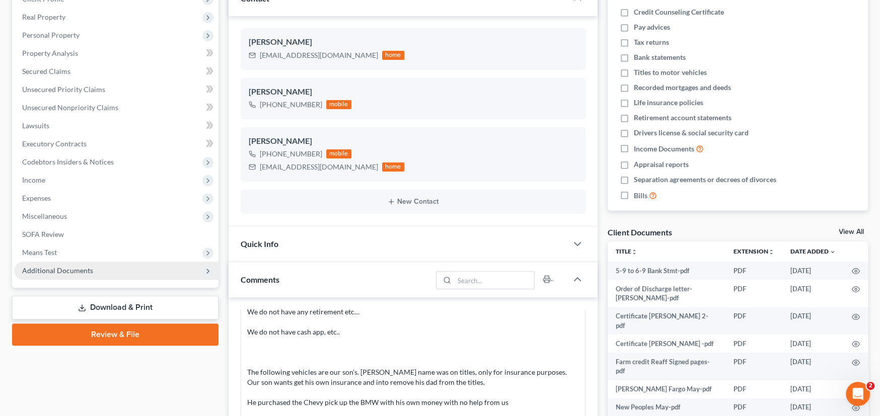
click at [68, 268] on span "Additional Documents" at bounding box center [57, 270] width 71 height 9
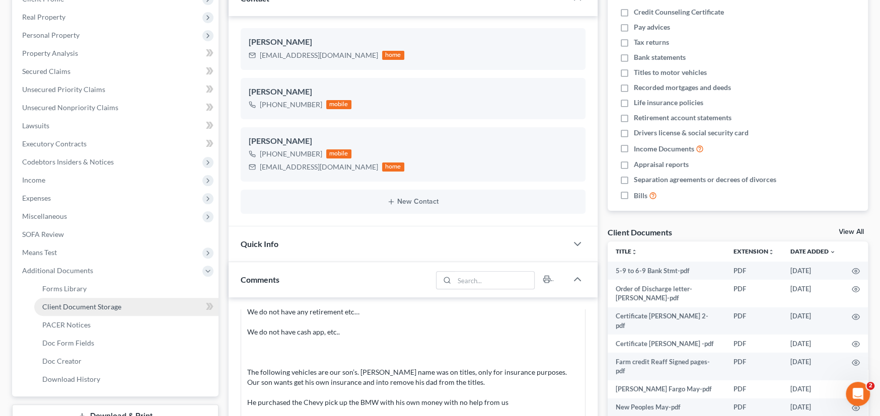
click at [78, 305] on span "Client Document Storage" at bounding box center [81, 307] width 79 height 9
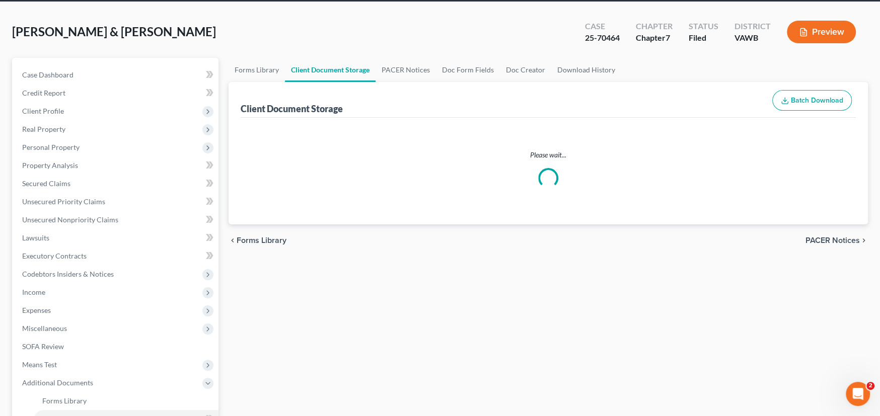
scroll to position [5, 0]
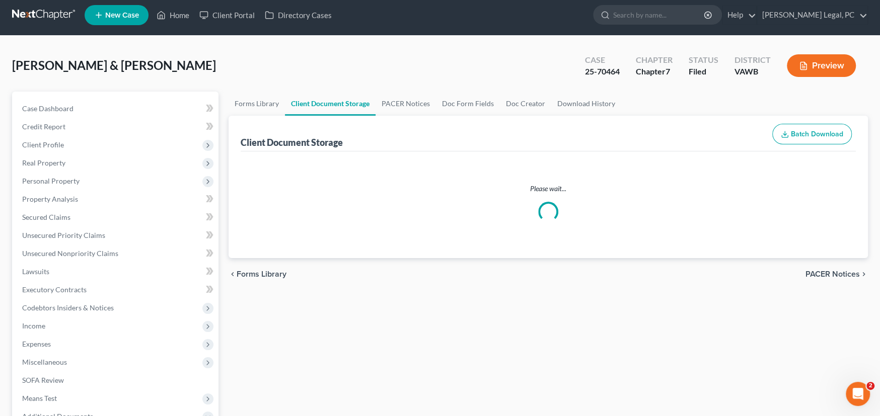
select select "0"
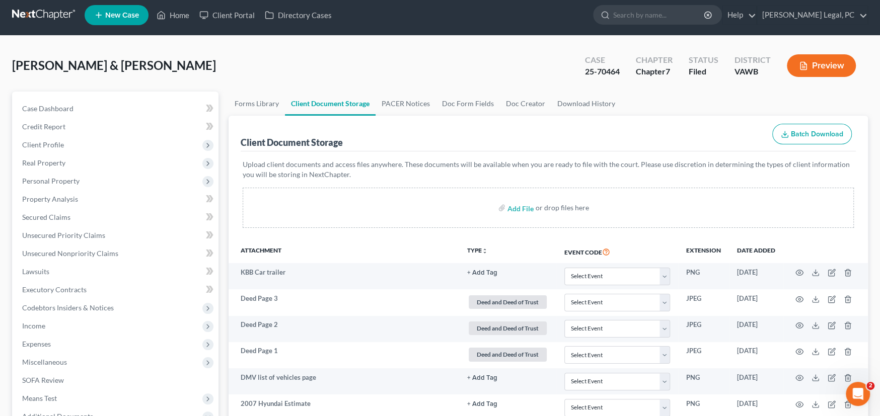
scroll to position [0, 0]
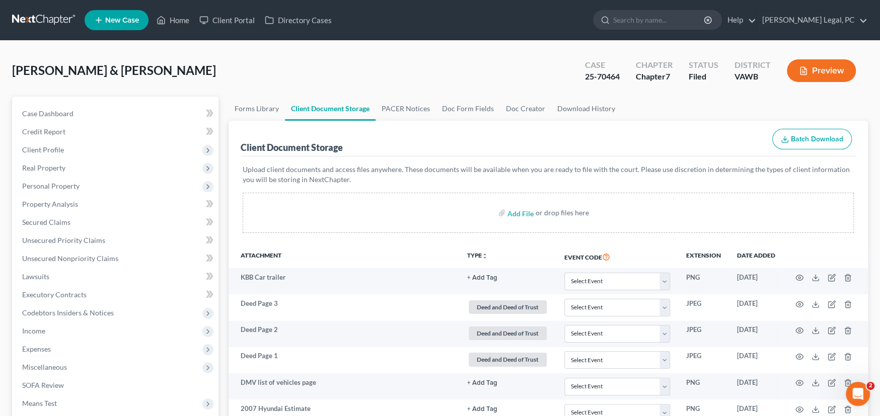
select select "0"
drag, startPoint x: 33, startPoint y: 21, endPoint x: 43, endPoint y: 18, distance: 10.5
click at [33, 21] on link at bounding box center [44, 20] width 64 height 18
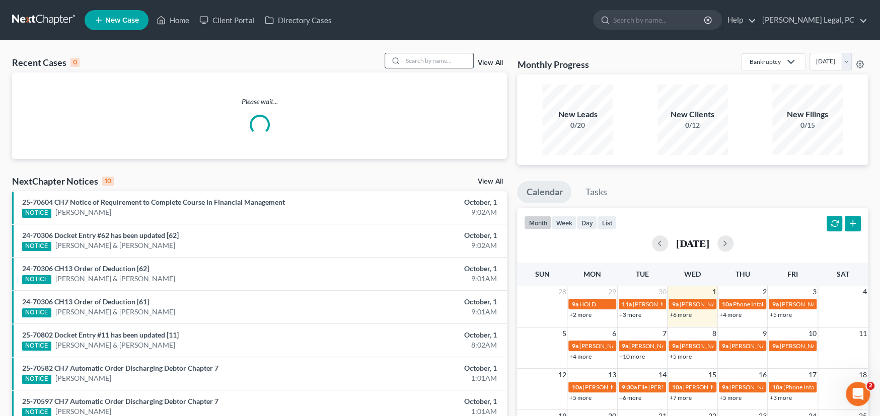
click at [413, 64] on input "search" at bounding box center [438, 60] width 70 height 15
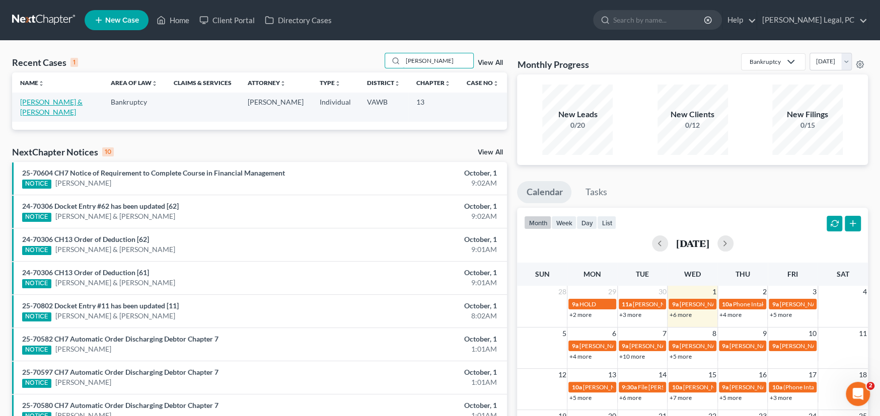
type input "[PERSON_NAME]"
click at [45, 98] on link "[PERSON_NAME] & [PERSON_NAME]" at bounding box center [51, 107] width 62 height 19
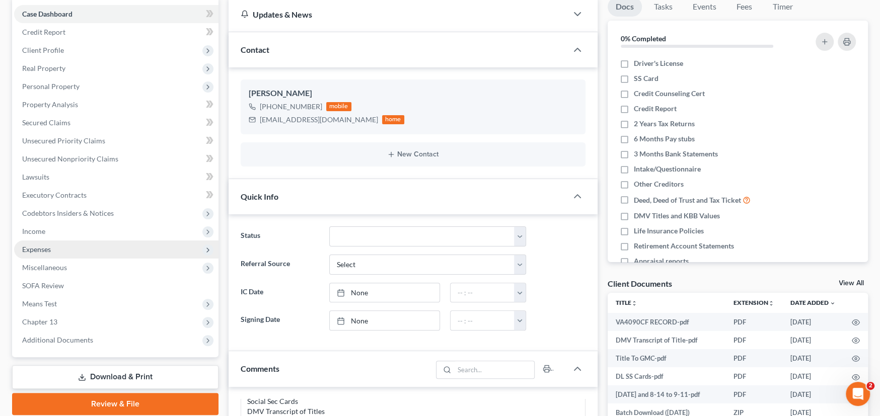
scroll to position [101, 0]
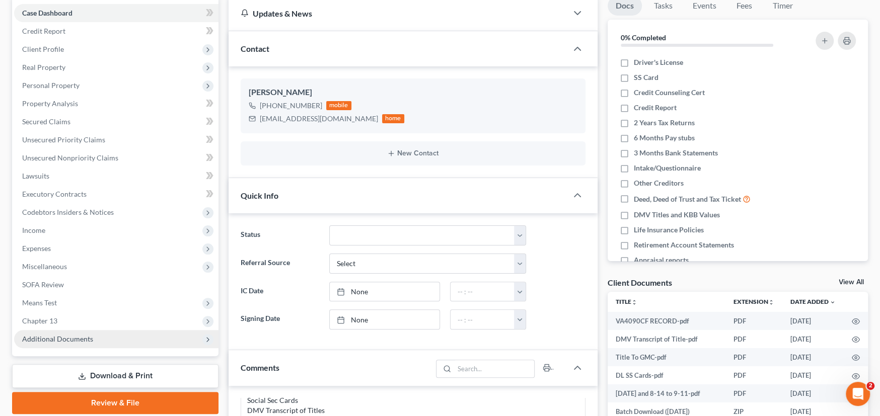
drag, startPoint x: 72, startPoint y: 342, endPoint x: 87, endPoint y: 342, distance: 14.6
click at [74, 342] on span "Additional Documents" at bounding box center [116, 339] width 204 height 18
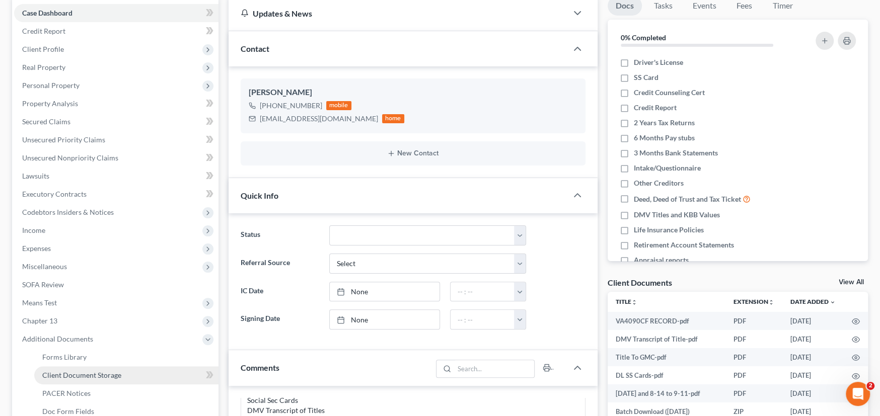
click at [105, 373] on span "Client Document Storage" at bounding box center [81, 375] width 79 height 9
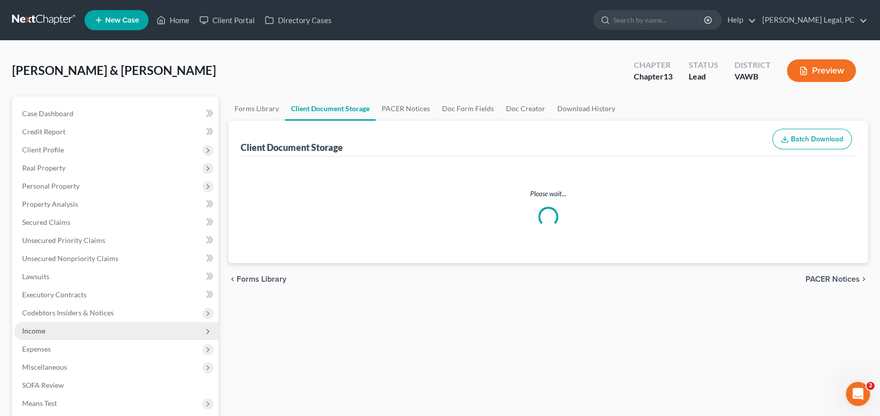
select select "0"
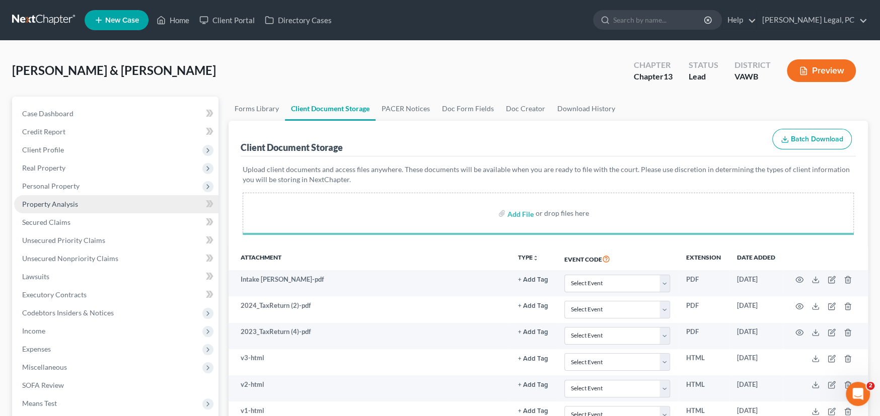
select select "0"
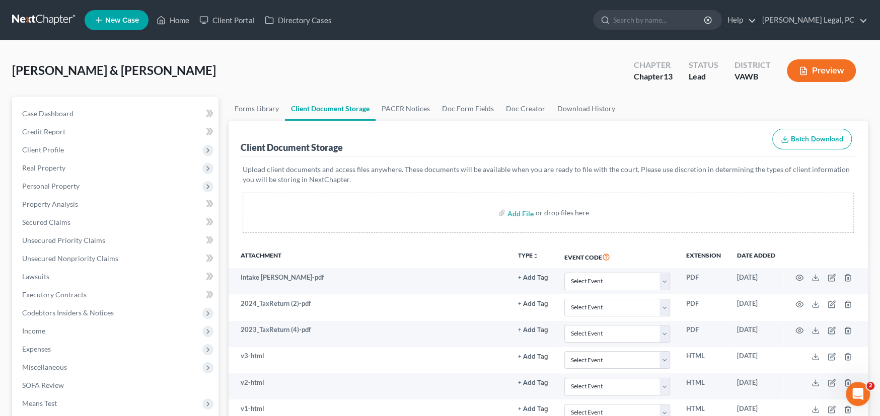
drag, startPoint x: 42, startPoint y: 19, endPoint x: 68, endPoint y: 19, distance: 26.2
click at [42, 19] on link at bounding box center [44, 20] width 64 height 18
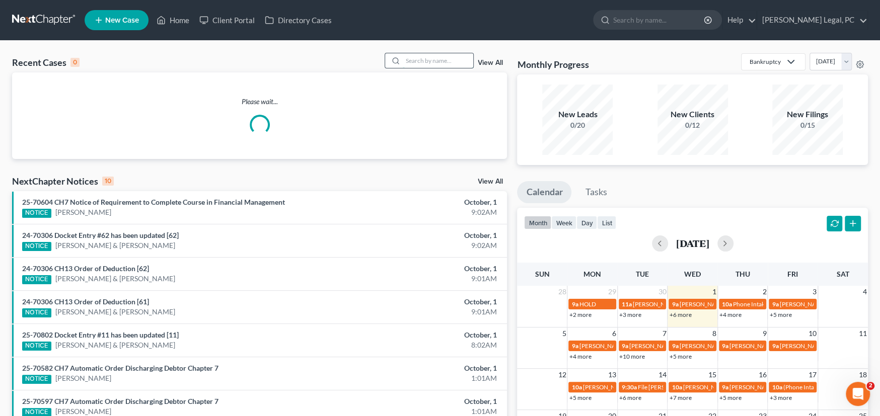
click at [415, 59] on input "search" at bounding box center [438, 60] width 70 height 15
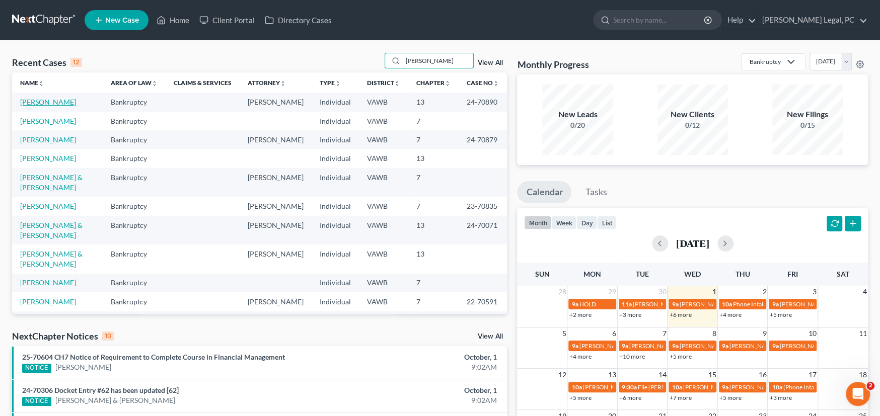
type input "[PERSON_NAME]"
click at [47, 102] on link "[PERSON_NAME]" at bounding box center [48, 102] width 56 height 9
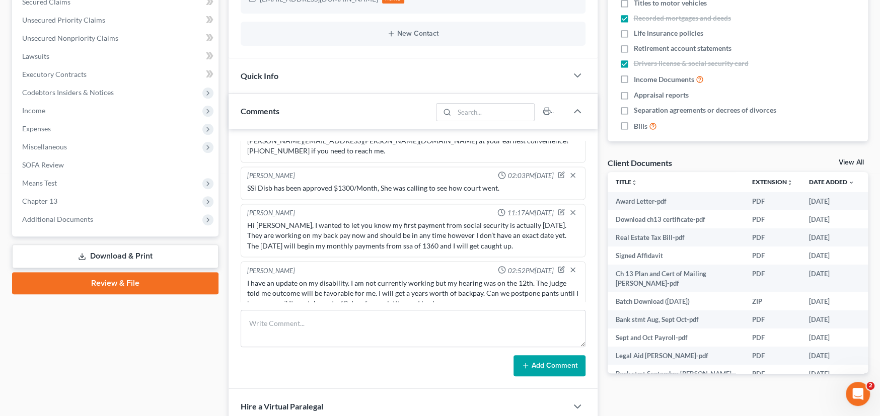
scroll to position [302, 0]
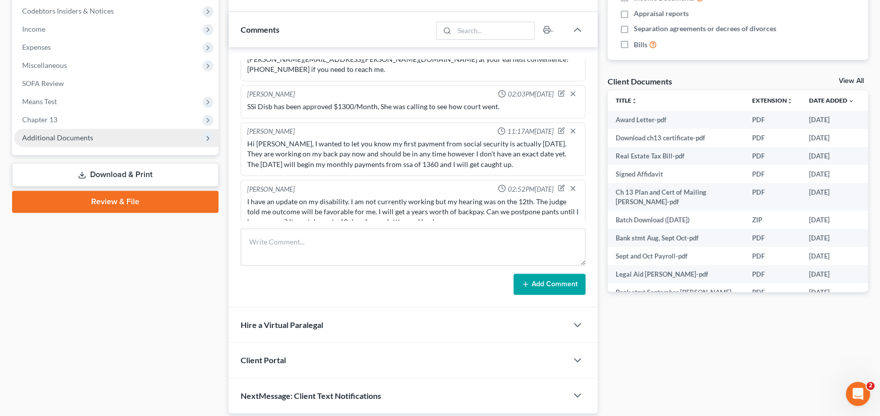
click at [72, 135] on span "Additional Documents" at bounding box center [57, 137] width 71 height 9
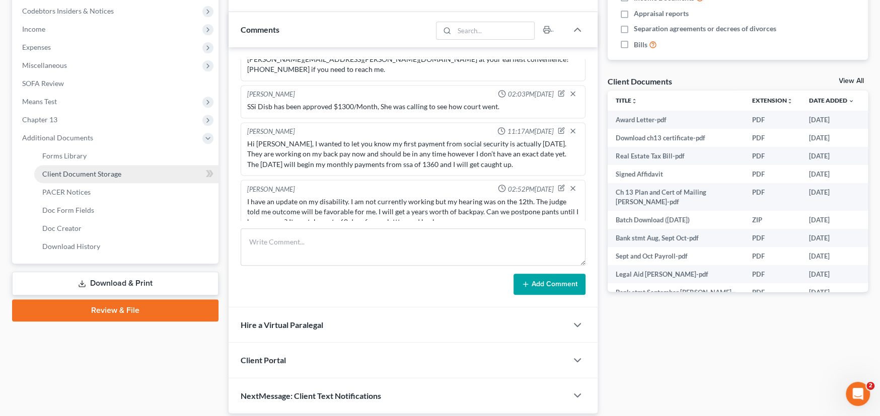
click at [78, 174] on span "Client Document Storage" at bounding box center [81, 174] width 79 height 9
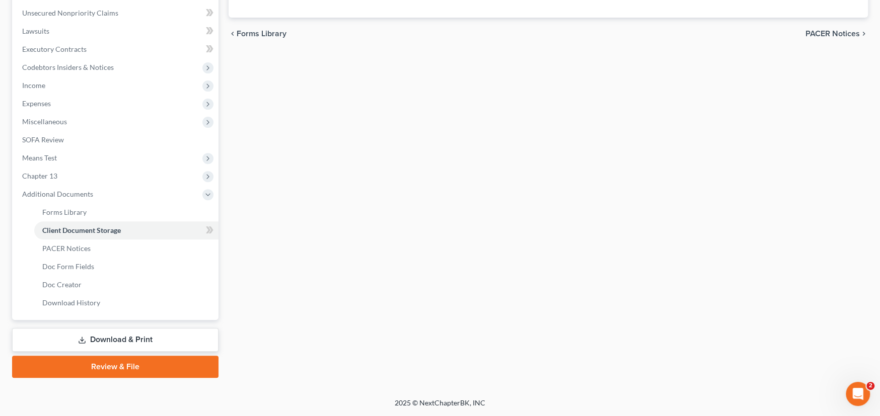
scroll to position [101, 0]
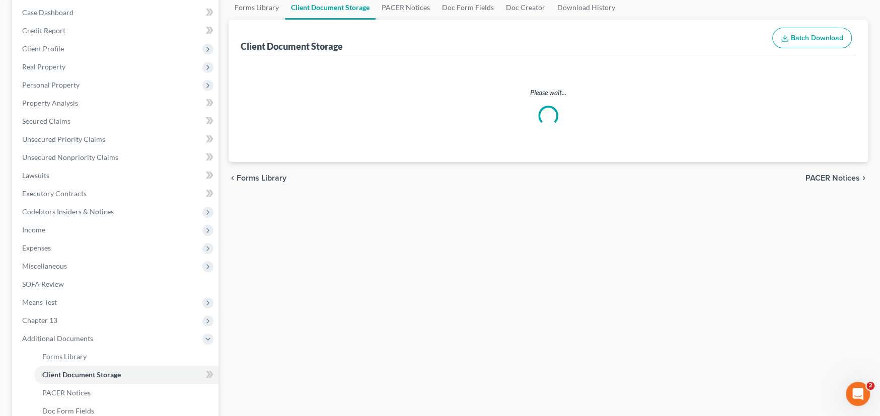
select select "0"
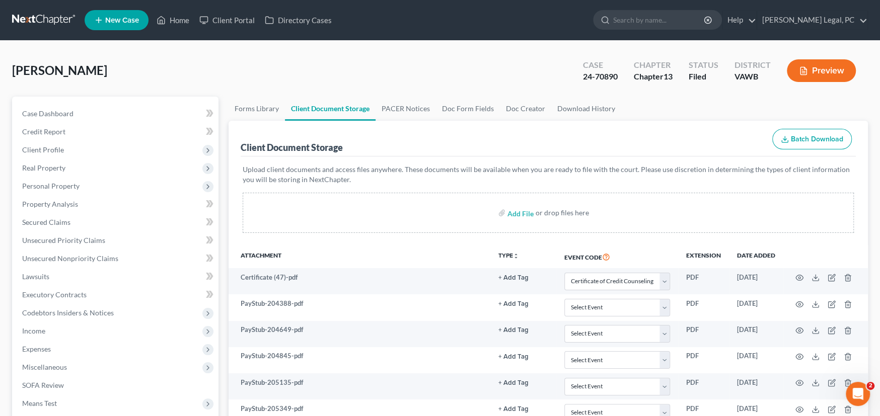
scroll to position [0, 0]
drag, startPoint x: 47, startPoint y: 17, endPoint x: 81, endPoint y: 23, distance: 34.2
click at [47, 17] on link at bounding box center [44, 20] width 64 height 18
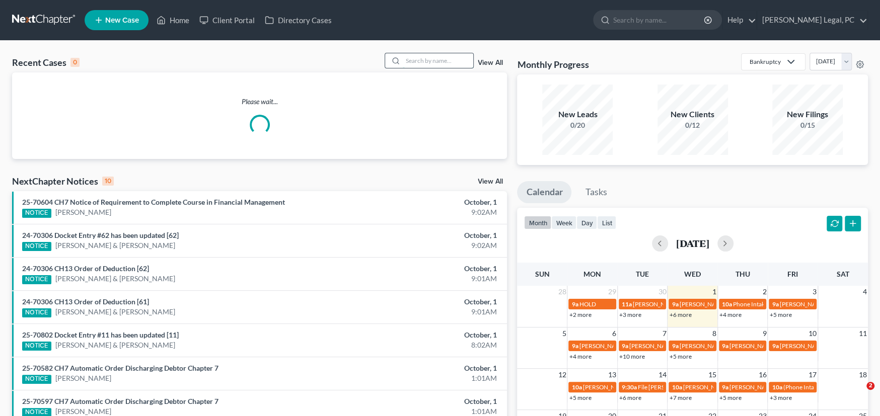
click at [421, 56] on input "search" at bounding box center [438, 60] width 70 height 15
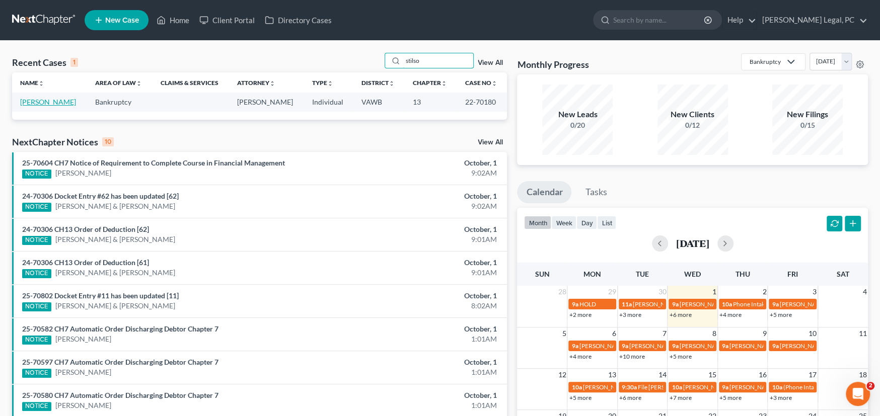
type input "stilso"
click at [43, 100] on link "[PERSON_NAME]" at bounding box center [48, 102] width 56 height 9
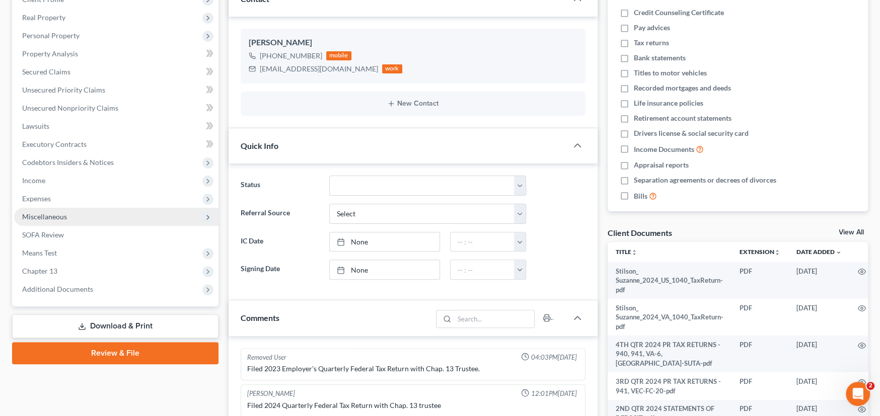
scroll to position [151, 0]
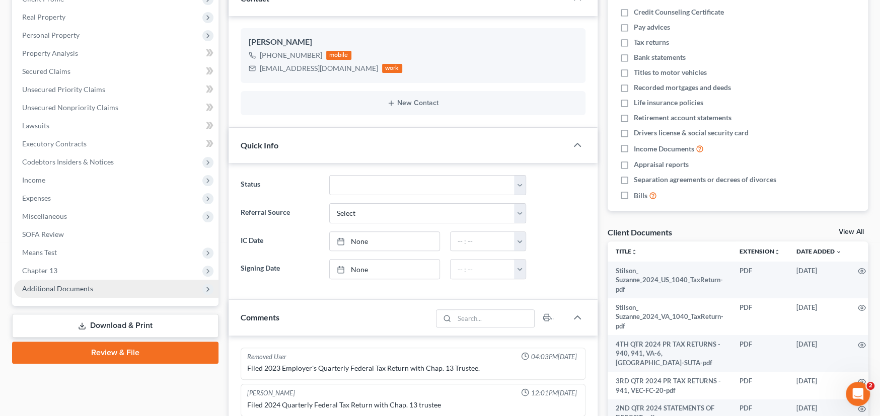
click at [61, 287] on span "Additional Documents" at bounding box center [57, 288] width 71 height 9
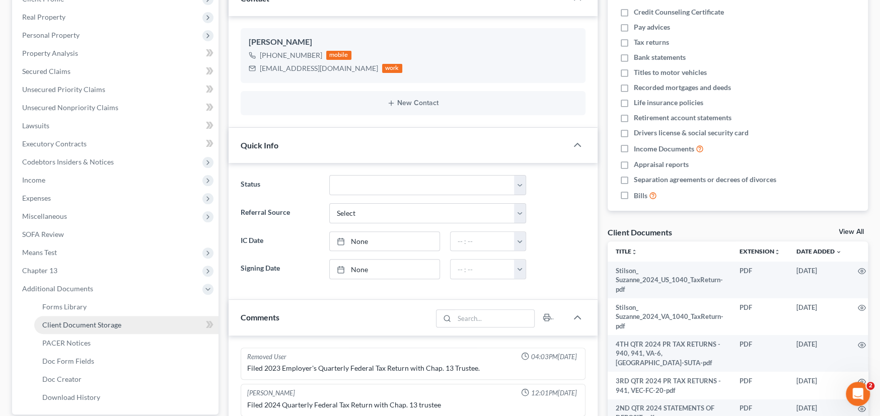
click at [75, 323] on span "Client Document Storage" at bounding box center [81, 325] width 79 height 9
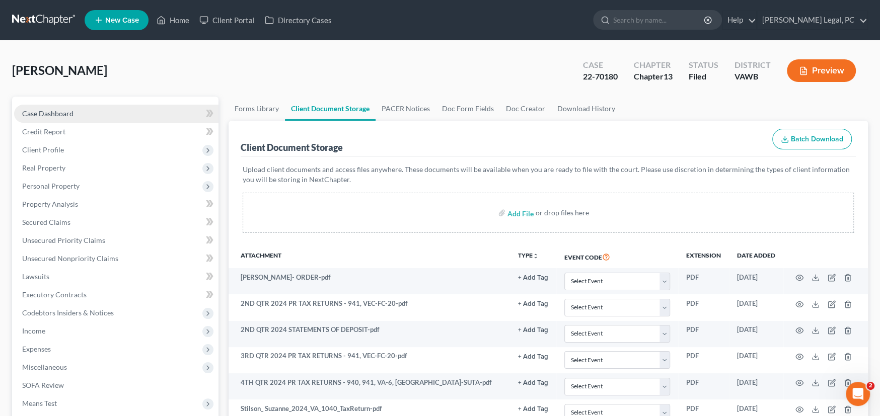
click at [55, 112] on span "Case Dashboard" at bounding box center [47, 113] width 51 height 9
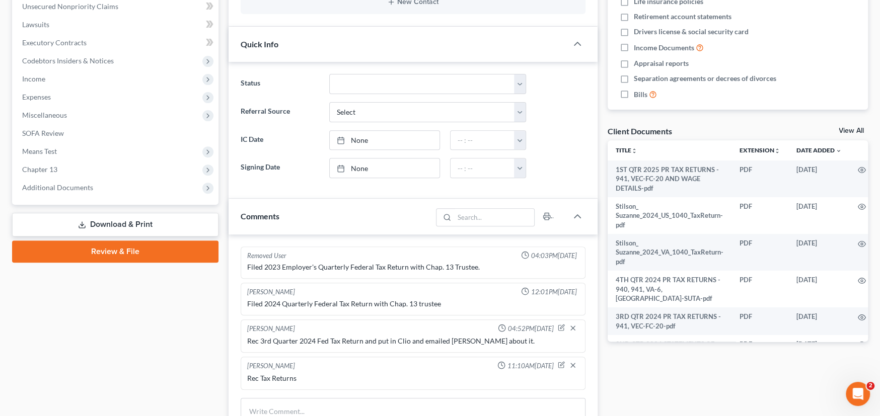
scroll to position [403, 0]
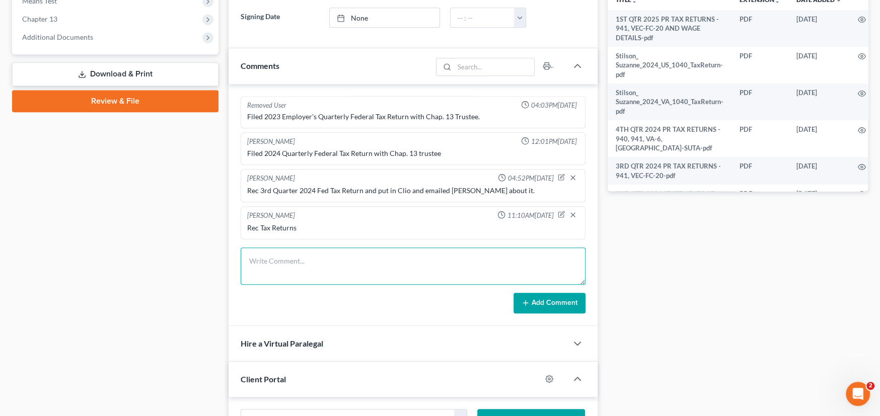
click at [289, 254] on textarea at bounding box center [413, 266] width 345 height 37
paste textarea "Good morning, Please see attached Q1 payroll tax returns. Please let me know th…"
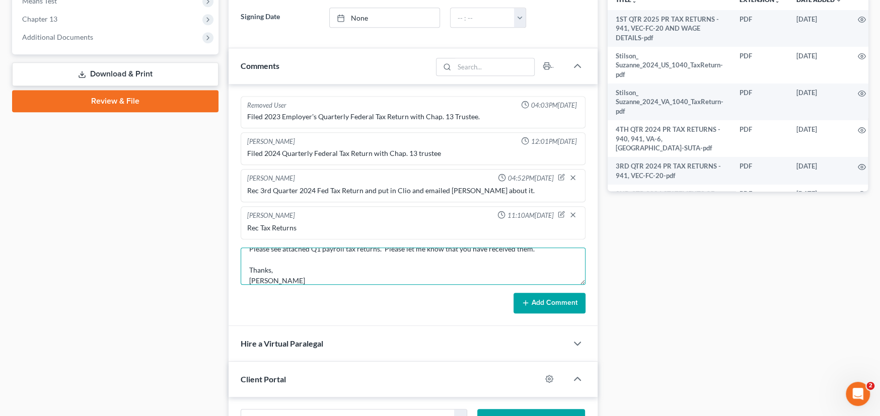
scroll to position [0, 0]
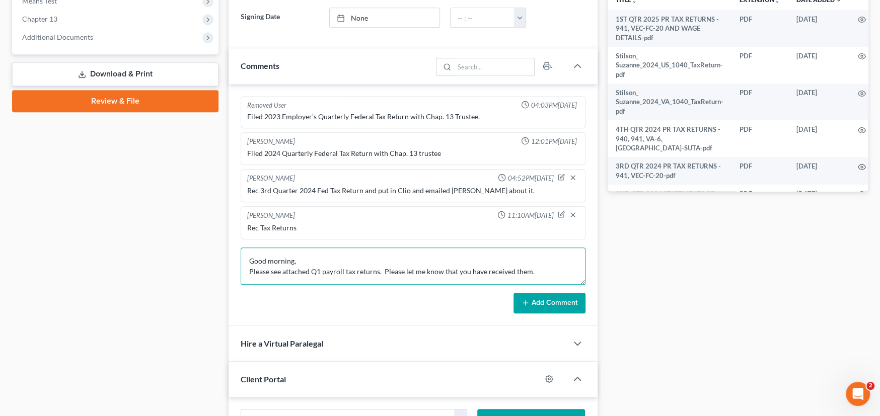
click at [247, 260] on textarea "Good morning, Please see attached Q1 payroll tax returns. Please let me know th…" at bounding box center [413, 266] width 345 height 37
type textarea "7-2-25 email: Good morning, Please see attached Q1 payroll tax returns. Please …"
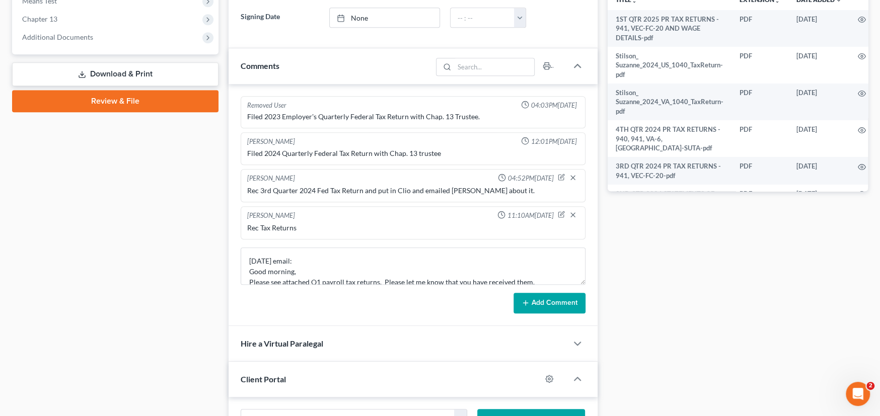
click at [552, 301] on button "Add Comment" at bounding box center [549, 303] width 72 height 21
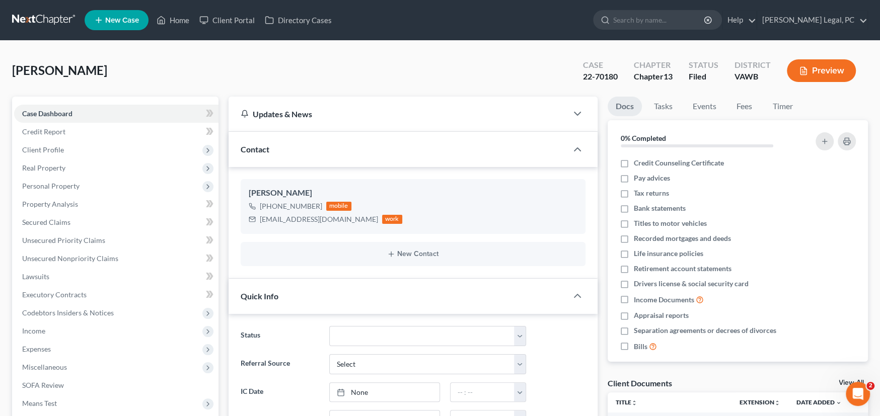
click at [48, 17] on link at bounding box center [44, 20] width 64 height 18
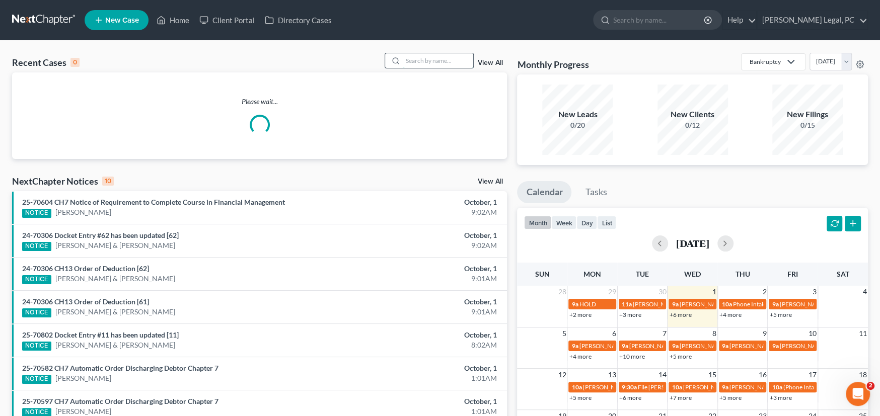
click at [420, 60] on input "search" at bounding box center [438, 60] width 70 height 15
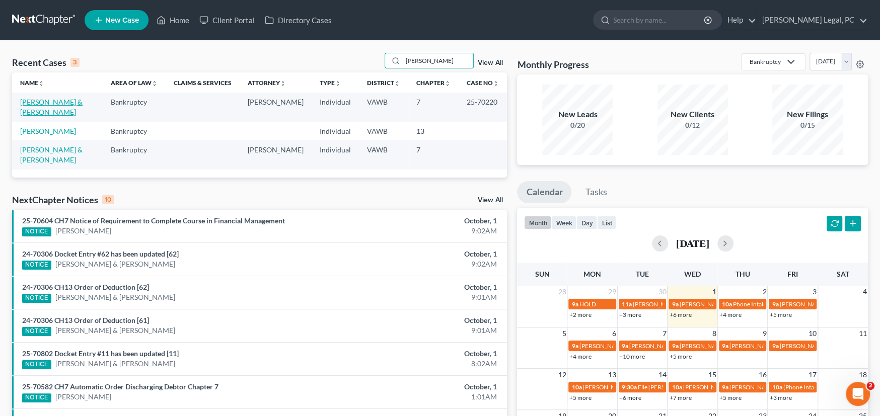
type input "[PERSON_NAME]"
click at [41, 104] on link "[PERSON_NAME] & [PERSON_NAME]" at bounding box center [51, 107] width 62 height 19
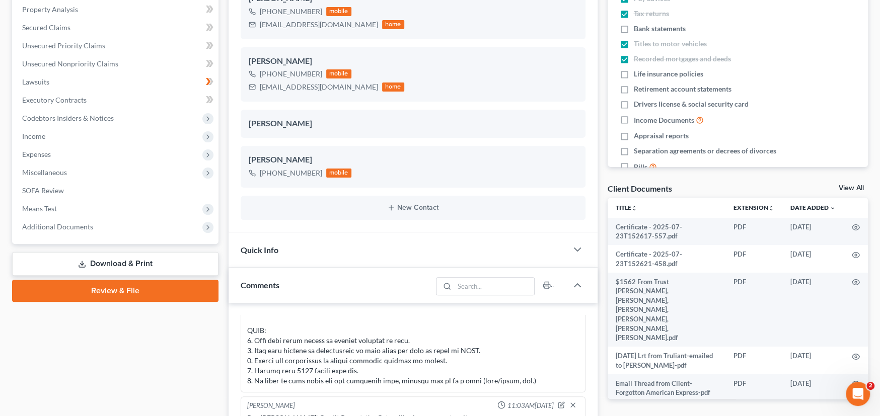
scroll to position [251, 0]
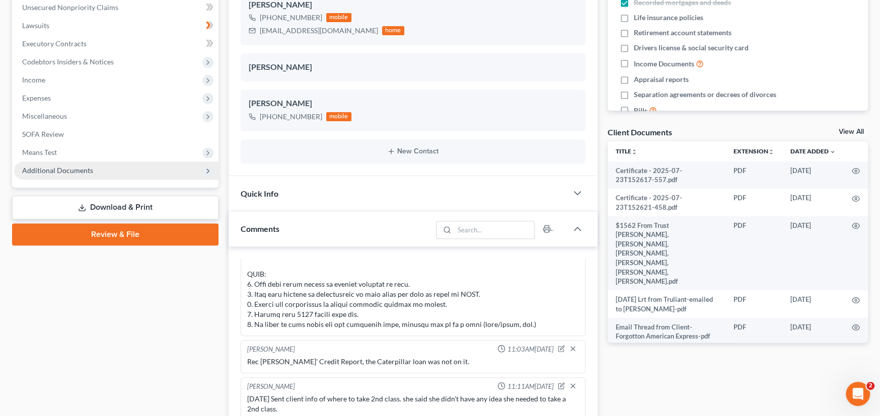
click at [40, 168] on span "Additional Documents" at bounding box center [57, 170] width 71 height 9
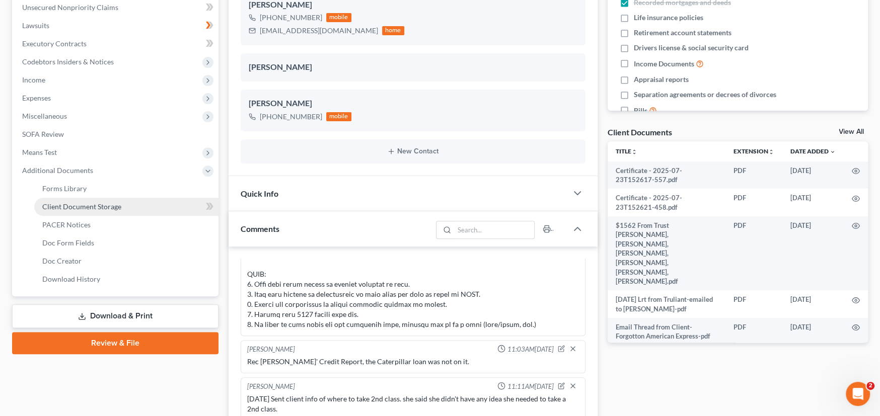
click at [51, 202] on span "Client Document Storage" at bounding box center [81, 206] width 79 height 9
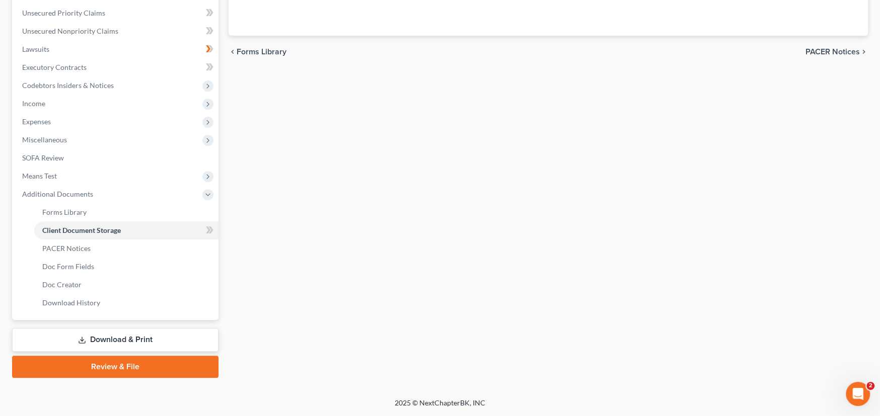
scroll to position [193, 0]
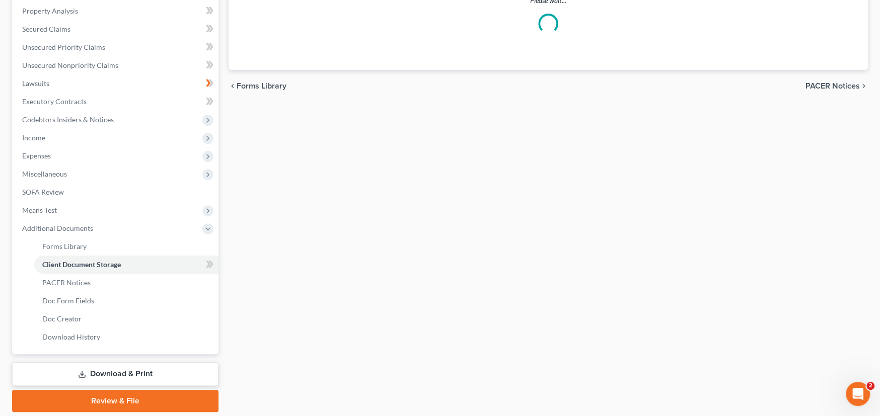
select select "0"
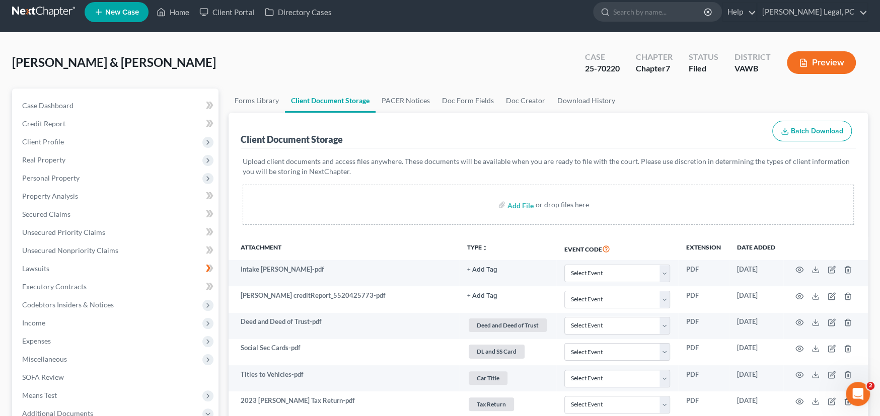
scroll to position [0, 0]
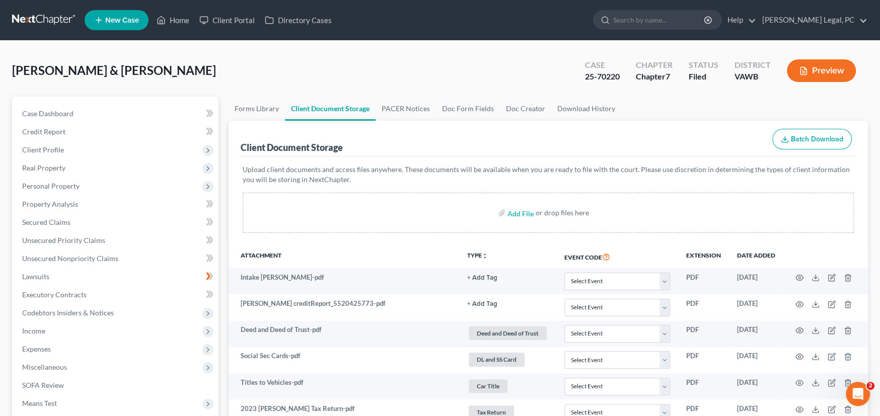
drag, startPoint x: 28, startPoint y: 17, endPoint x: 50, endPoint y: 17, distance: 22.2
click at [28, 17] on link at bounding box center [44, 20] width 64 height 18
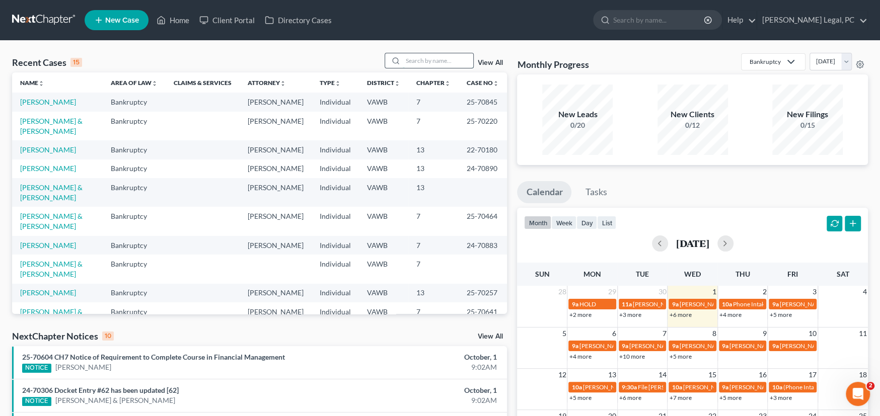
click at [427, 63] on input "search" at bounding box center [438, 60] width 70 height 15
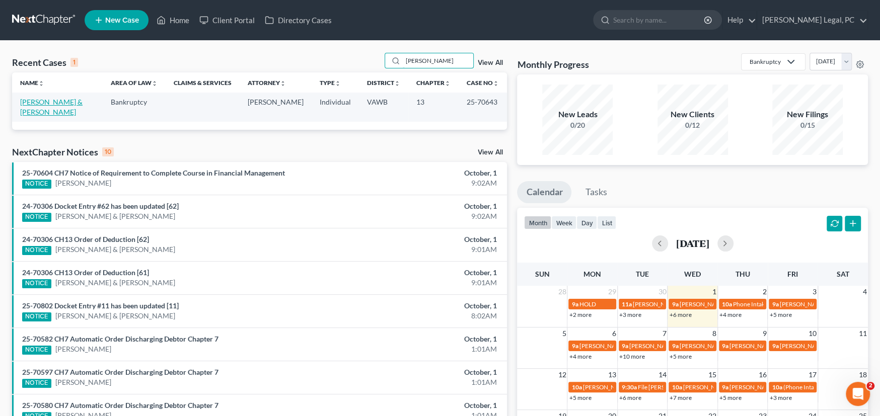
type input "[PERSON_NAME]"
click at [75, 100] on link "[PERSON_NAME] & [PERSON_NAME]" at bounding box center [51, 107] width 62 height 19
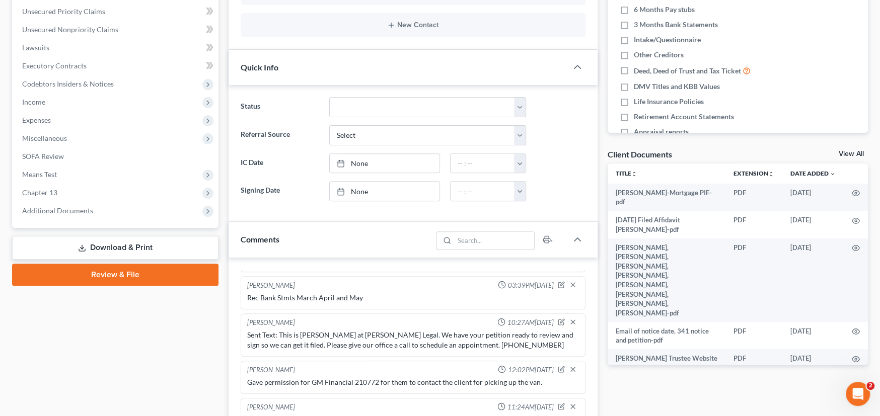
scroll to position [251, 0]
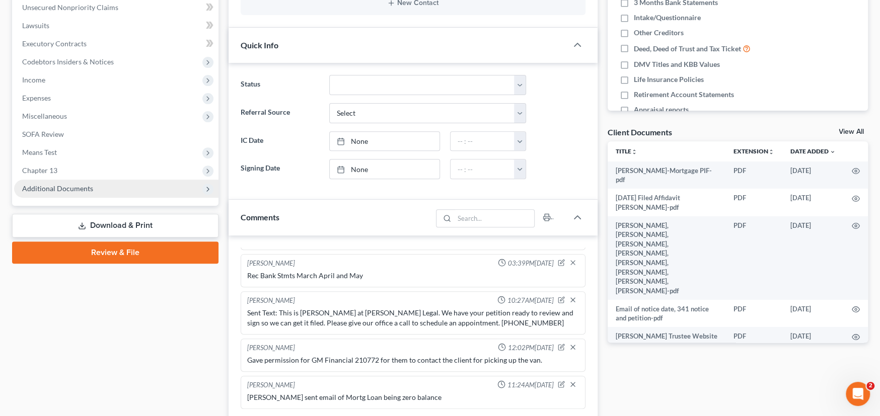
click at [68, 190] on span "Additional Documents" at bounding box center [57, 188] width 71 height 9
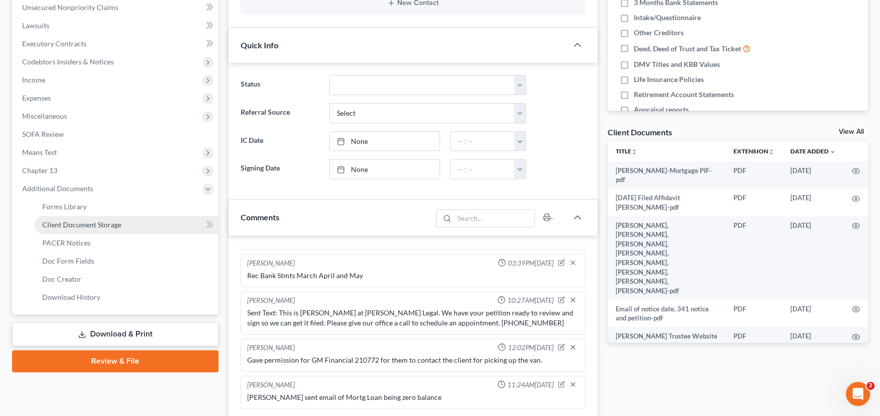
click at [64, 223] on span "Client Document Storage" at bounding box center [81, 224] width 79 height 9
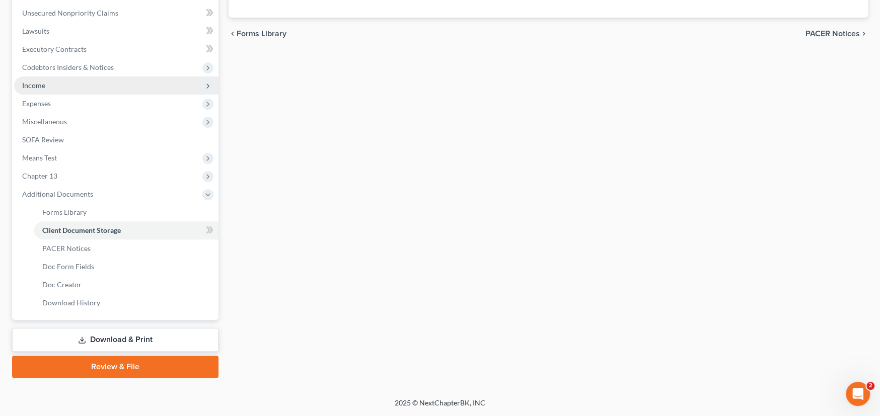
scroll to position [179, 0]
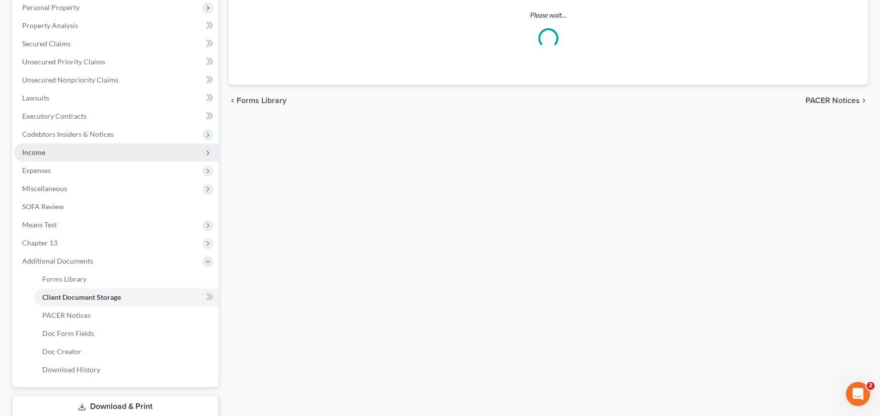
select select "0"
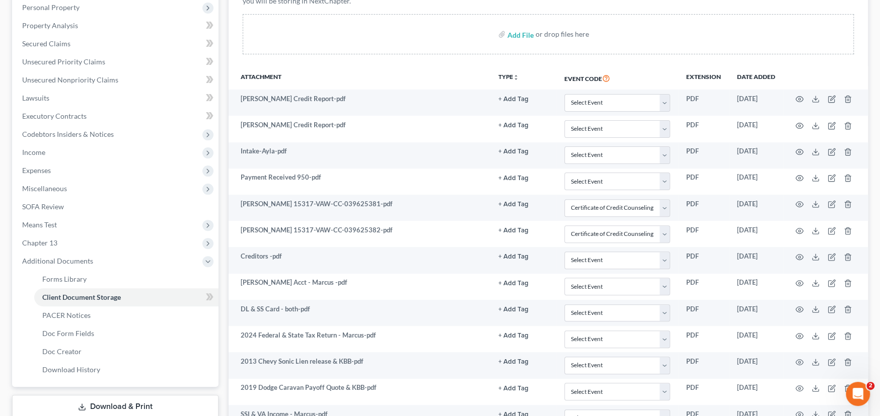
scroll to position [0, 0]
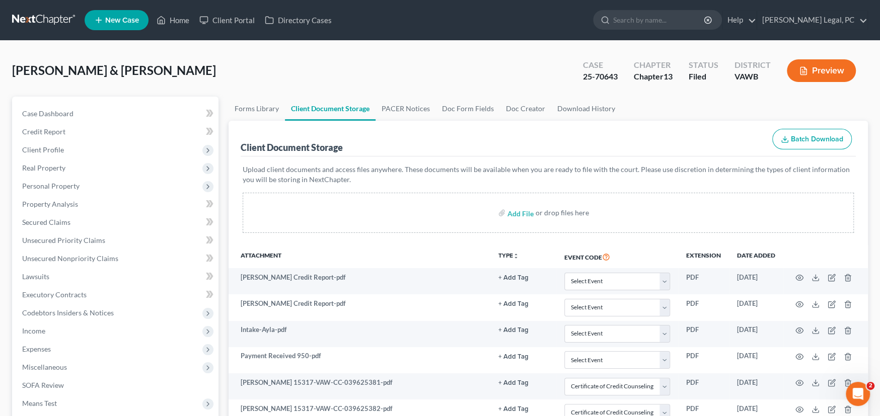
click at [24, 18] on link at bounding box center [44, 20] width 64 height 18
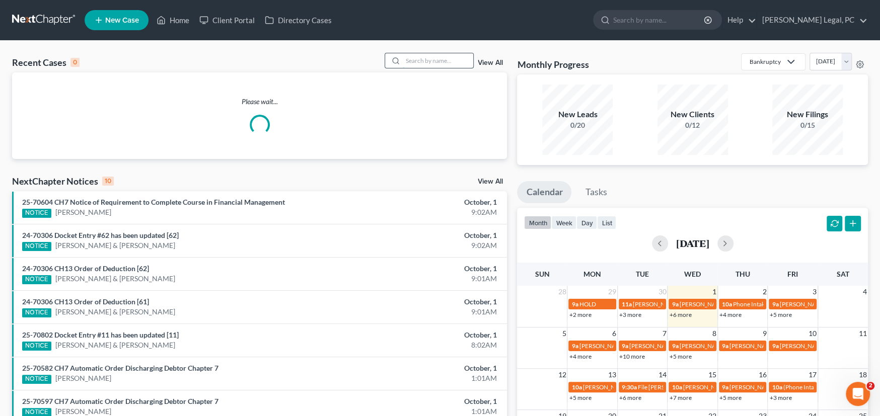
click at [425, 59] on input "search" at bounding box center [438, 60] width 70 height 15
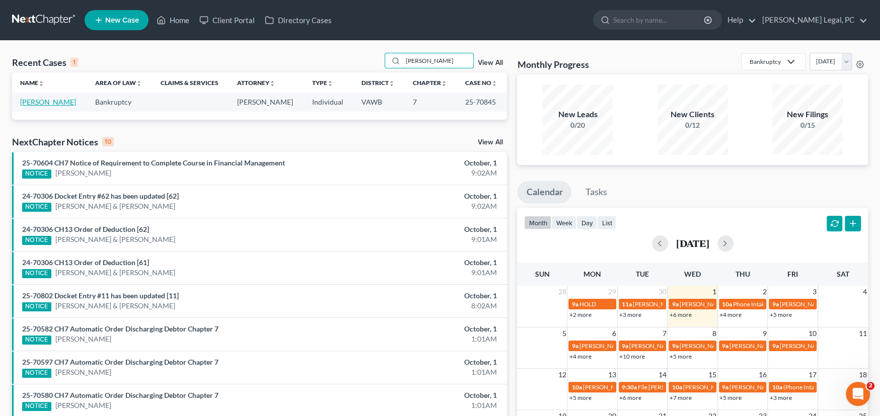
type input "[PERSON_NAME]"
click at [46, 100] on link "[PERSON_NAME]" at bounding box center [48, 102] width 56 height 9
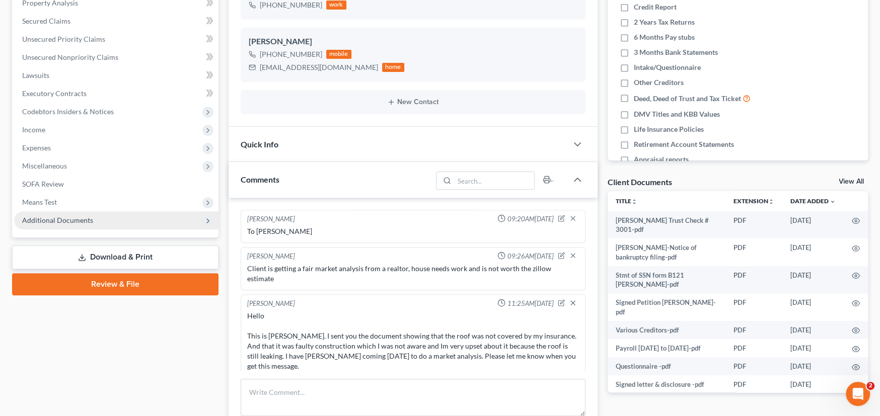
scroll to position [353, 0]
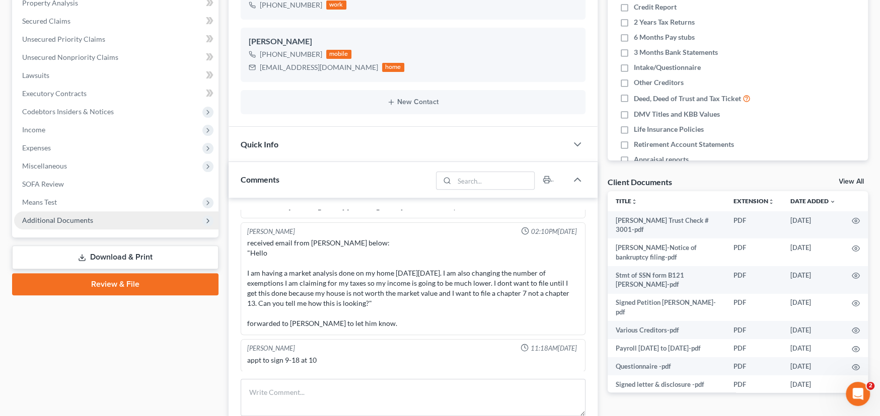
click at [75, 223] on span "Additional Documents" at bounding box center [57, 220] width 71 height 9
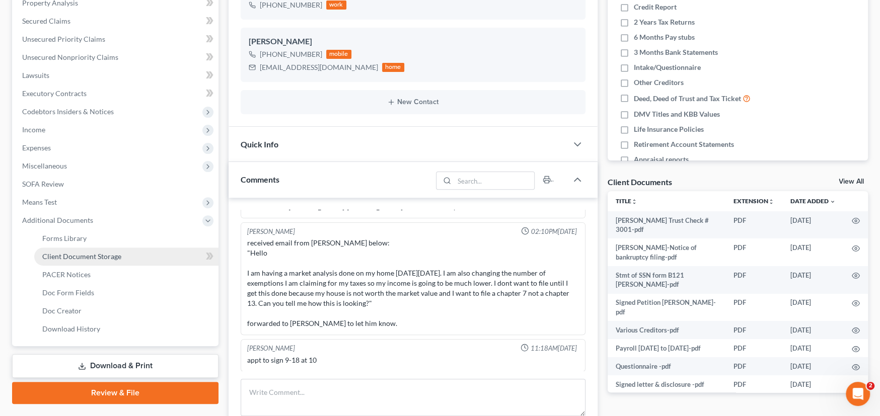
click at [76, 252] on span "Client Document Storage" at bounding box center [81, 256] width 79 height 9
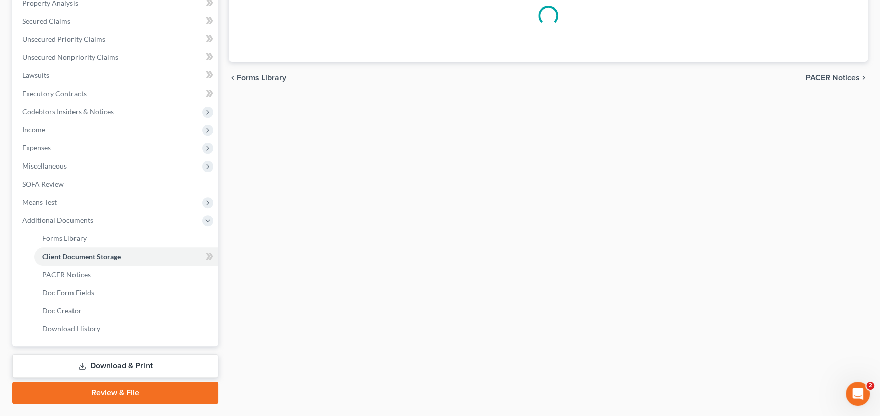
scroll to position [53, 0]
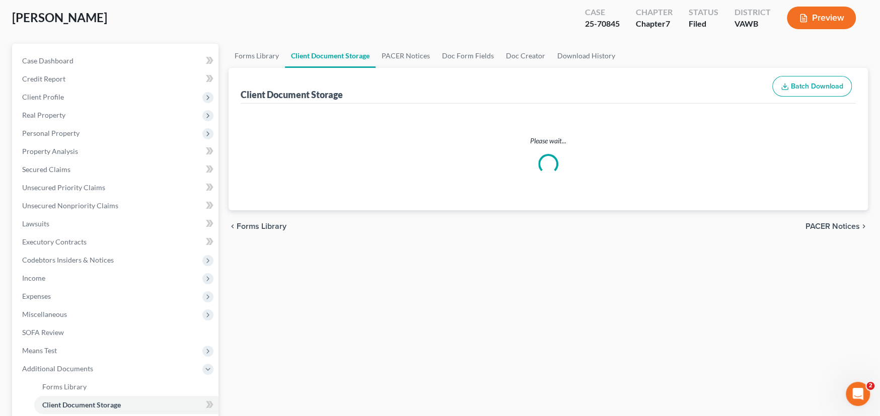
select select "0"
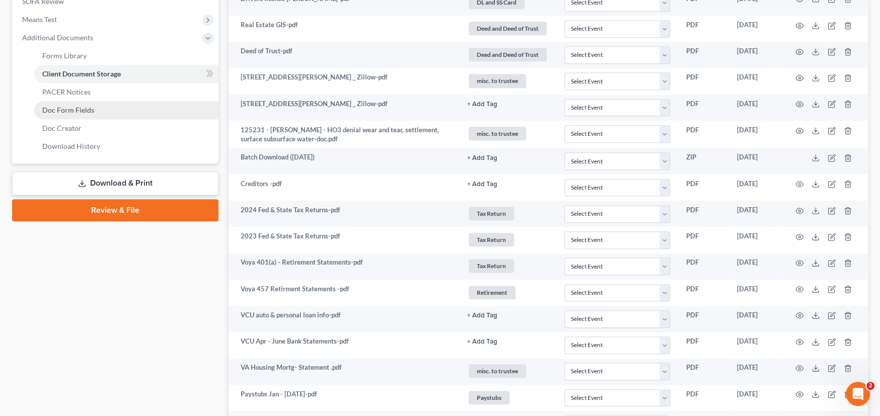
scroll to position [317, 0]
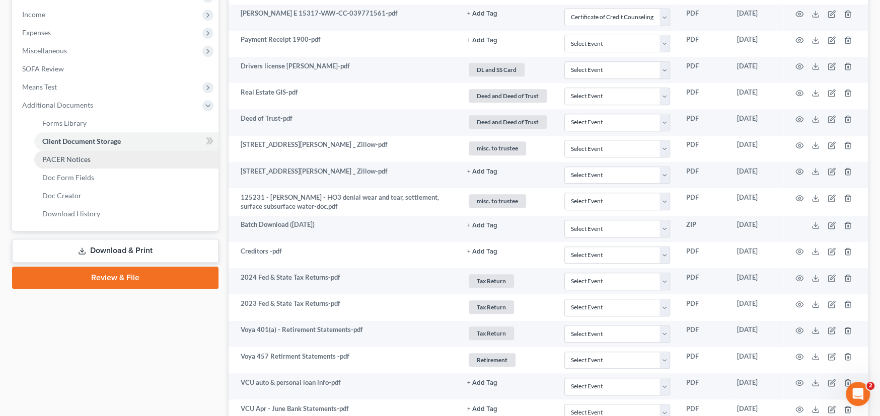
click at [71, 153] on link "PACER Notices" at bounding box center [126, 160] width 184 height 18
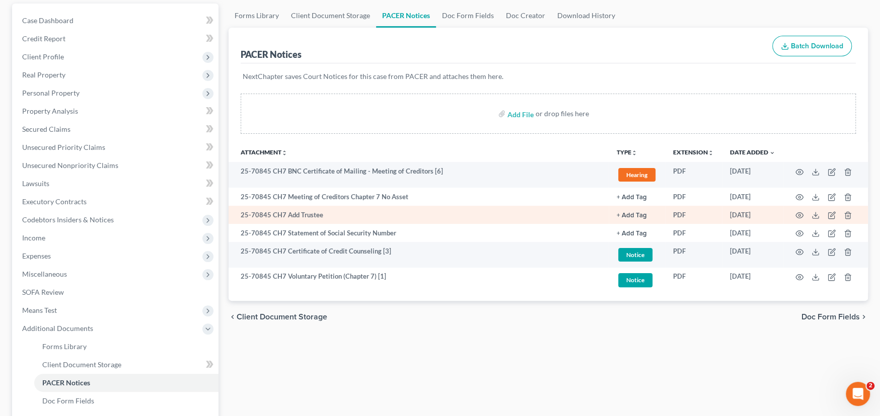
scroll to position [227, 0]
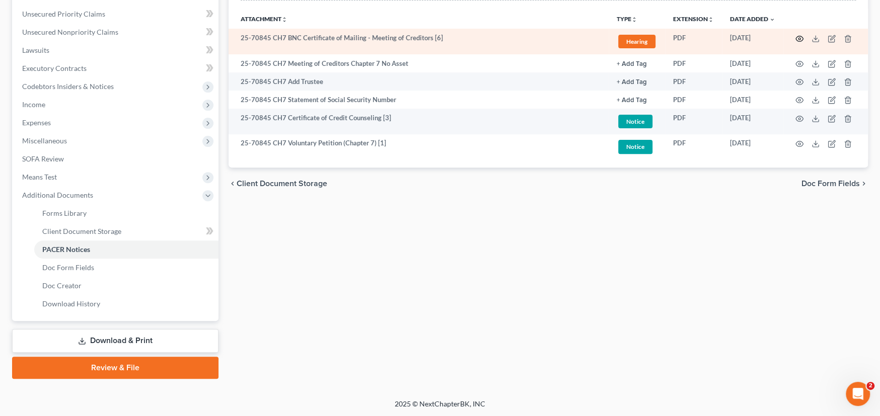
click at [799, 37] on icon "button" at bounding box center [799, 39] width 8 height 8
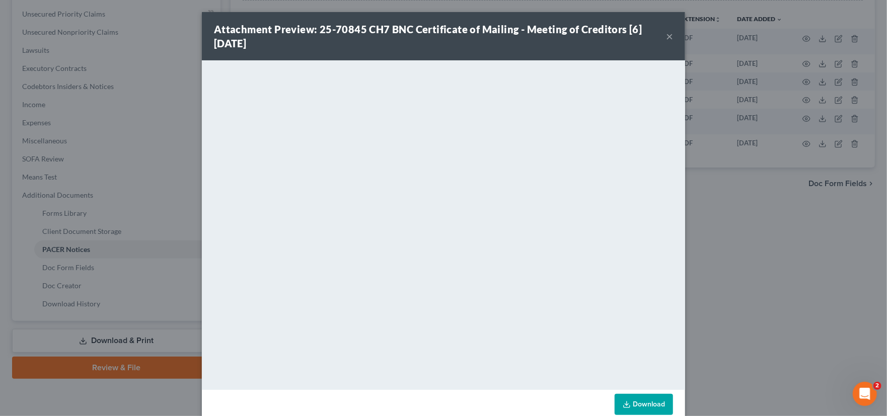
click at [666, 35] on button "×" at bounding box center [669, 36] width 7 height 12
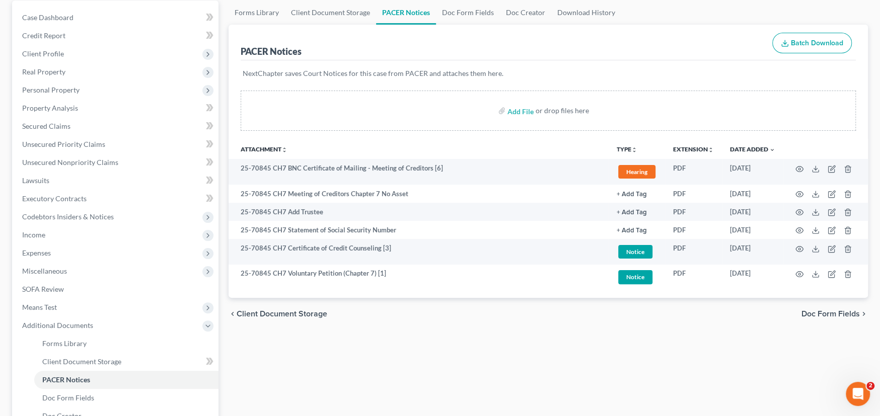
scroll to position [76, 0]
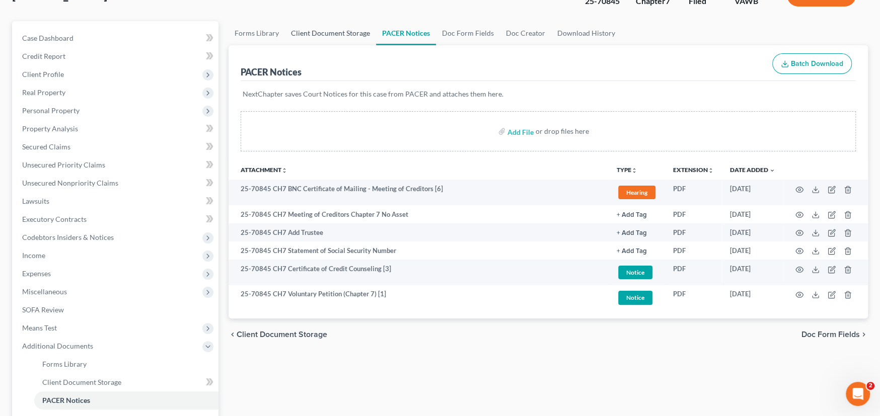
click at [324, 25] on link "Client Document Storage" at bounding box center [330, 33] width 91 height 24
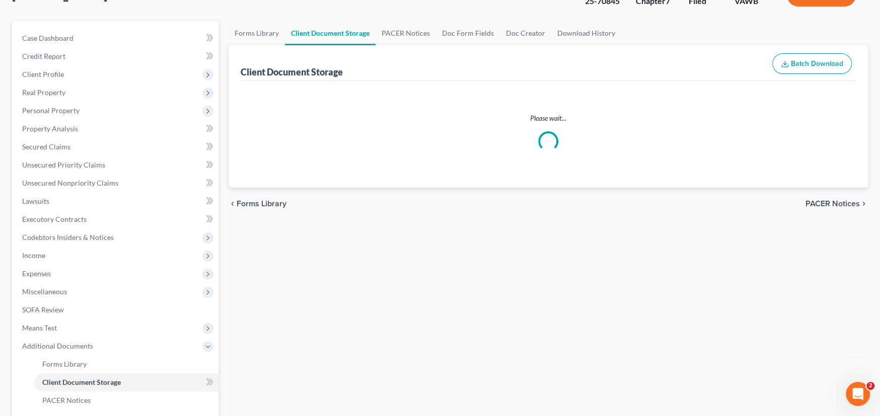
scroll to position [8, 0]
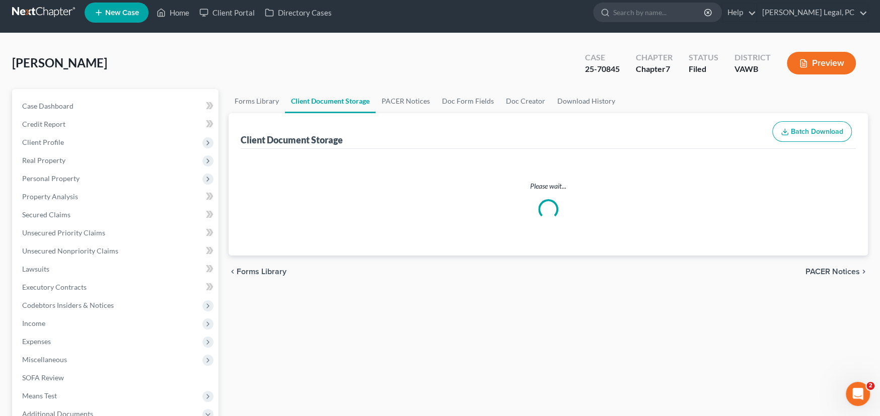
select select "0"
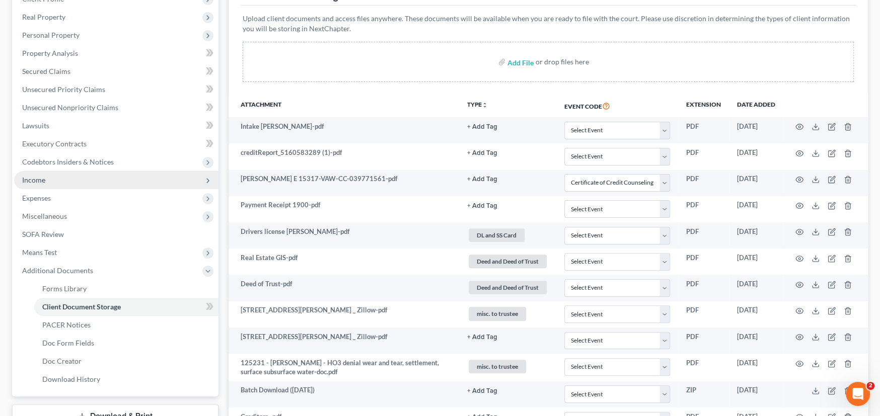
scroll to position [0, 0]
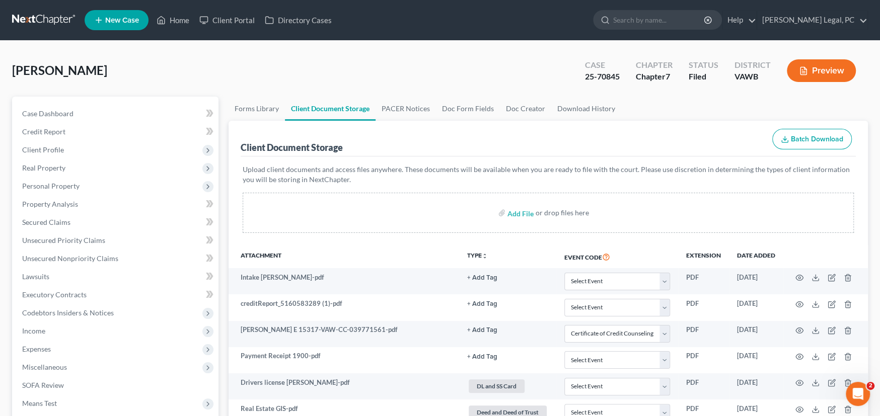
click at [39, 20] on link at bounding box center [44, 20] width 64 height 18
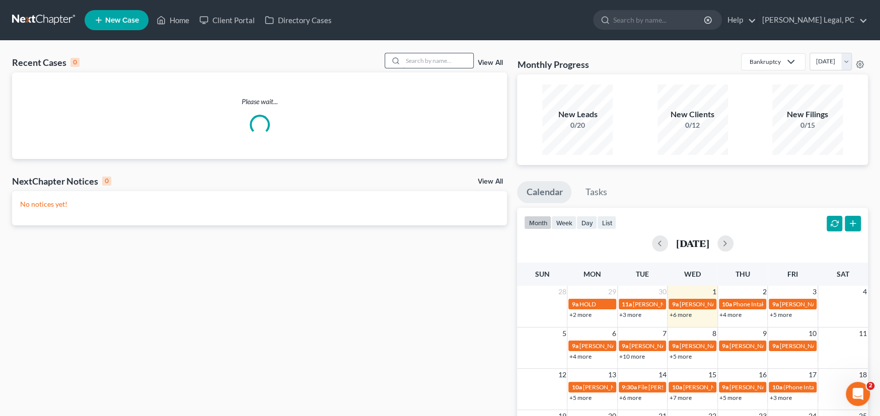
click at [418, 59] on input "search" at bounding box center [438, 60] width 70 height 15
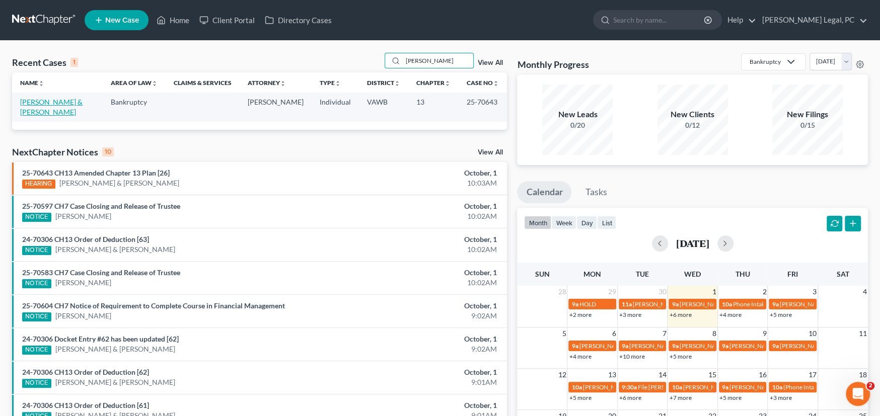
type input "[PERSON_NAME]"
click at [60, 102] on link "[PERSON_NAME] & [PERSON_NAME]" at bounding box center [51, 107] width 62 height 19
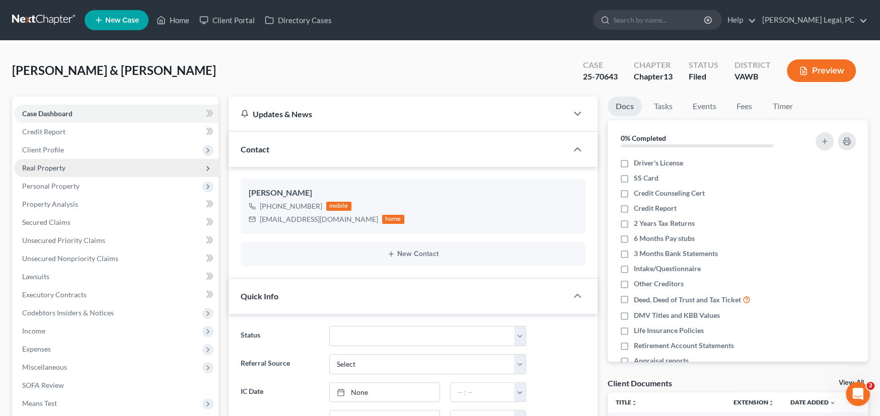
scroll to position [441, 0]
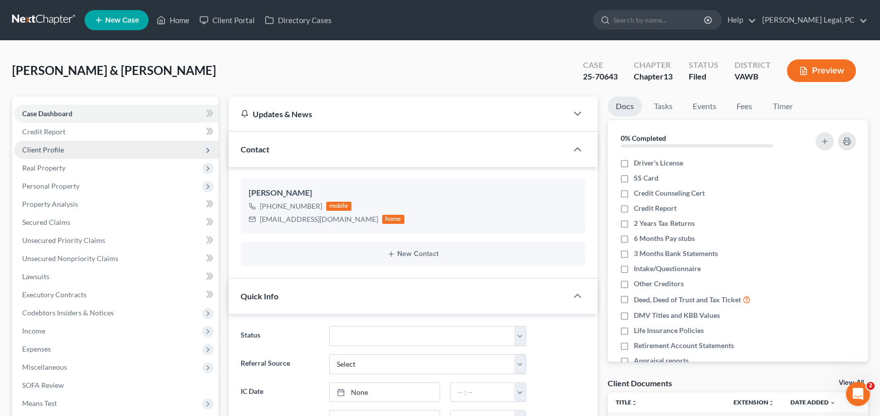
click at [54, 146] on span "Client Profile" at bounding box center [43, 149] width 42 height 9
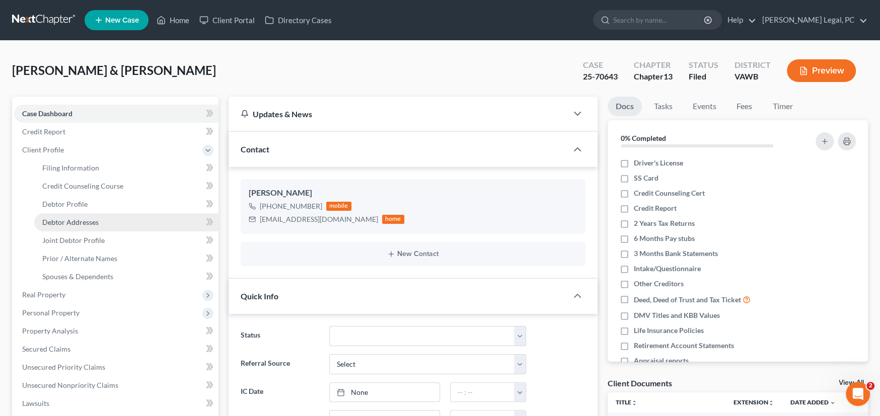
click at [50, 222] on span "Debtor Addresses" at bounding box center [70, 222] width 56 height 9
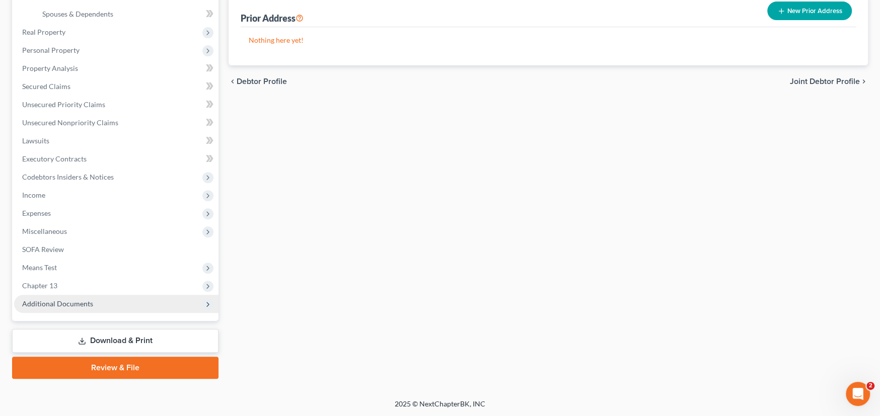
click at [70, 303] on span "Additional Documents" at bounding box center [57, 304] width 71 height 9
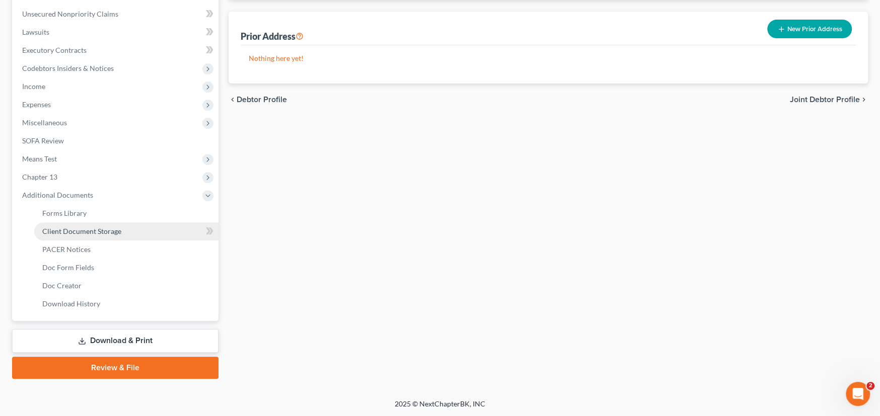
click at [97, 234] on span "Client Document Storage" at bounding box center [81, 231] width 79 height 9
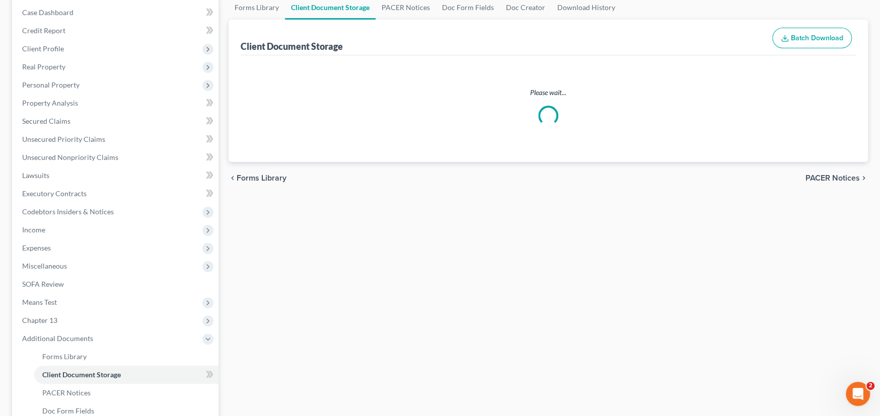
scroll to position [18, 0]
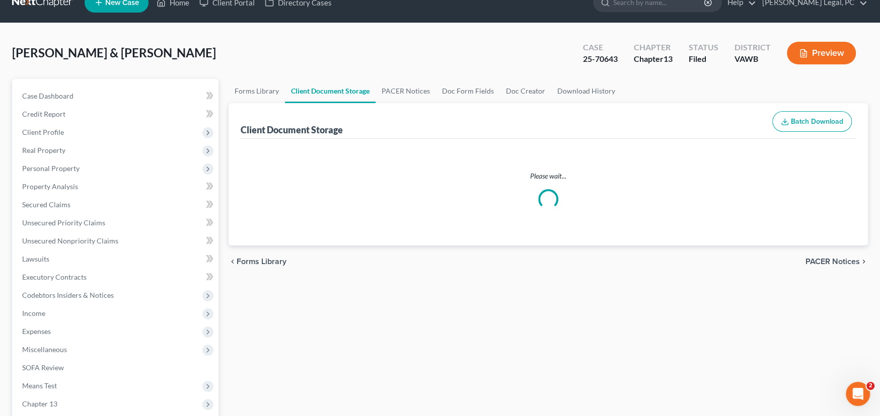
select select "0"
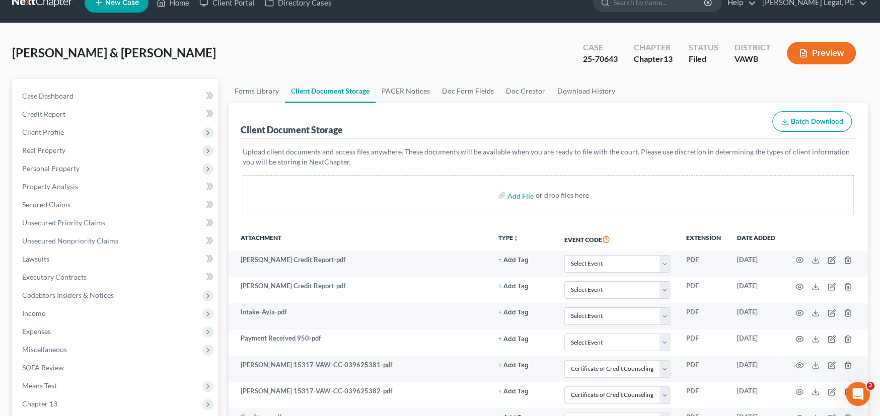
scroll to position [0, 0]
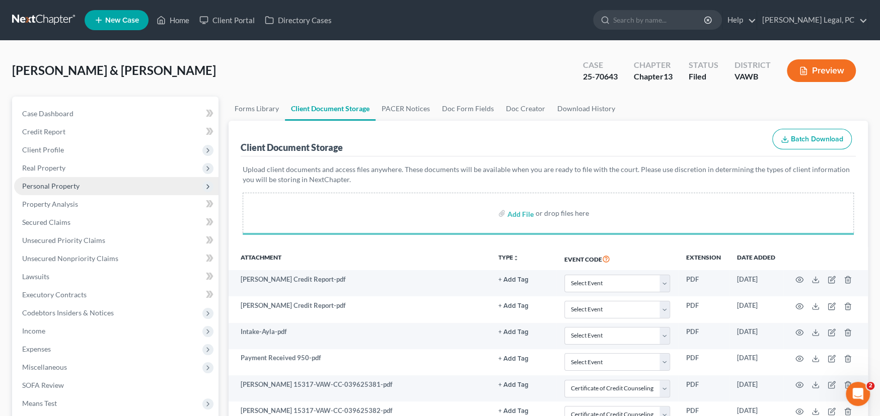
select select "0"
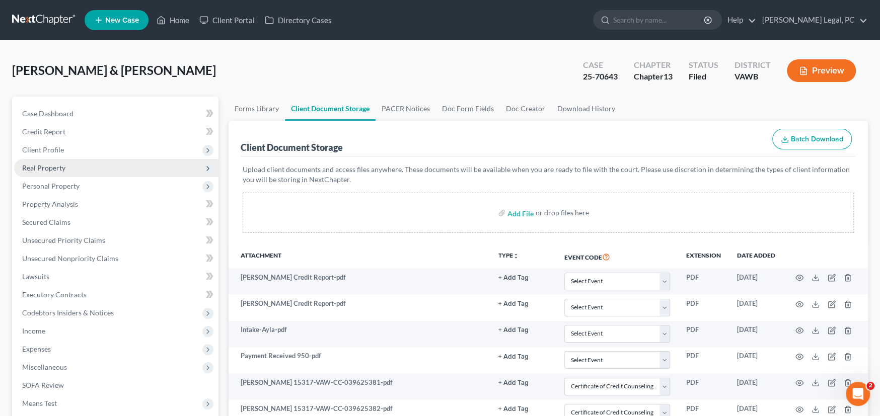
select select "0"
